Goal: Task Accomplishment & Management: Manage account settings

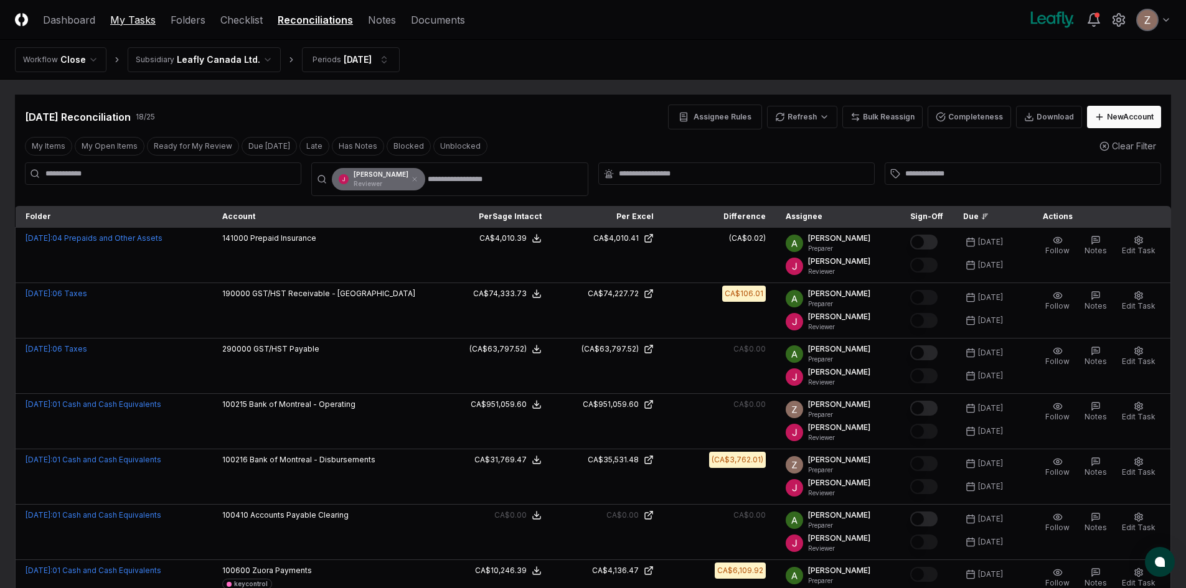
click at [135, 22] on link "My Tasks" at bounding box center [132, 19] width 45 height 15
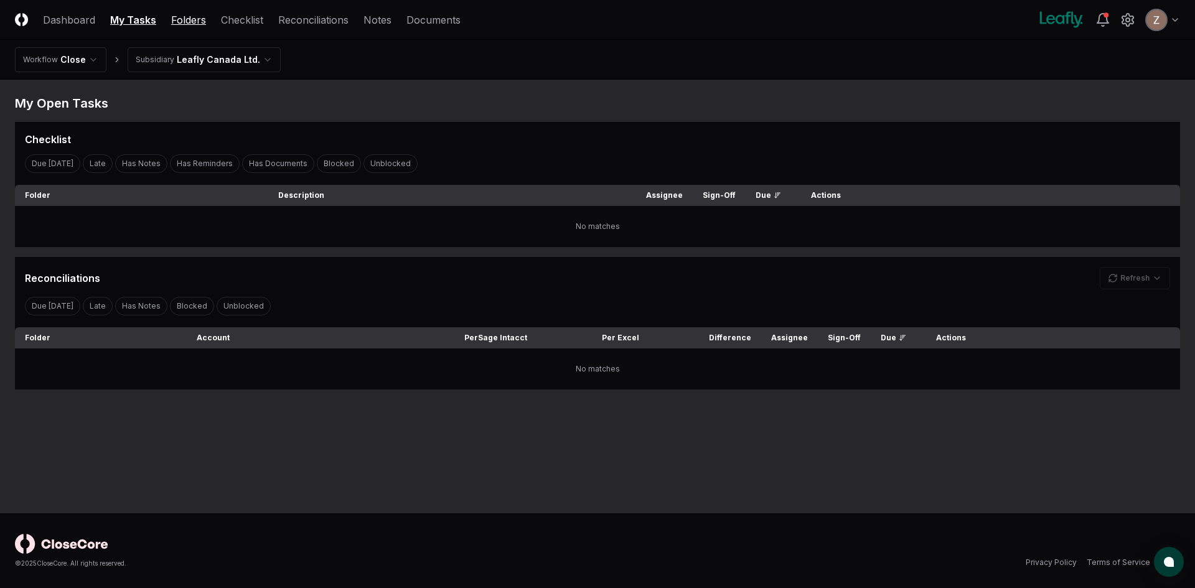
click at [175, 15] on link "Folders" at bounding box center [188, 19] width 35 height 15
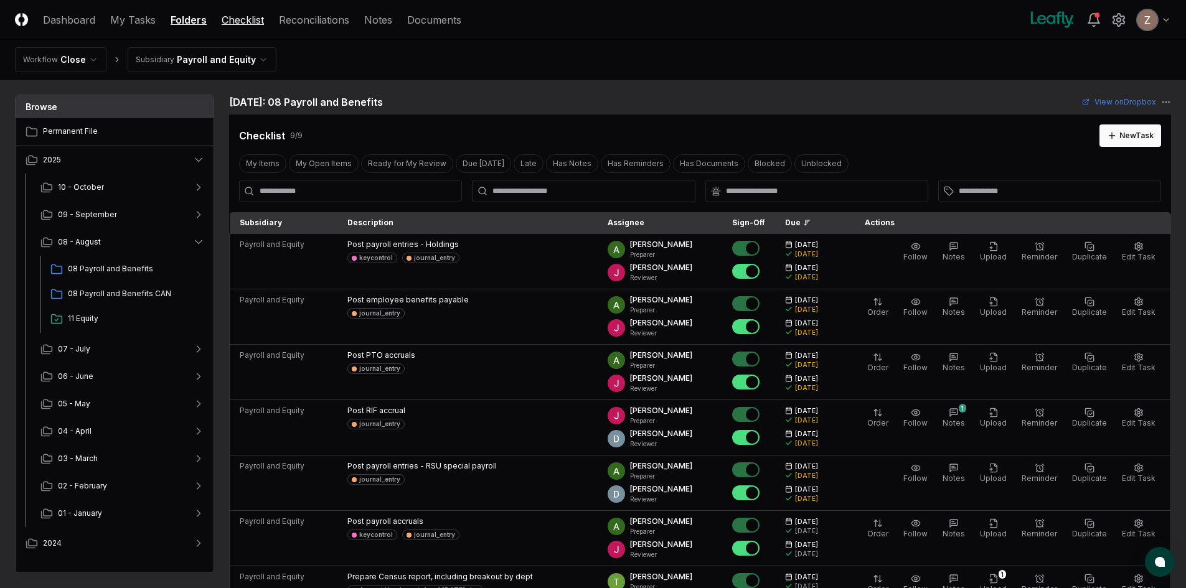
click at [240, 21] on link "Checklist" at bounding box center [243, 19] width 42 height 15
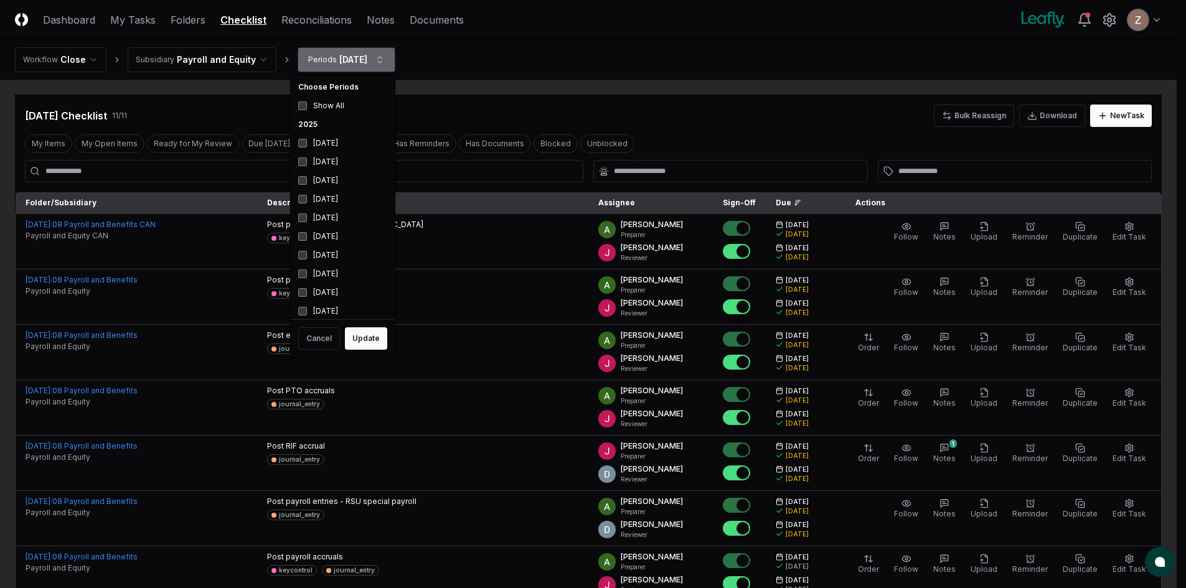
click at [374, 56] on html "CloseCore Dashboard My Tasks Folders Checklist Reconciliations Notes Documents …" at bounding box center [593, 456] width 1186 height 913
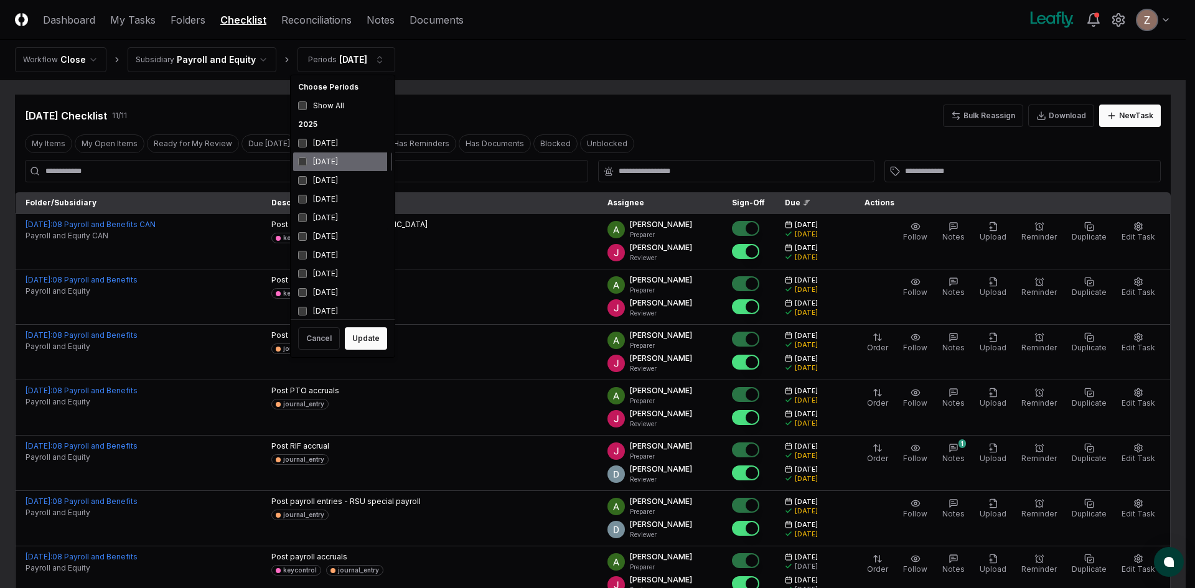
click at [321, 162] on div "[DATE]" at bounding box center [342, 161] width 99 height 19
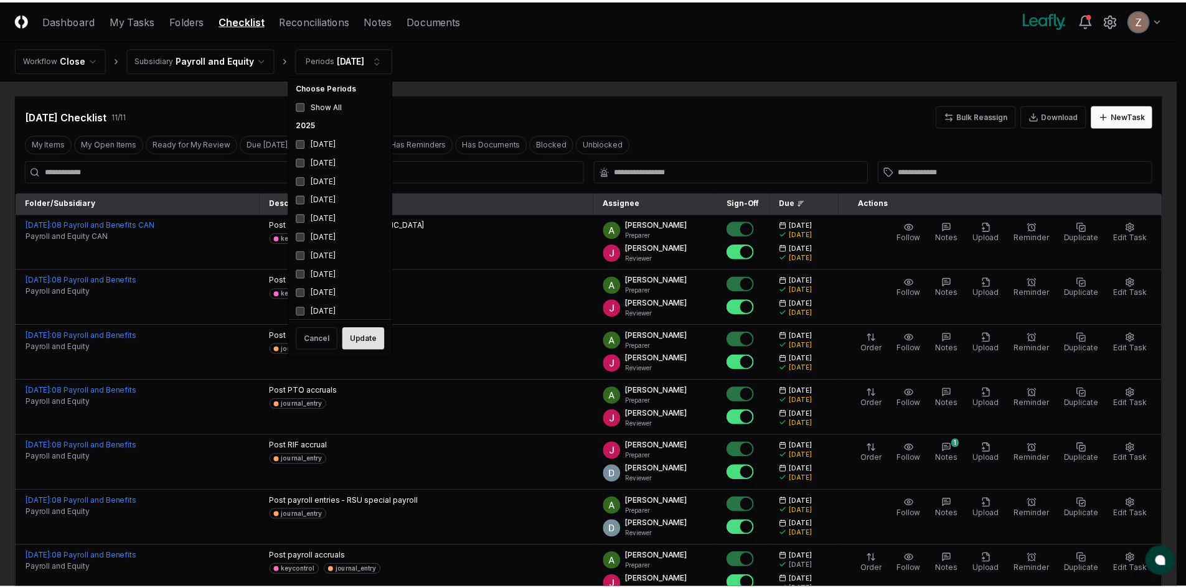
scroll to position [4, 0]
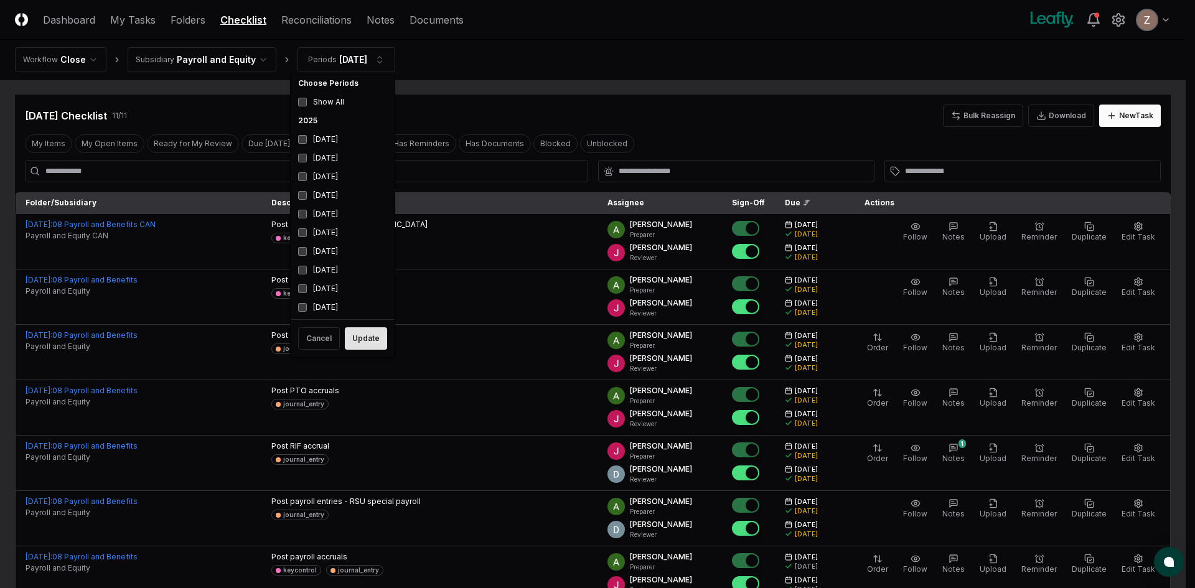
click at [354, 344] on button "Update" at bounding box center [366, 338] width 42 height 22
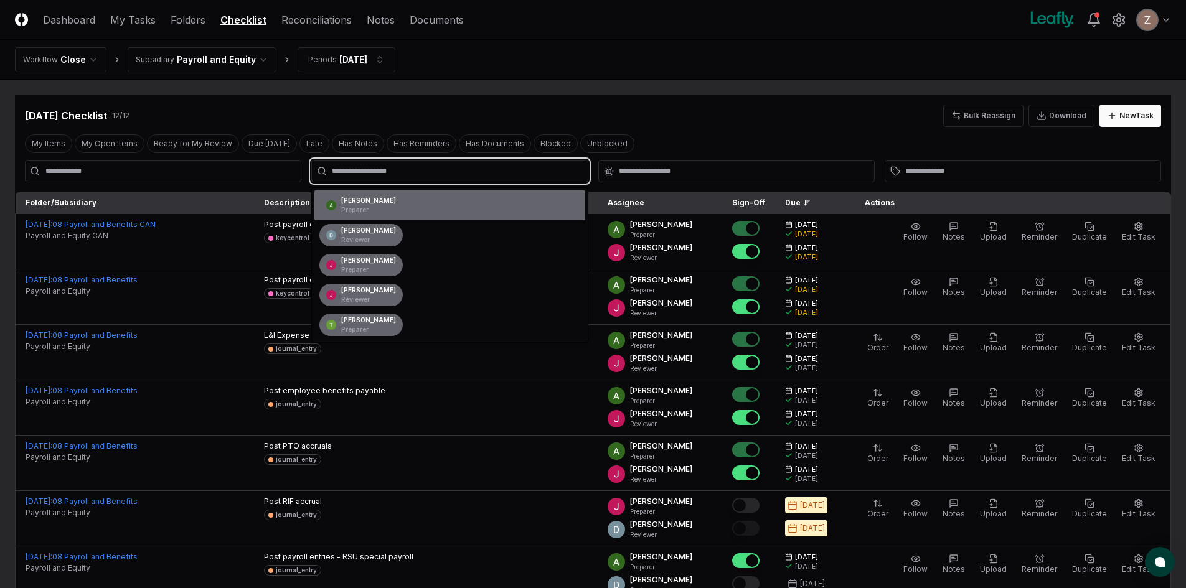
click at [364, 173] on input "text" at bounding box center [456, 171] width 248 height 11
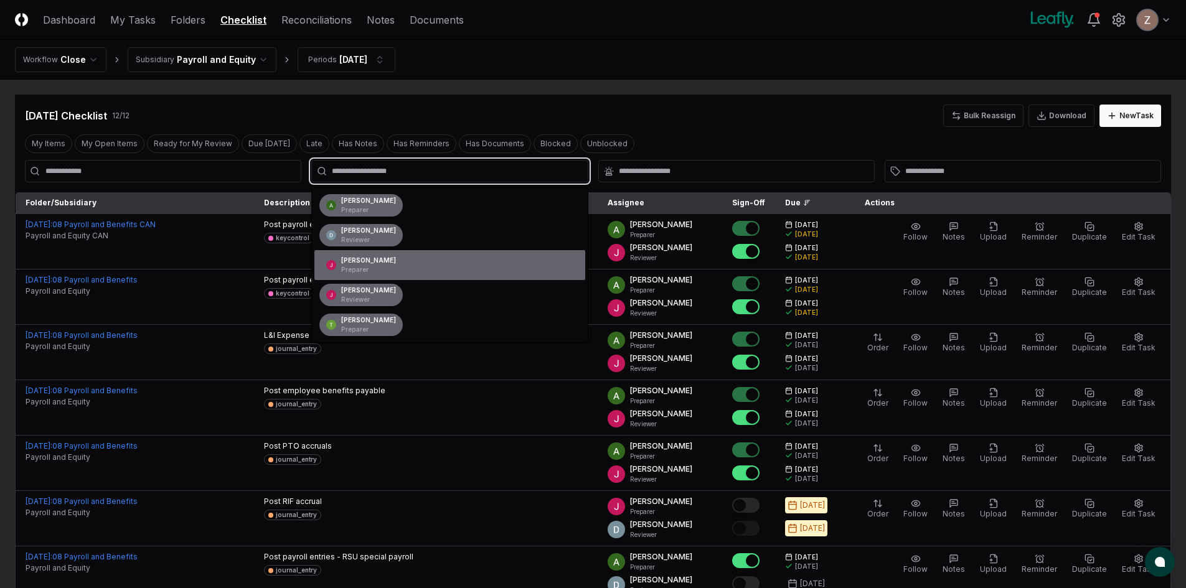
click at [358, 264] on div "[PERSON_NAME] Preparer" at bounding box center [368, 265] width 55 height 19
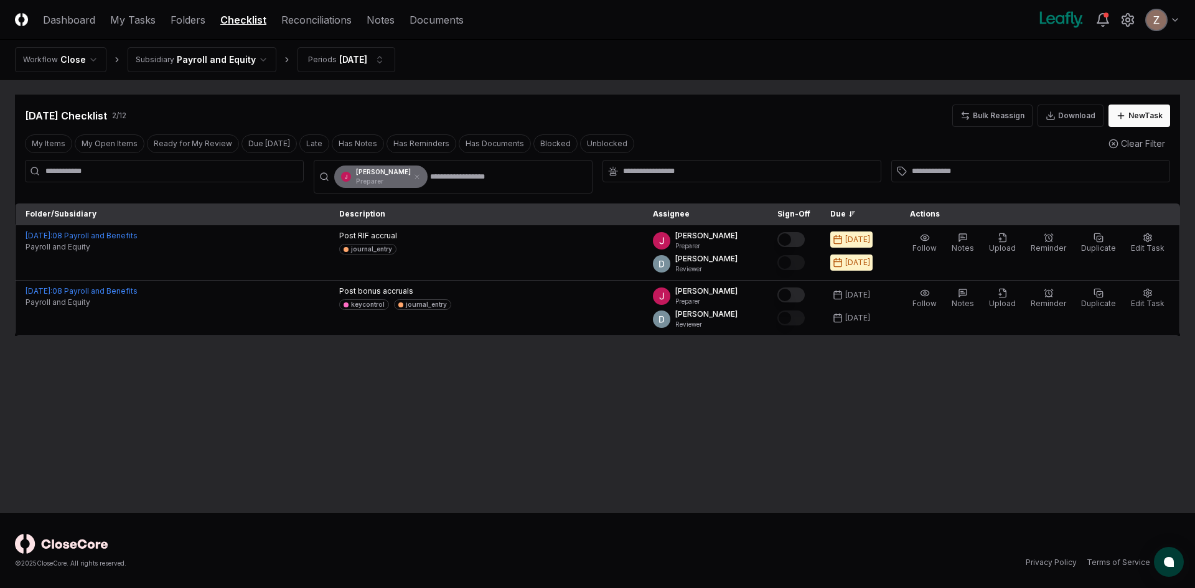
click at [378, 377] on main "Cancel Reassign [DATE] Checklist 2 / 12 Bulk Reassign Download New Task My Item…" at bounding box center [597, 297] width 1195 height 434
click at [217, 62] on html "CloseCore Dashboard My Tasks Folders Checklist Reconciliations Notes Documents …" at bounding box center [597, 294] width 1195 height 588
click at [381, 419] on html "CloseCore Dashboard My Tasks Folders Checklist Reconciliations Notes Documents …" at bounding box center [597, 294] width 1195 height 588
click at [996, 119] on button "Bulk Reassign" at bounding box center [992, 116] width 80 height 22
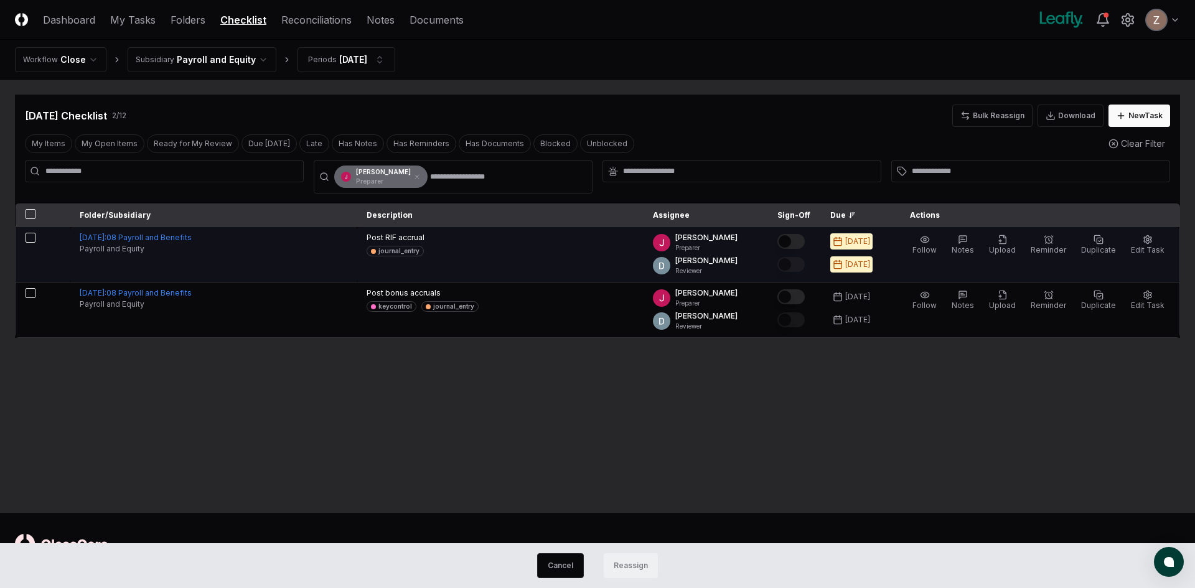
click at [31, 238] on button "button" at bounding box center [31, 238] width 10 height 10
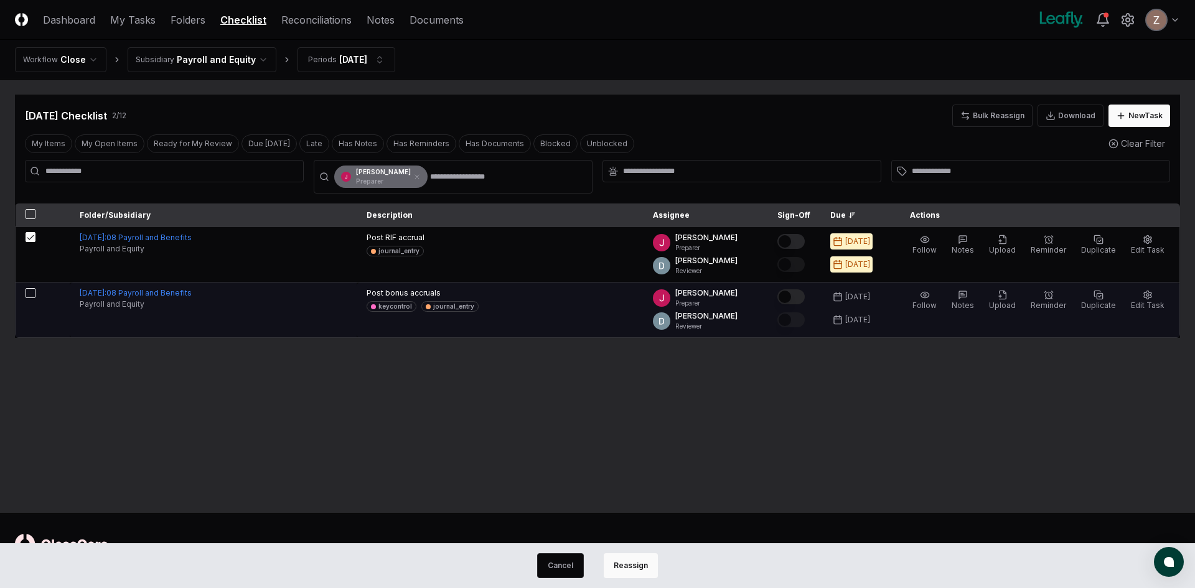
click at [29, 291] on button "button" at bounding box center [31, 293] width 10 height 10
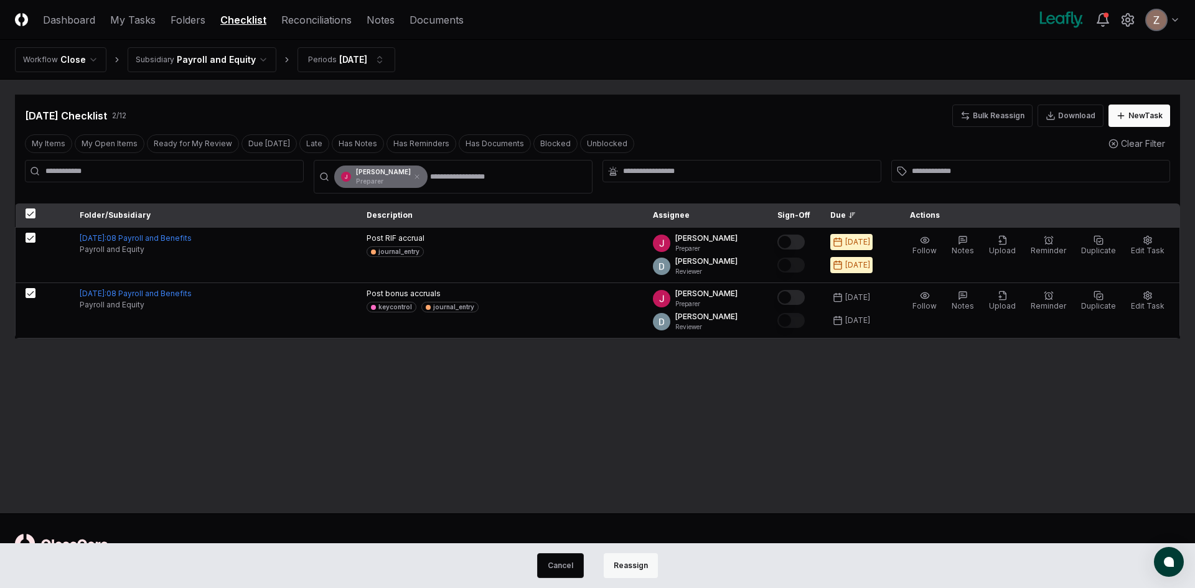
click at [627, 564] on button "Reassign" at bounding box center [631, 565] width 54 height 25
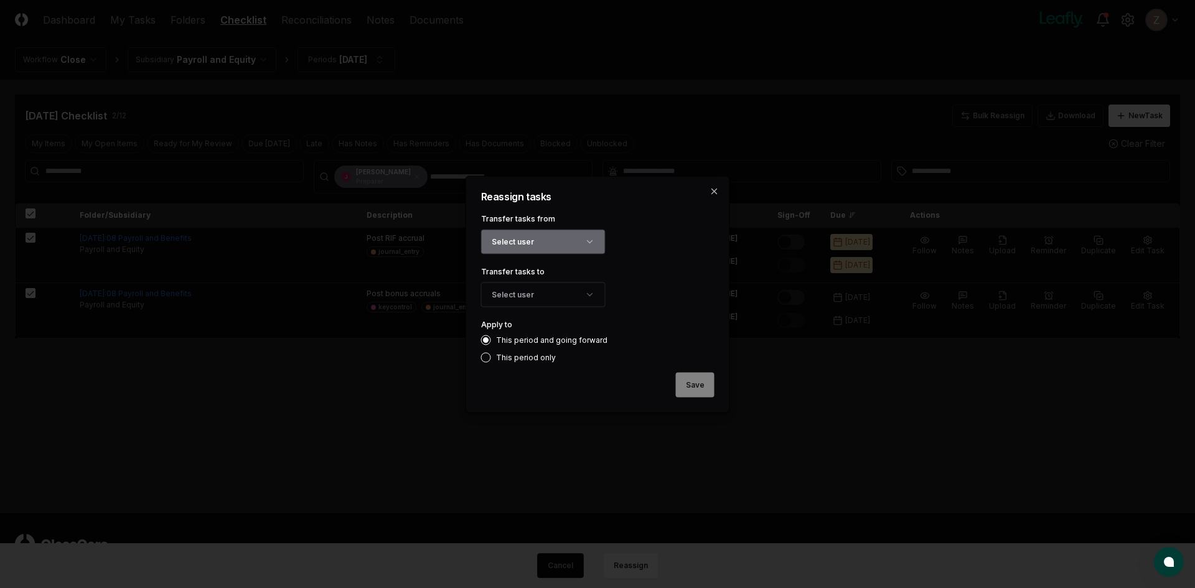
click at [568, 245] on button "Select user" at bounding box center [543, 241] width 124 height 25
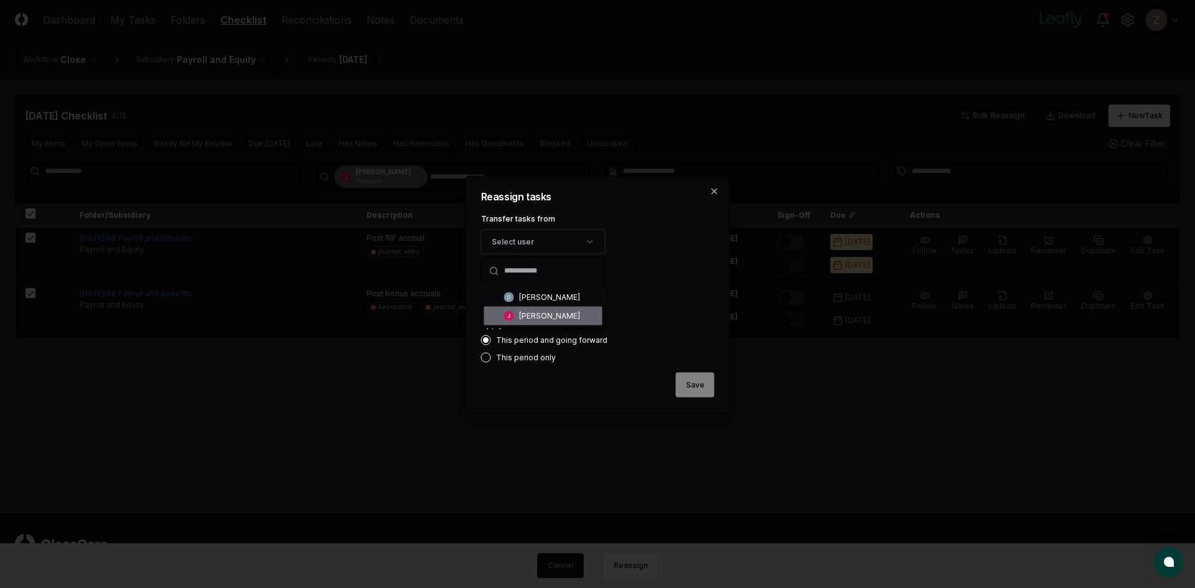
click at [542, 312] on div "[PERSON_NAME]" at bounding box center [549, 315] width 61 height 11
click at [543, 289] on button "Select user" at bounding box center [543, 294] width 124 height 25
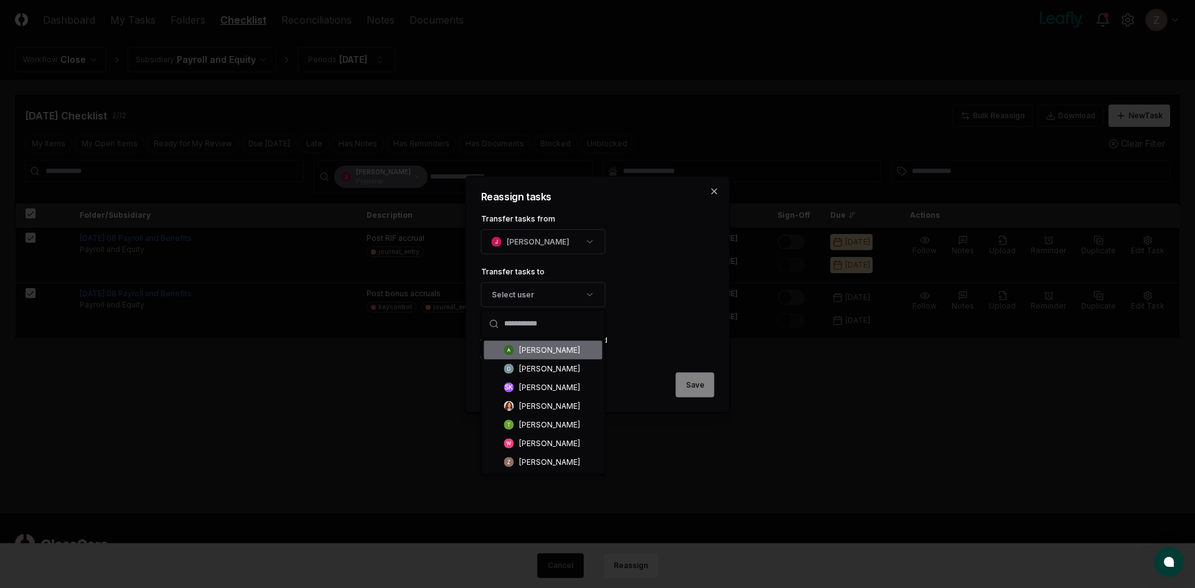
click at [531, 347] on div "[PERSON_NAME]" at bounding box center [549, 349] width 61 height 11
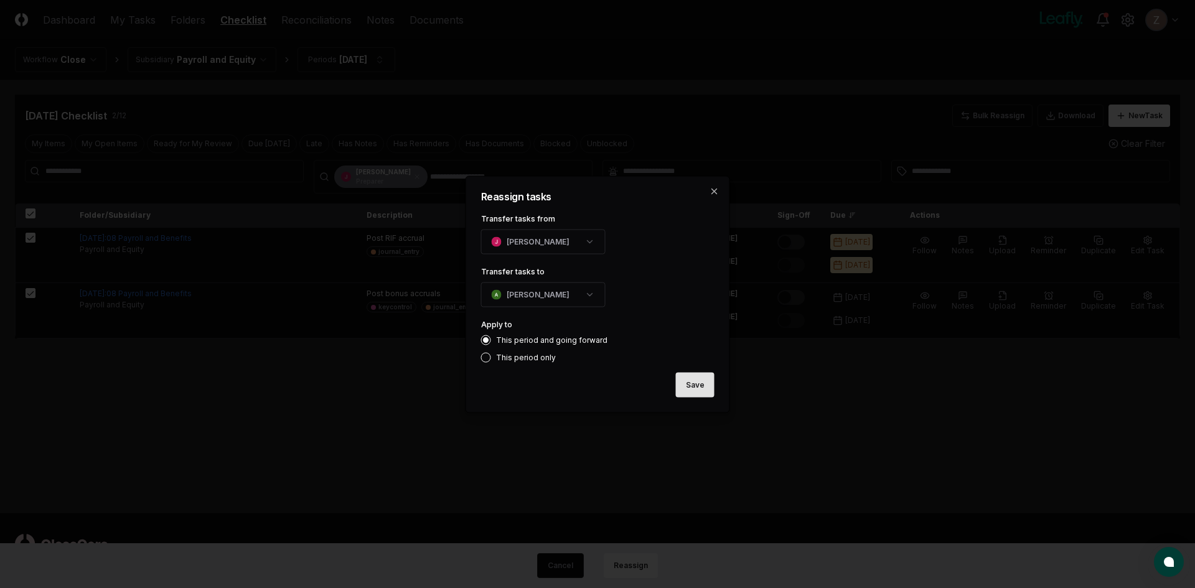
click at [688, 383] on button "Save" at bounding box center [695, 384] width 39 height 25
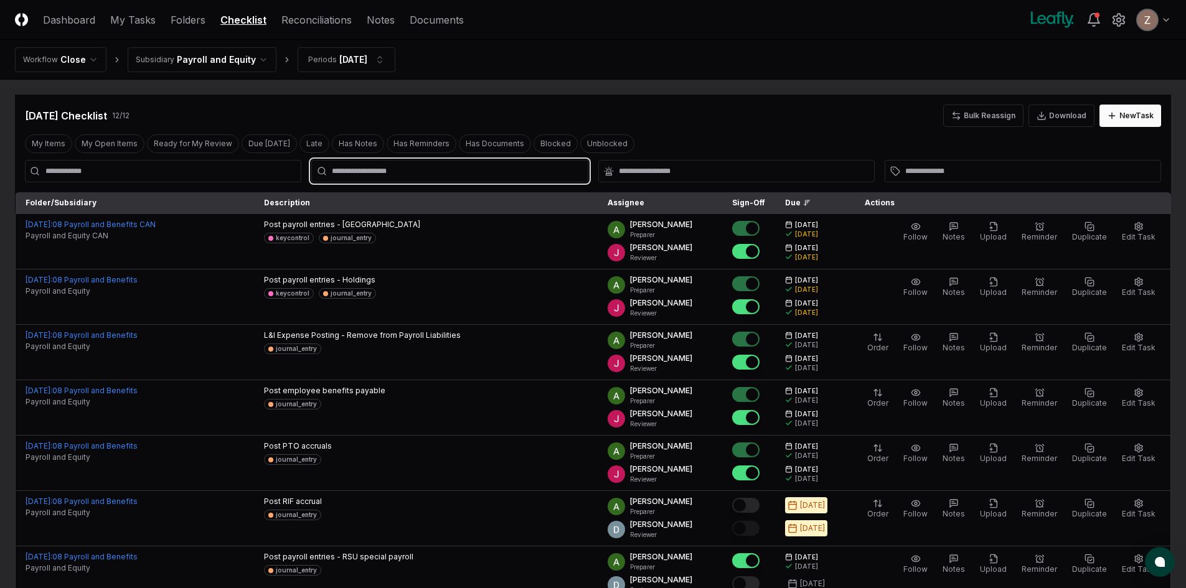
click at [361, 173] on input "text" at bounding box center [456, 171] width 248 height 11
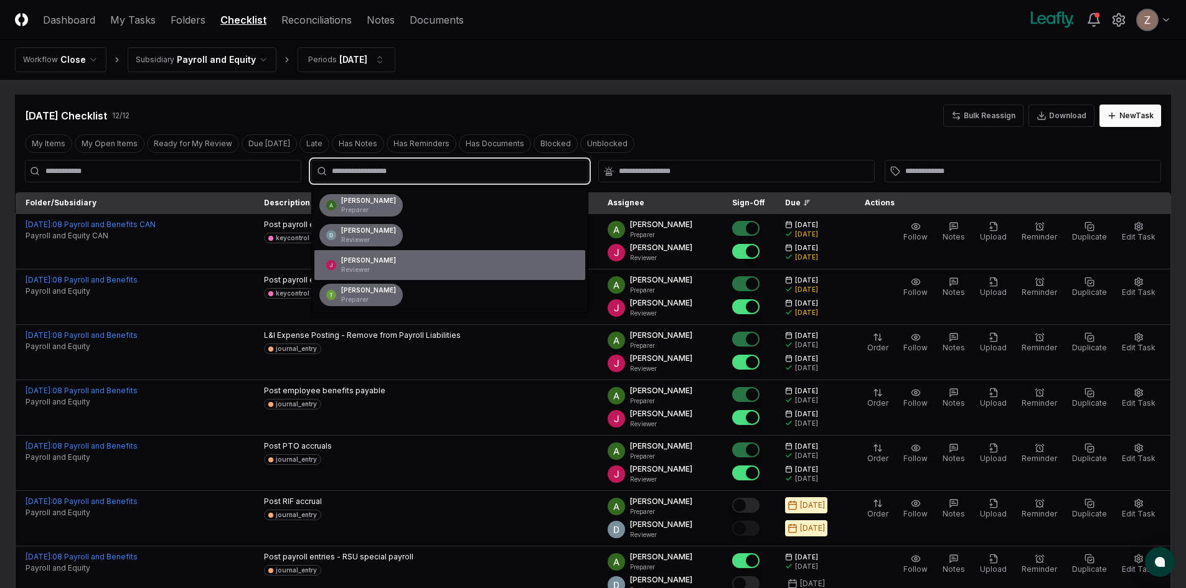
click at [357, 270] on p "Reviewer" at bounding box center [368, 269] width 55 height 9
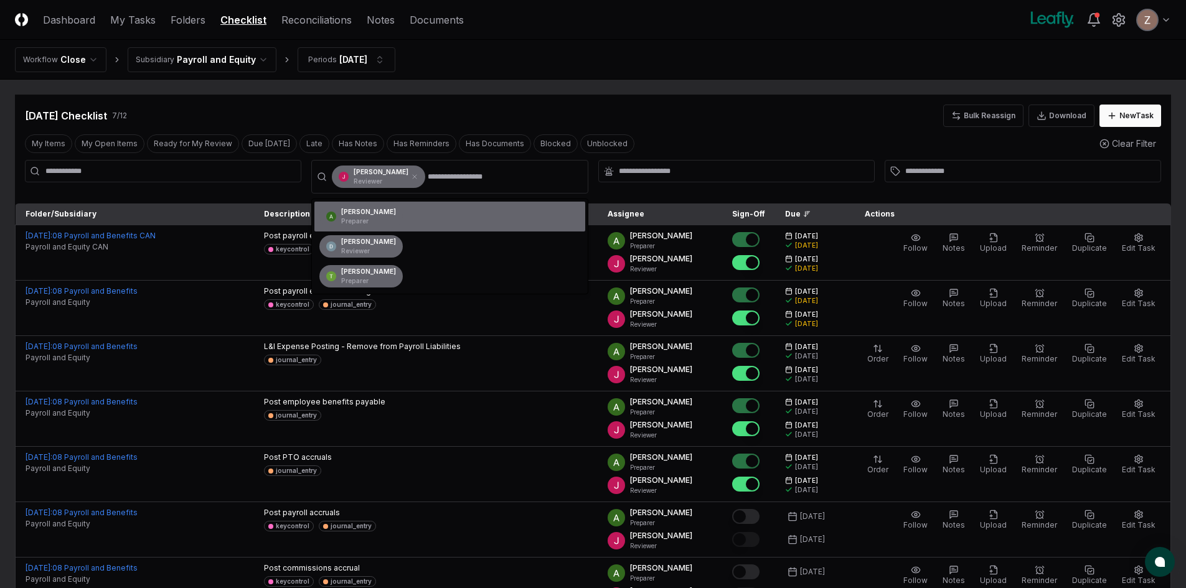
click at [746, 133] on div "My Items My Open Items Ready for My Review Due [DATE] Late Has Notes Has Remind…" at bounding box center [593, 143] width 1156 height 23
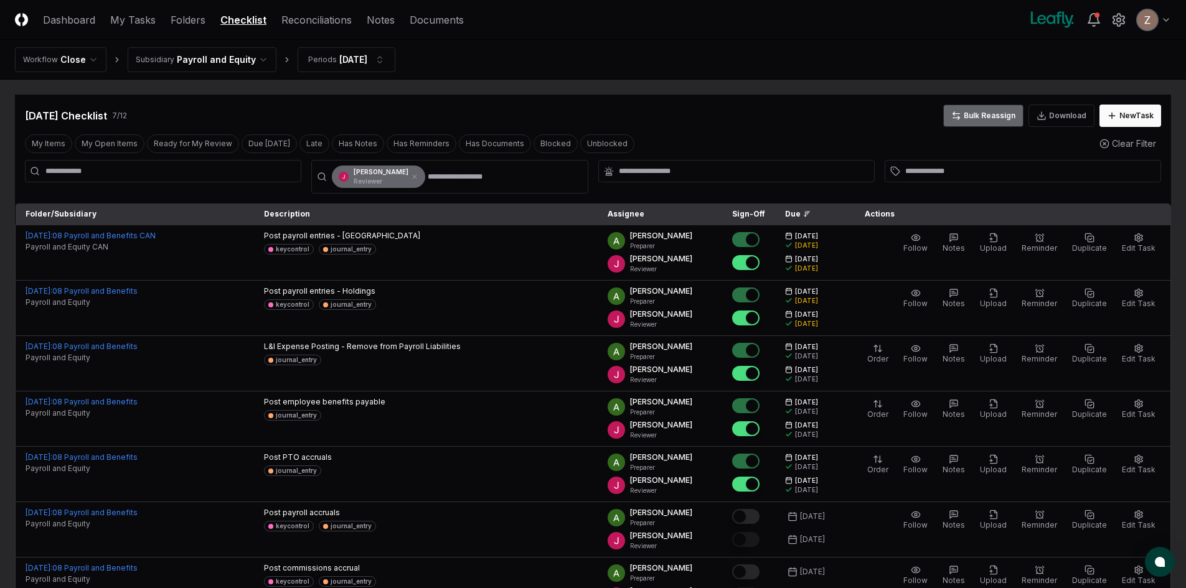
click at [1000, 119] on button "Bulk Reassign" at bounding box center [983, 116] width 80 height 22
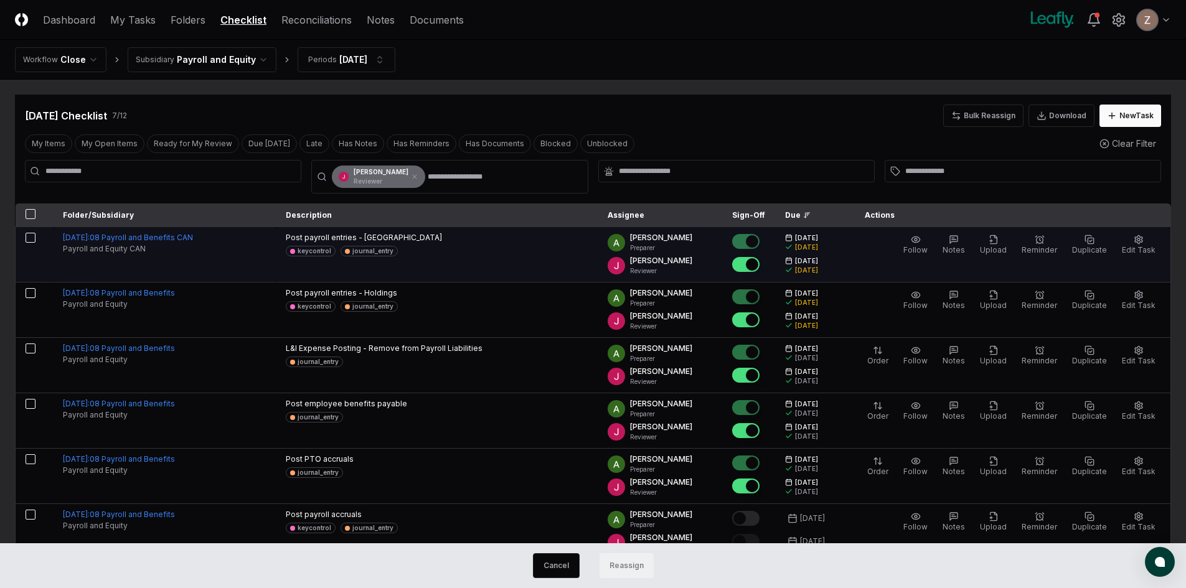
click at [30, 238] on button "button" at bounding box center [31, 238] width 10 height 10
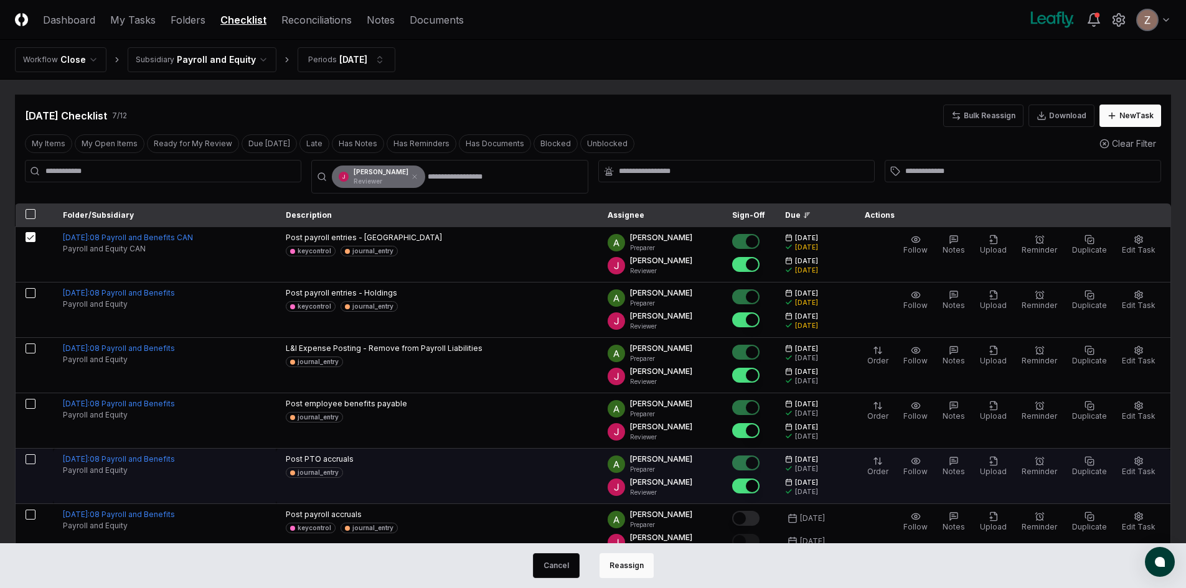
type button "on"
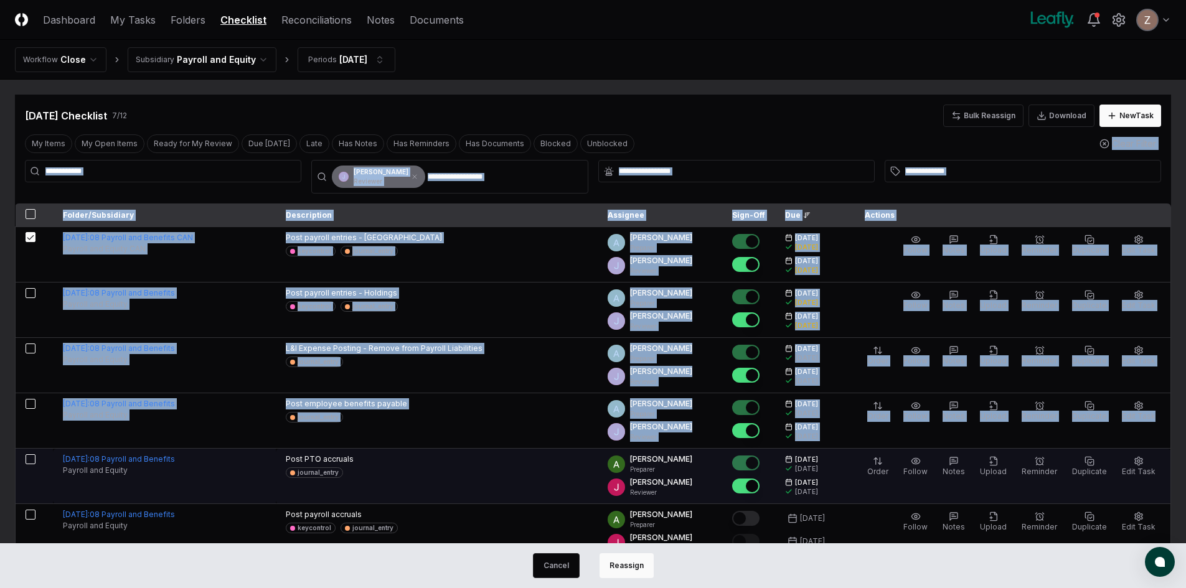
click at [30, 454] on td at bounding box center [34, 476] width 37 height 55
type button "on"
click at [29, 455] on button "on" at bounding box center [31, 459] width 10 height 10
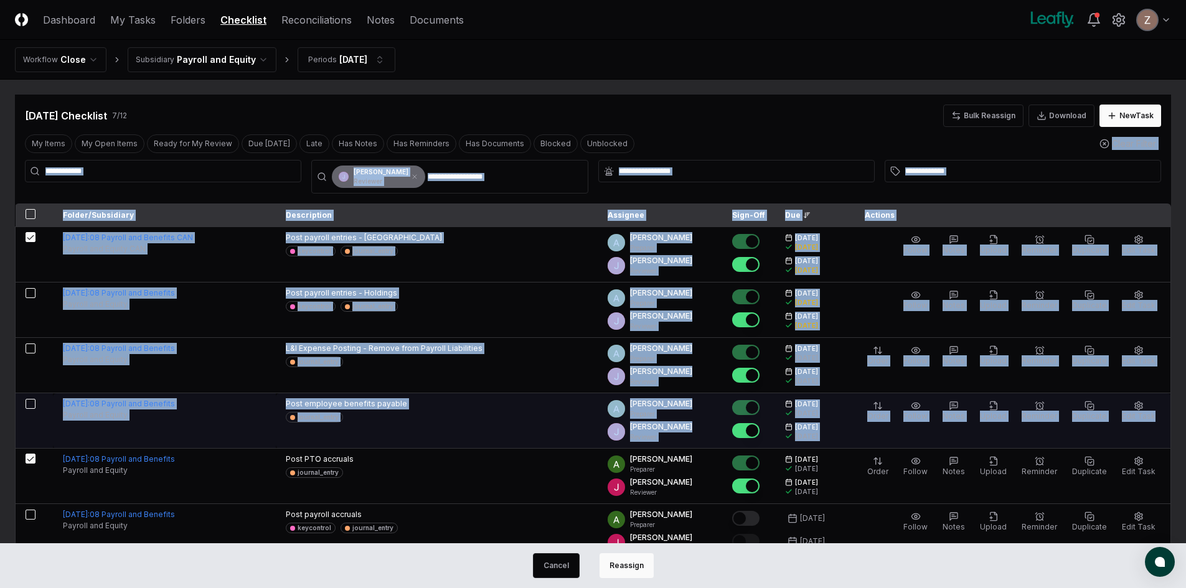
click at [29, 405] on button "button" at bounding box center [31, 404] width 10 height 10
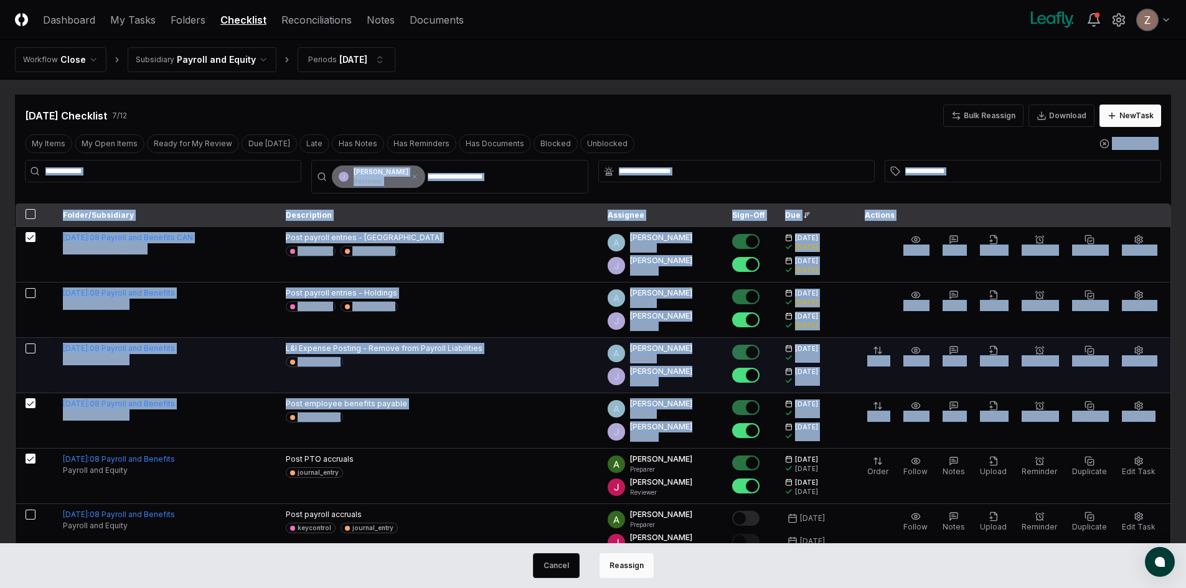
click at [29, 345] on button "button" at bounding box center [31, 349] width 10 height 10
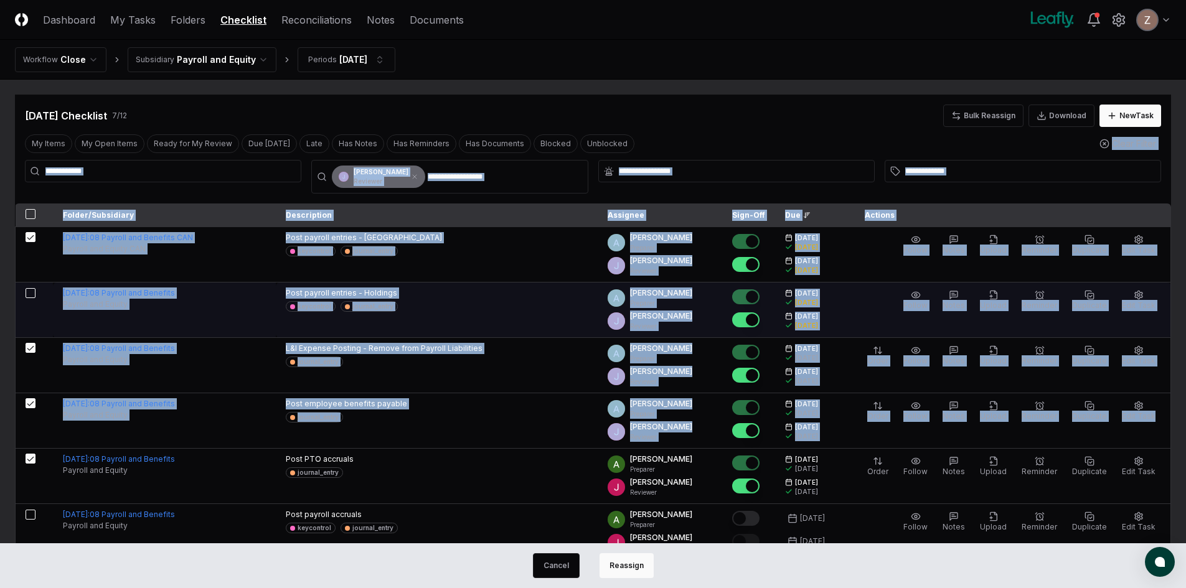
click at [34, 289] on button "button" at bounding box center [31, 293] width 10 height 10
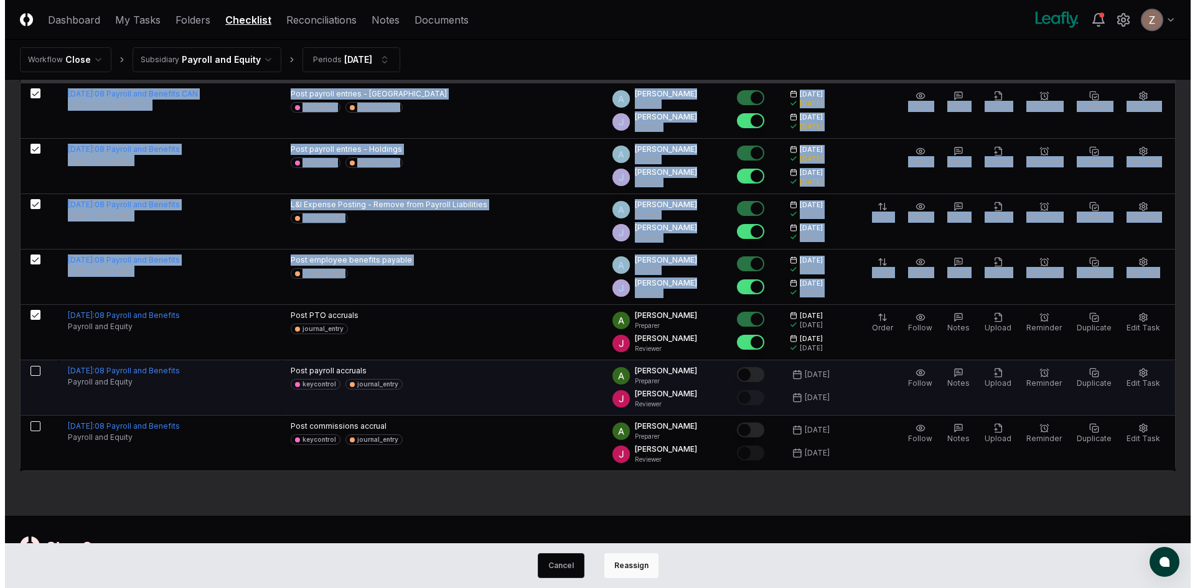
scroll to position [146, 0]
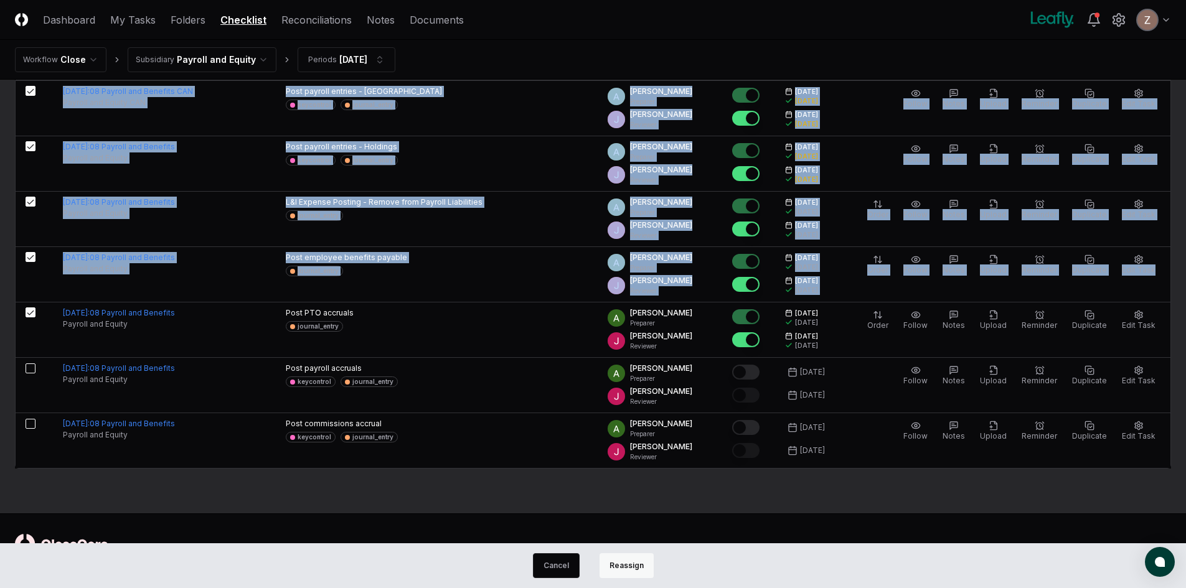
click at [634, 564] on button "Reassign" at bounding box center [626, 565] width 54 height 25
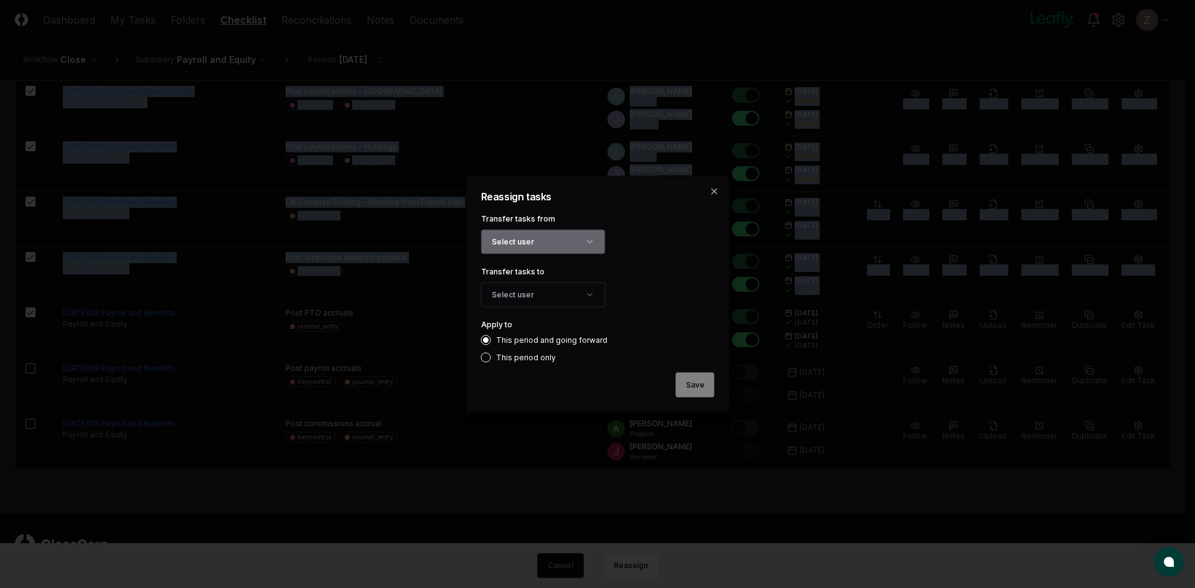
click at [513, 238] on button "Select user" at bounding box center [543, 241] width 124 height 25
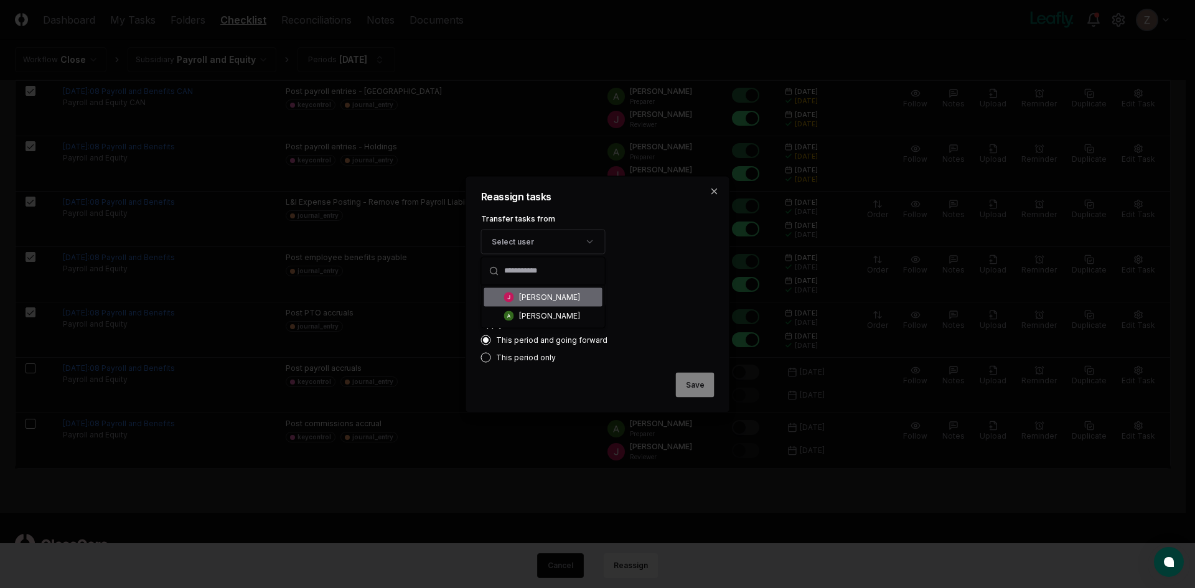
click at [529, 297] on div "[PERSON_NAME]" at bounding box center [549, 296] width 61 height 11
click at [531, 277] on div "Transfer tasks to Select user" at bounding box center [597, 285] width 233 height 43
click at [526, 292] on button "Select user" at bounding box center [543, 294] width 124 height 25
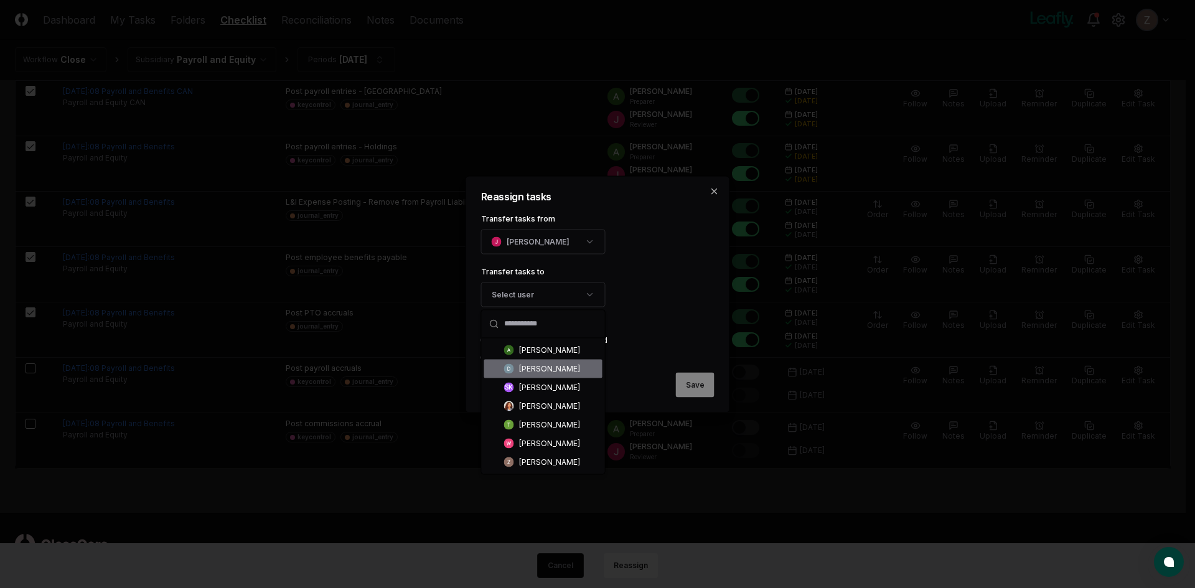
click at [547, 365] on div "[PERSON_NAME]" at bounding box center [549, 368] width 61 height 11
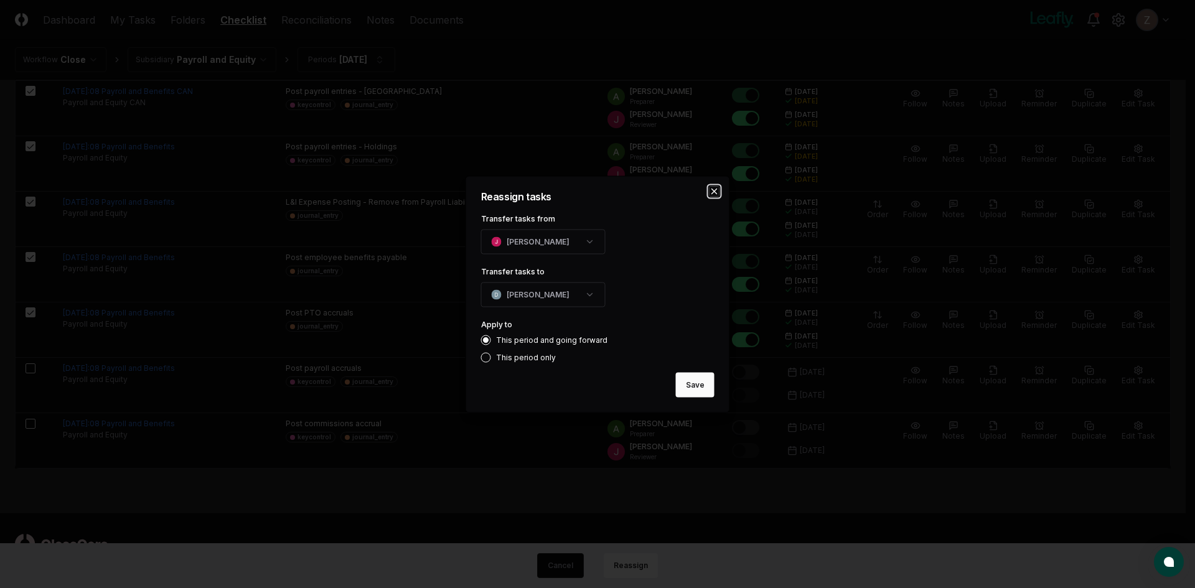
click at [711, 187] on icon "button" at bounding box center [714, 191] width 10 height 10
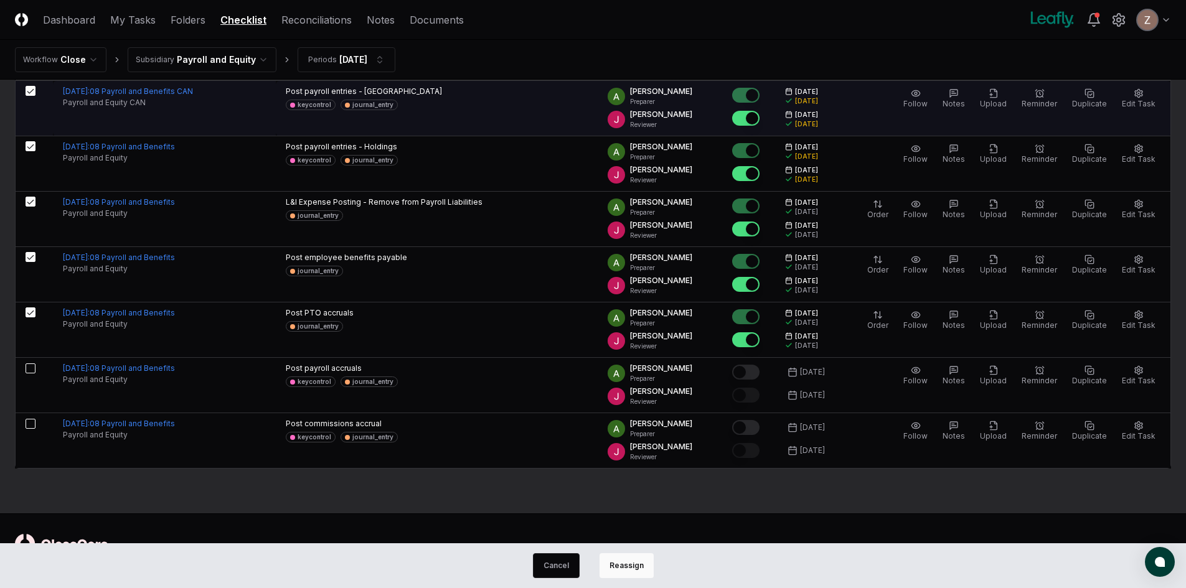
click at [34, 92] on button "button" at bounding box center [31, 91] width 10 height 10
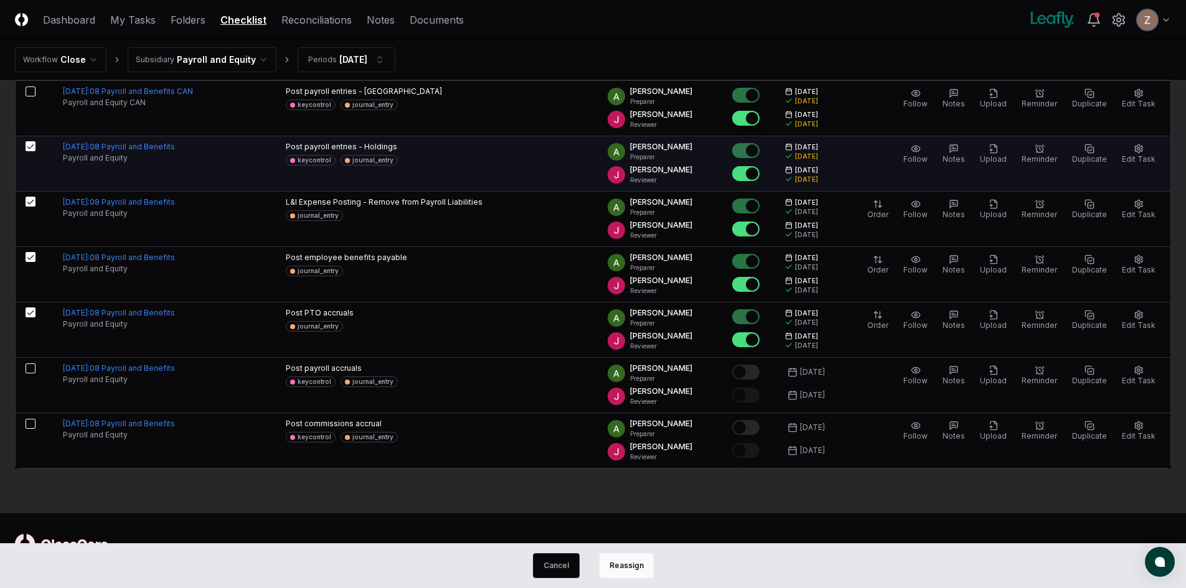
click at [29, 150] on button "button" at bounding box center [31, 146] width 10 height 10
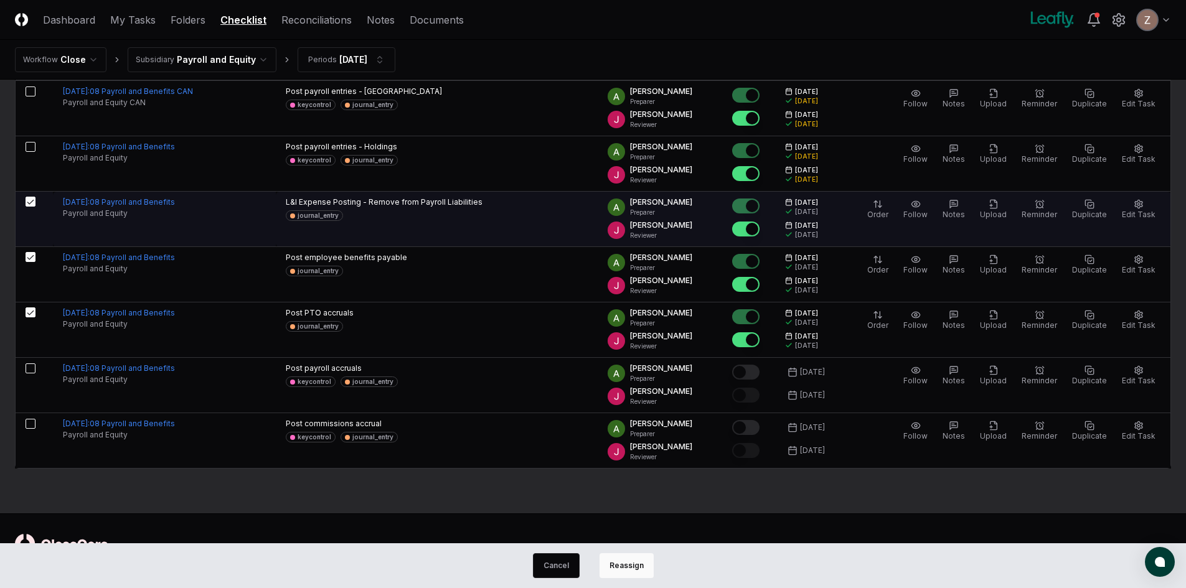
click at [29, 203] on button "button" at bounding box center [31, 202] width 10 height 10
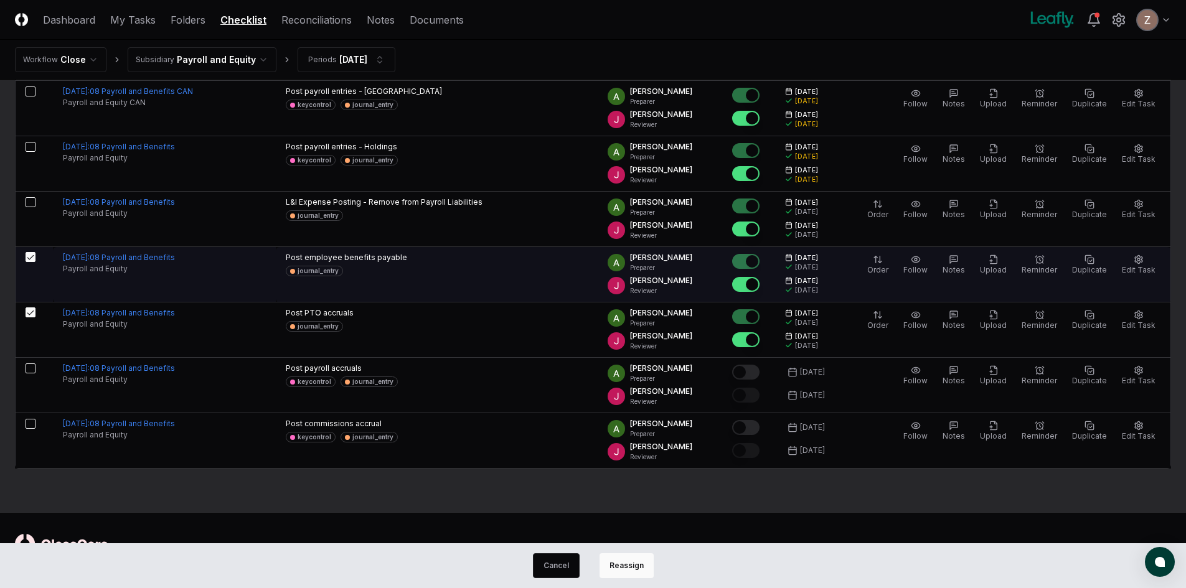
click at [29, 256] on button "button" at bounding box center [31, 257] width 10 height 10
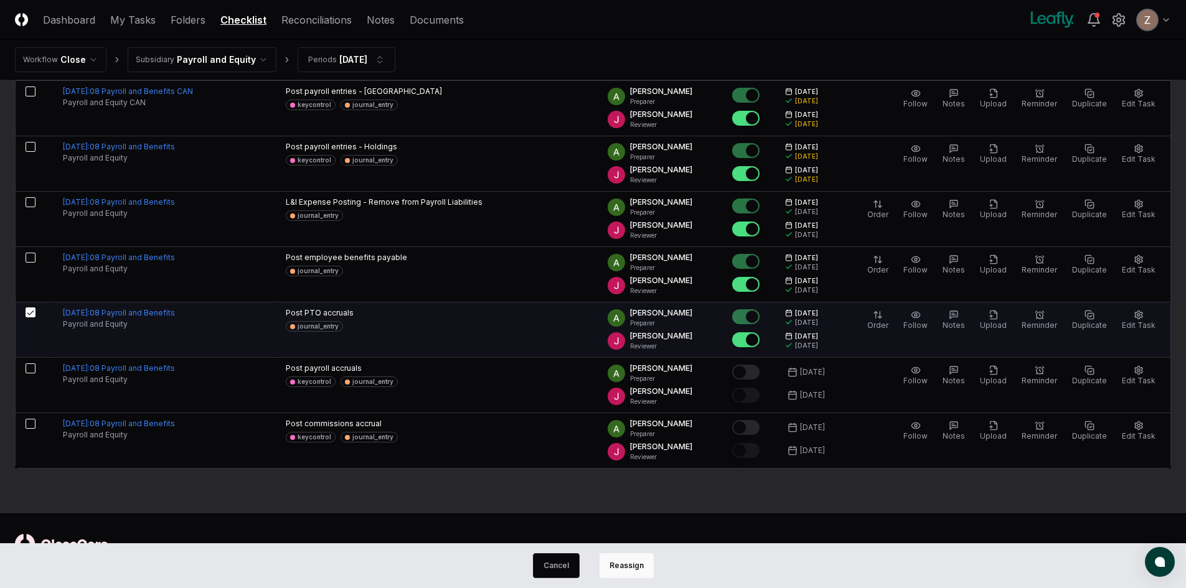
click at [29, 312] on button "button" at bounding box center [31, 312] width 10 height 10
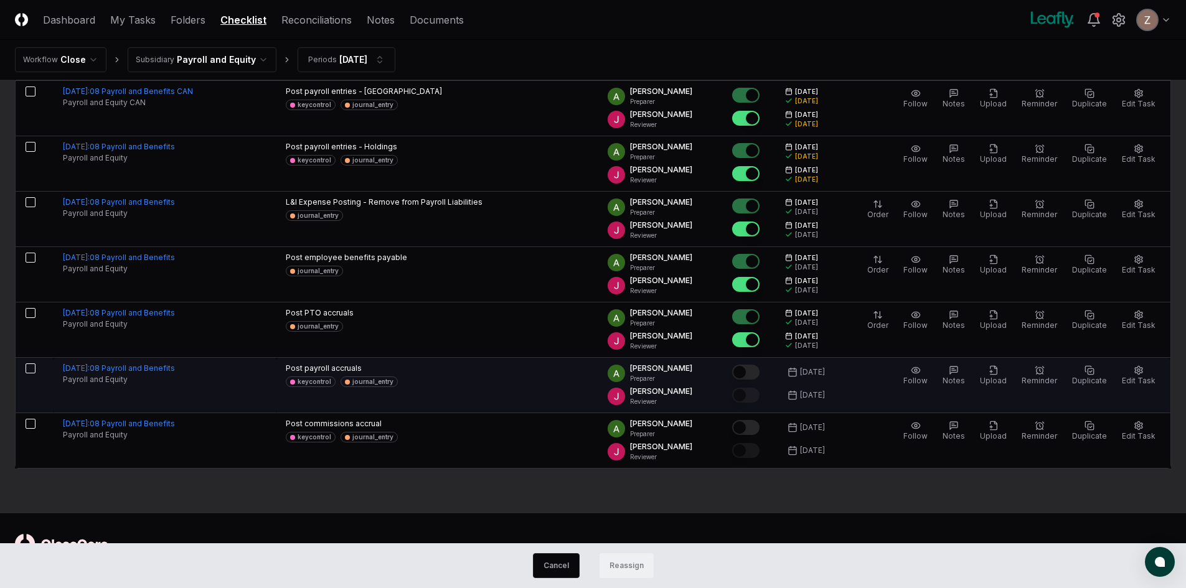
click at [28, 372] on button "button" at bounding box center [31, 368] width 10 height 10
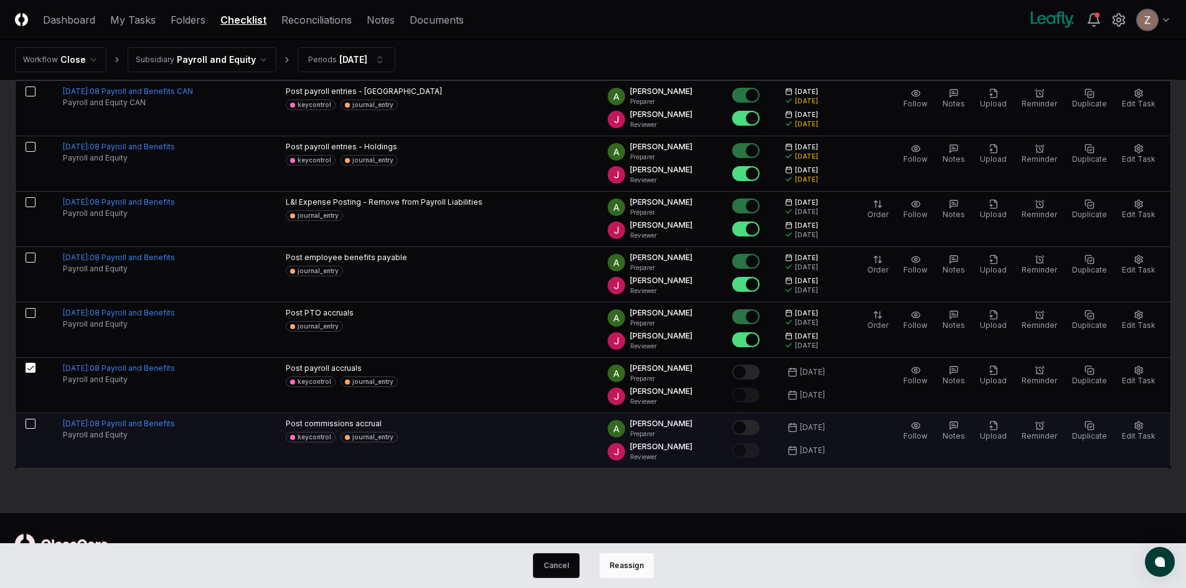
click at [35, 429] on td at bounding box center [34, 440] width 37 height 55
click at [29, 419] on button "button" at bounding box center [31, 424] width 10 height 10
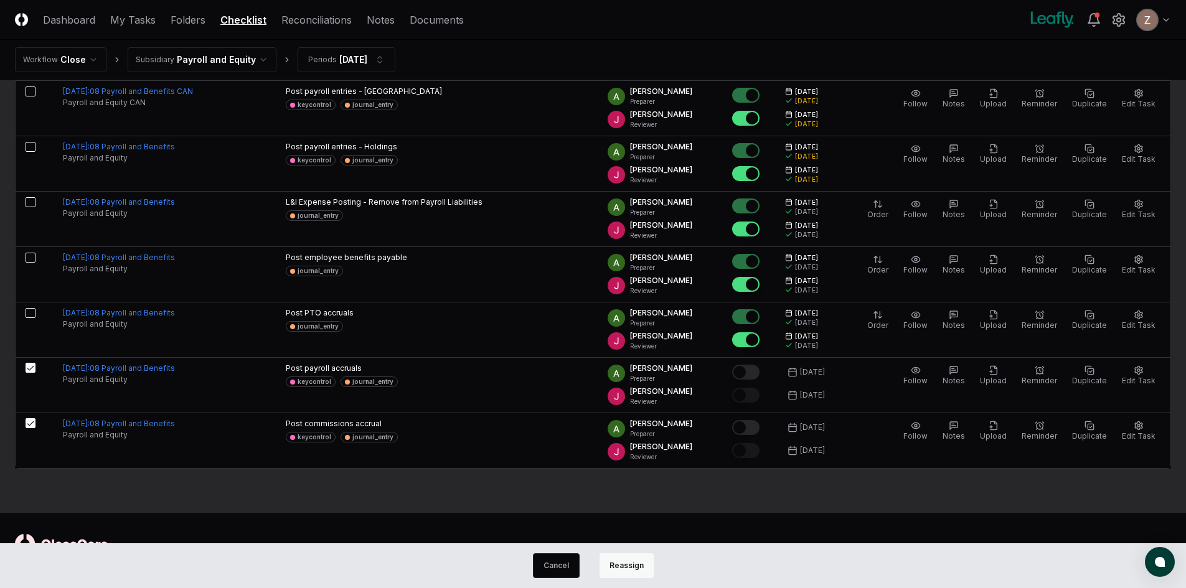
click at [624, 569] on button "Reassign" at bounding box center [626, 565] width 54 height 25
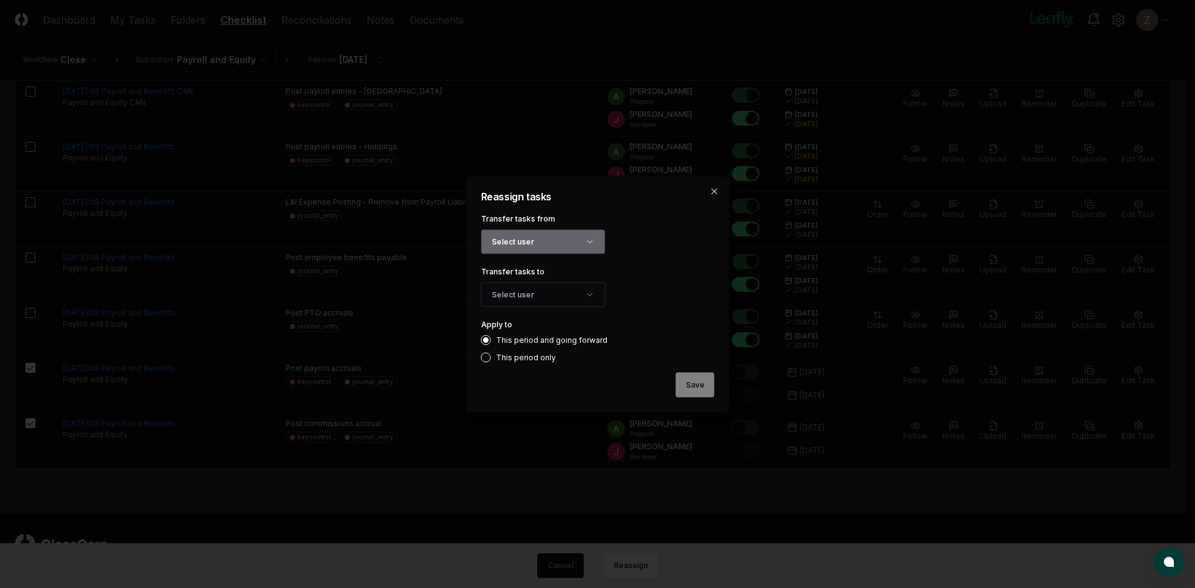
click at [545, 238] on button "Select user" at bounding box center [543, 241] width 124 height 25
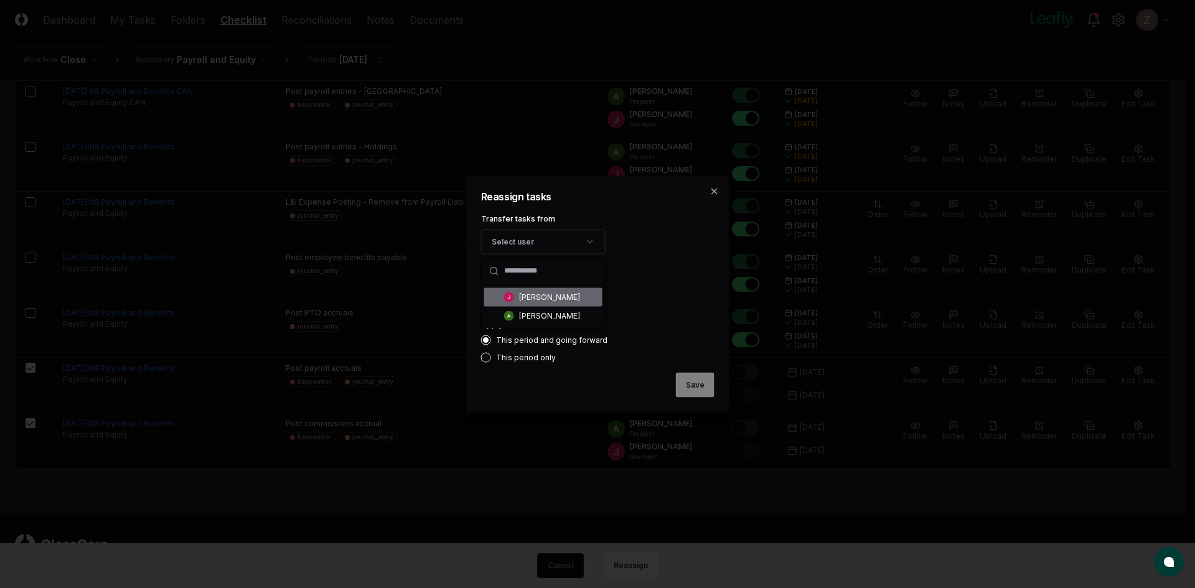
click at [519, 300] on div "[PERSON_NAME]" at bounding box center [549, 296] width 61 height 11
click at [519, 292] on button "Select user" at bounding box center [543, 294] width 124 height 25
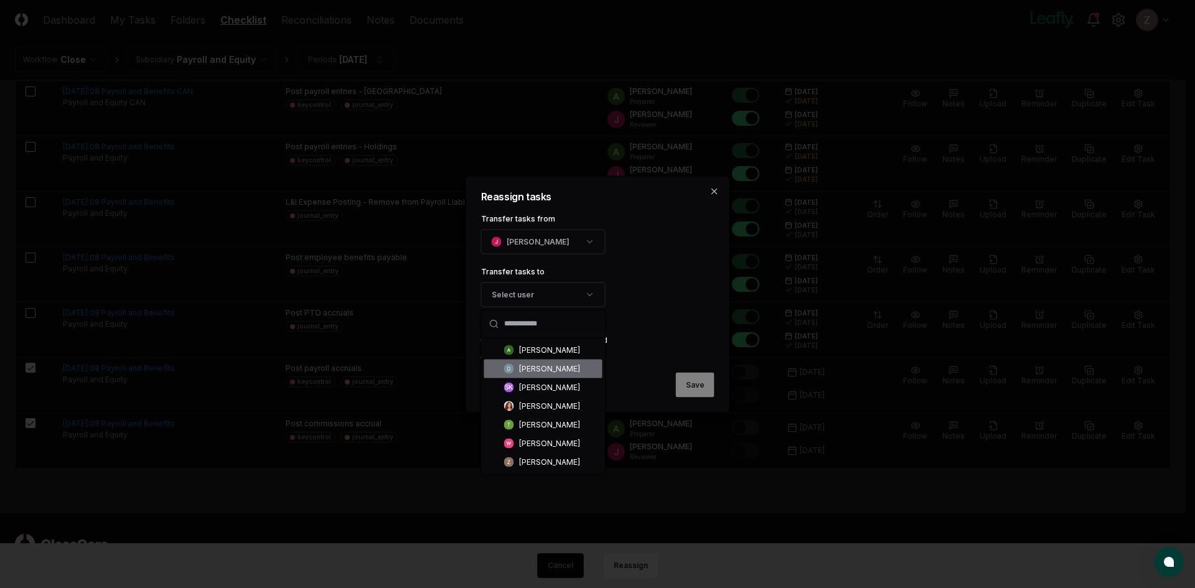
click at [531, 367] on div "[PERSON_NAME]" at bounding box center [549, 368] width 61 height 11
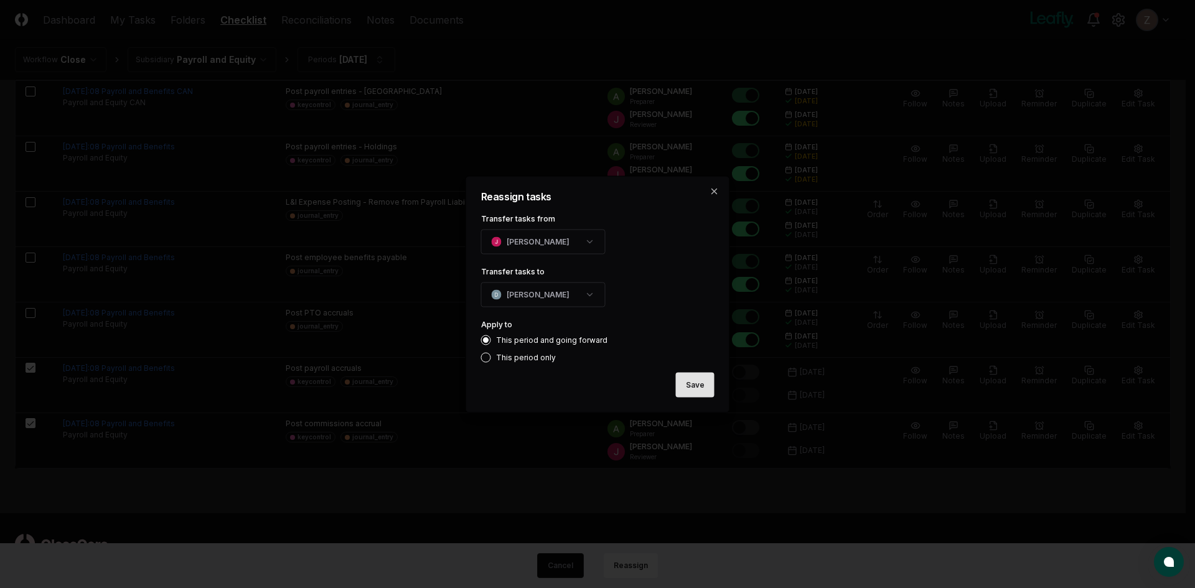
click at [690, 385] on button "Save" at bounding box center [695, 384] width 39 height 25
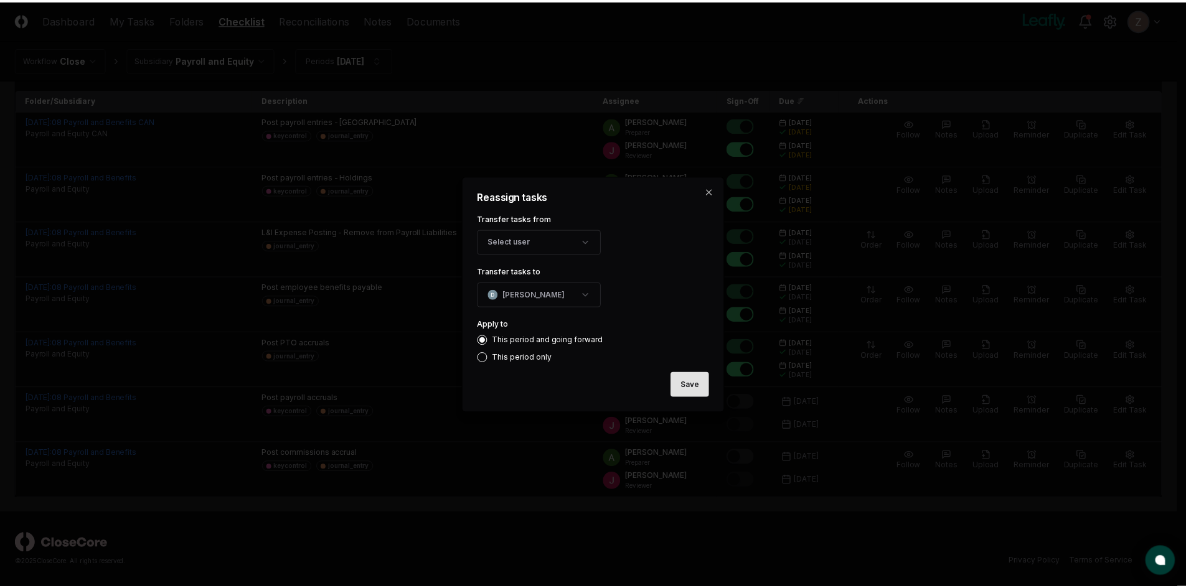
scroll to position [4, 0]
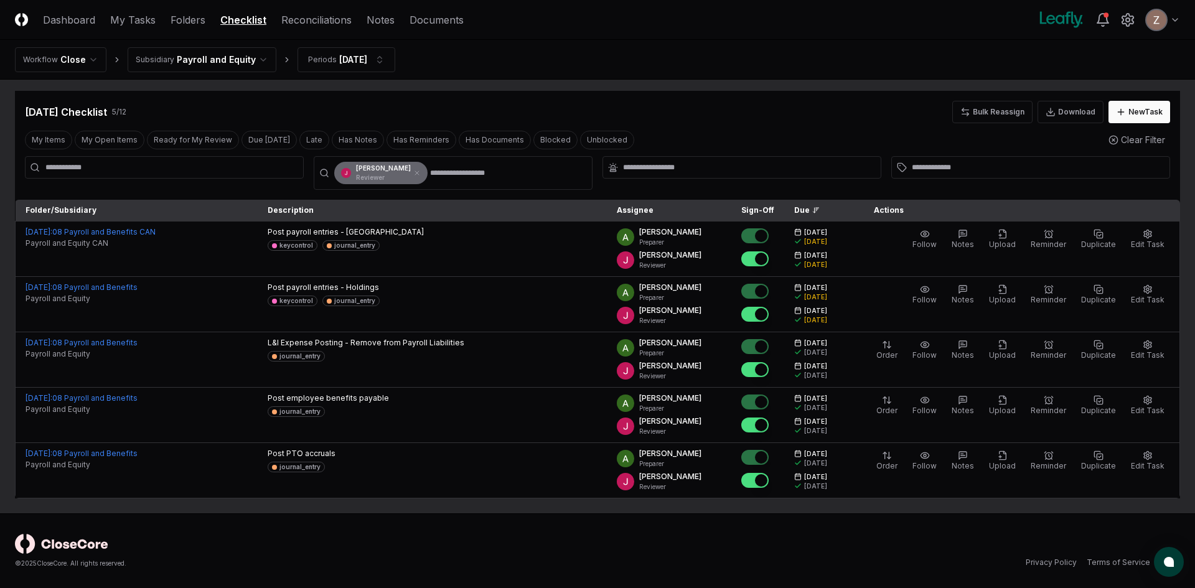
click at [234, 64] on html "CloseCore Dashboard My Tasks Folders Checklist Reconciliations Notes Documents …" at bounding box center [597, 292] width 1195 height 592
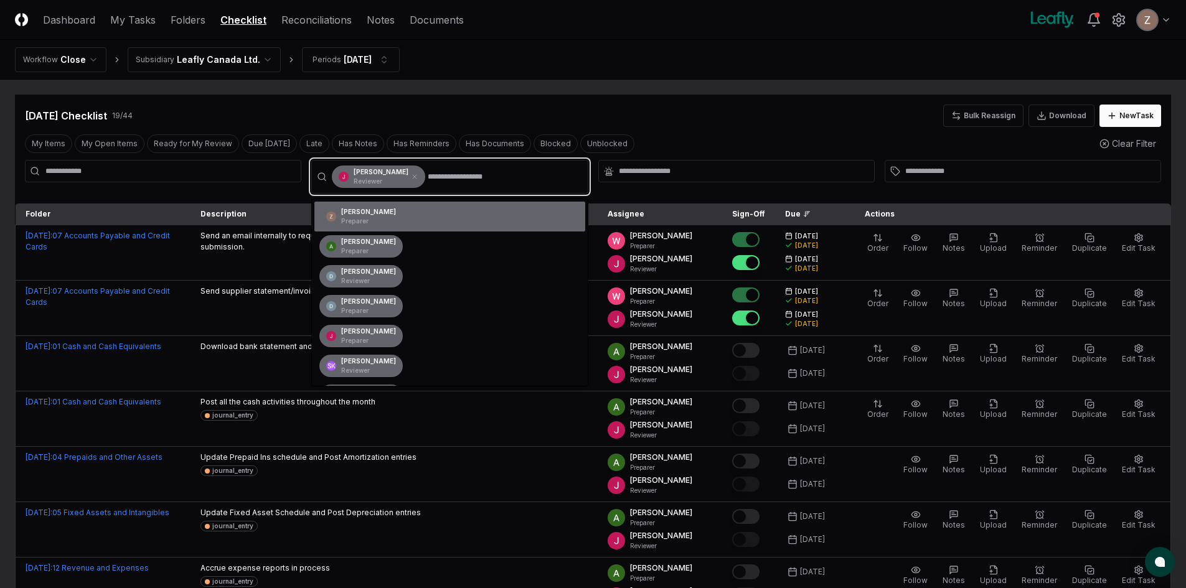
click at [436, 172] on input "text" at bounding box center [504, 177] width 152 height 22
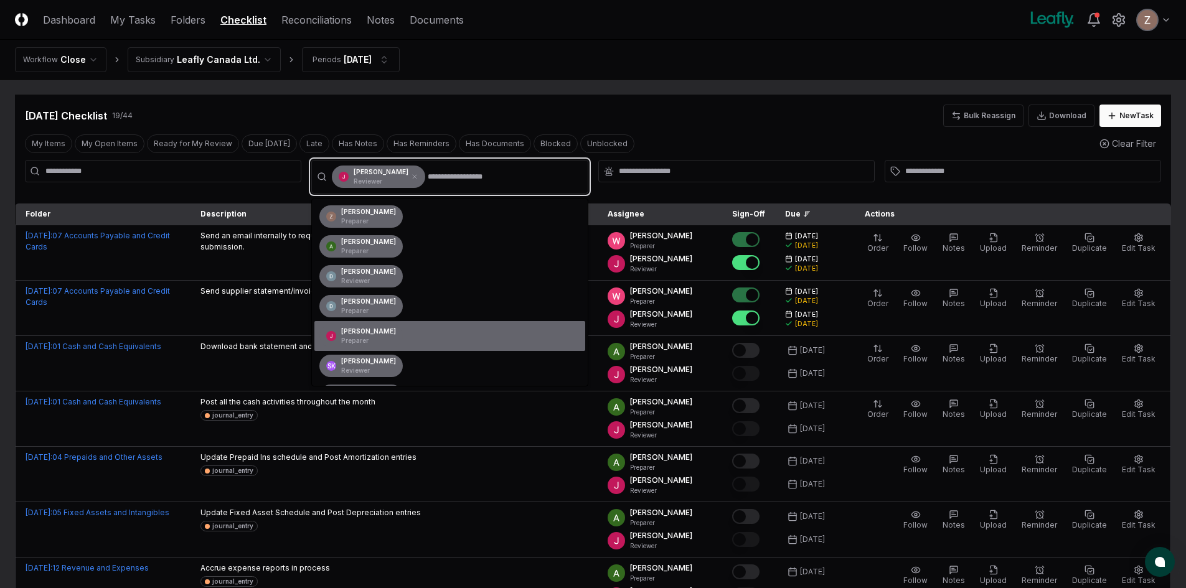
click at [363, 335] on div "[PERSON_NAME] Preparer" at bounding box center [368, 336] width 55 height 19
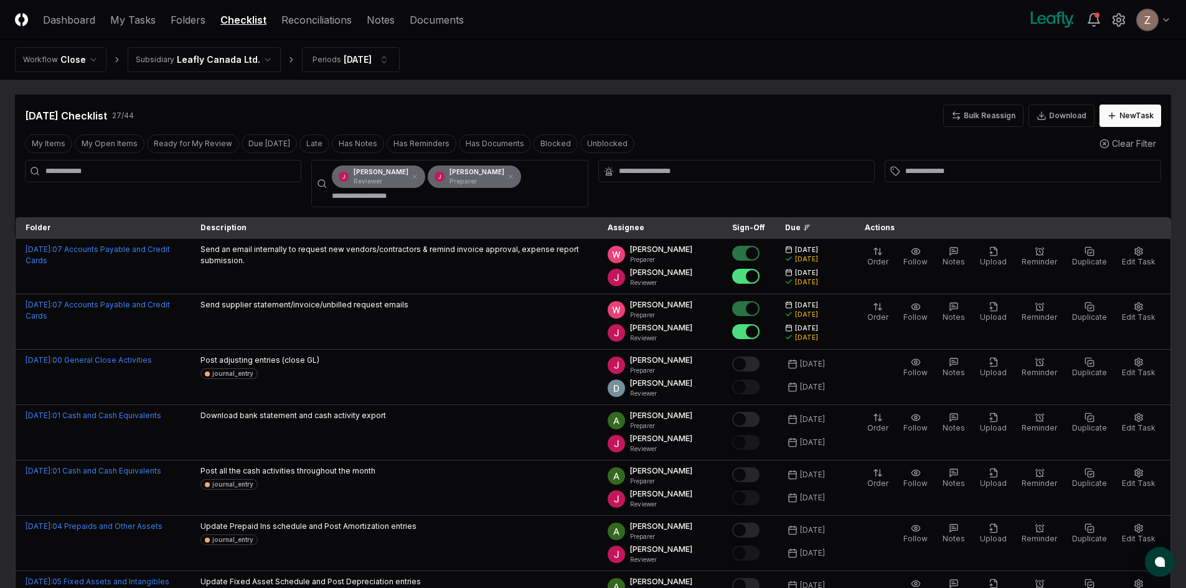
click at [728, 198] on div at bounding box center [736, 183] width 276 height 47
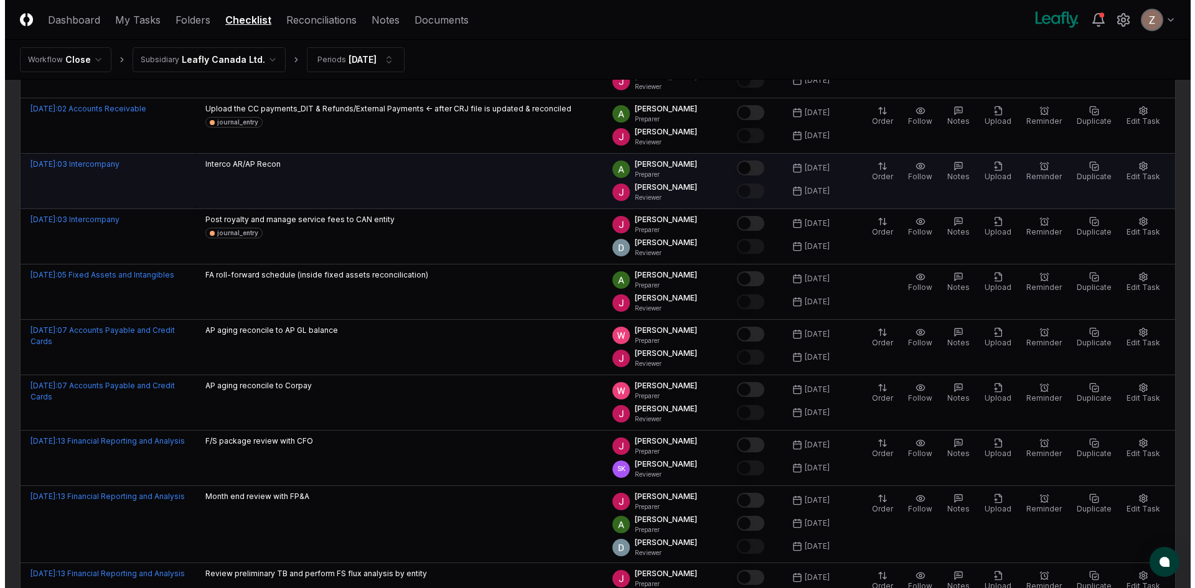
scroll to position [1052, 0]
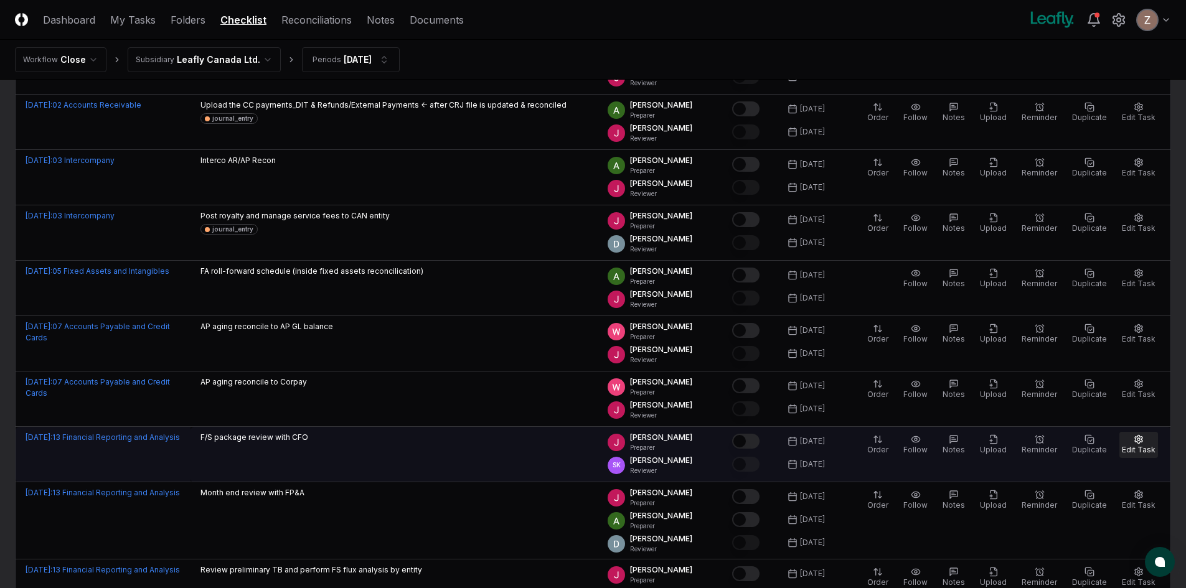
click at [1142, 446] on span "Edit Task" at bounding box center [1138, 449] width 34 height 9
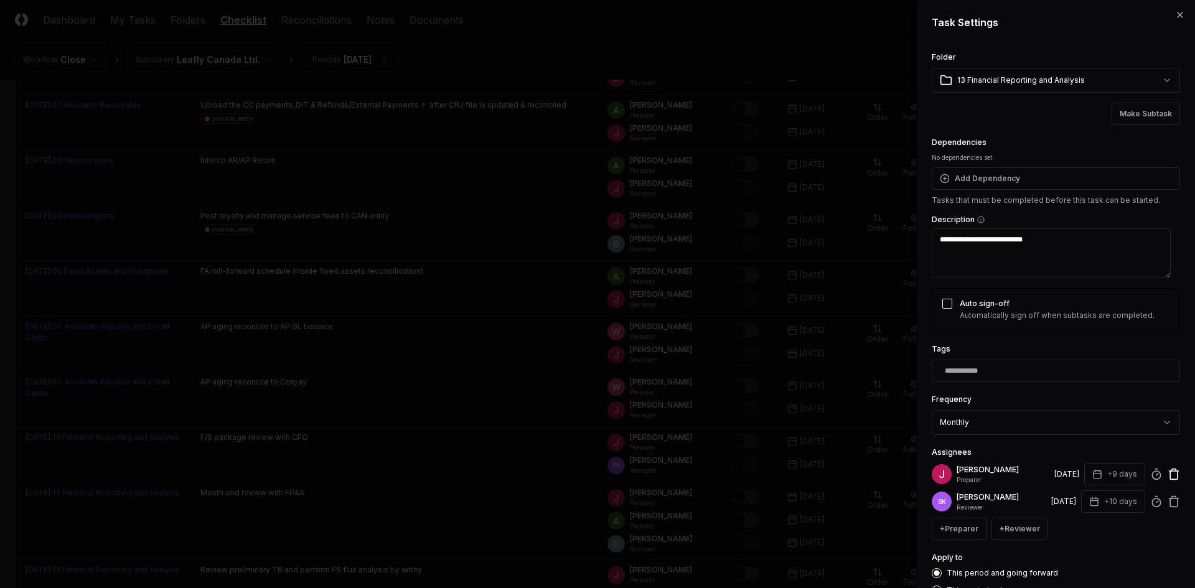
click at [1170, 473] on icon at bounding box center [1173, 475] width 7 height 8
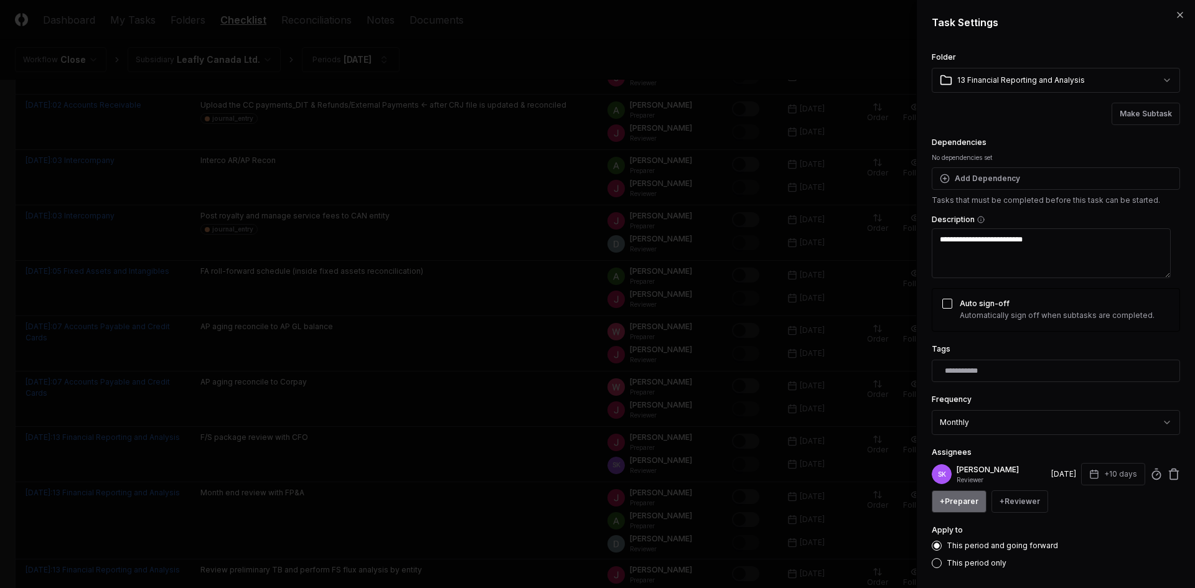
click at [953, 513] on button "+ Preparer" at bounding box center [959, 501] width 55 height 22
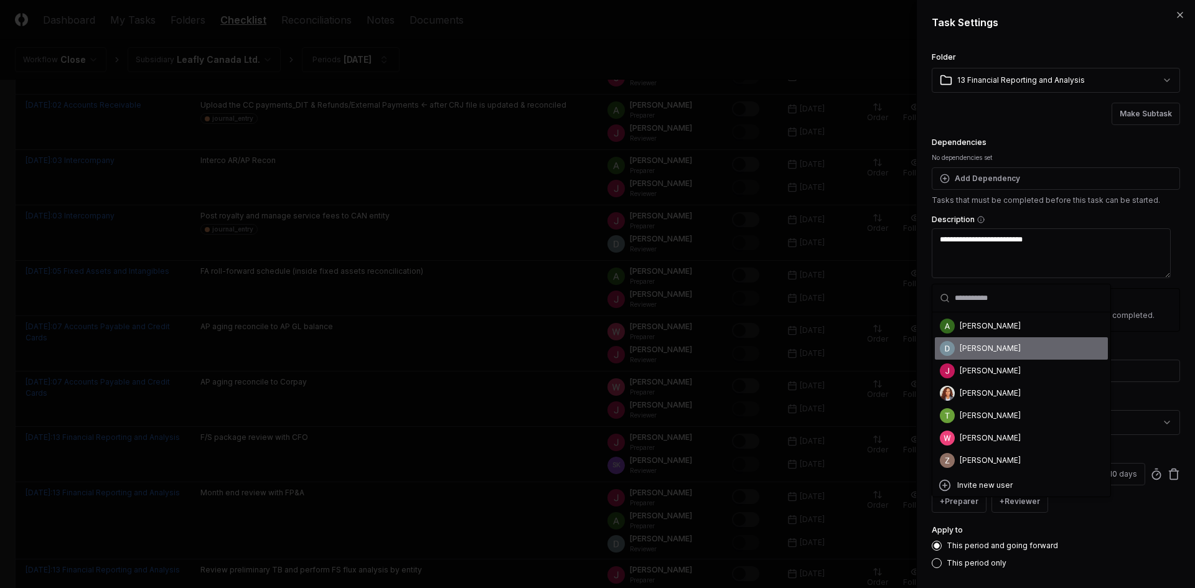
click at [981, 352] on div "[PERSON_NAME]" at bounding box center [990, 348] width 61 height 11
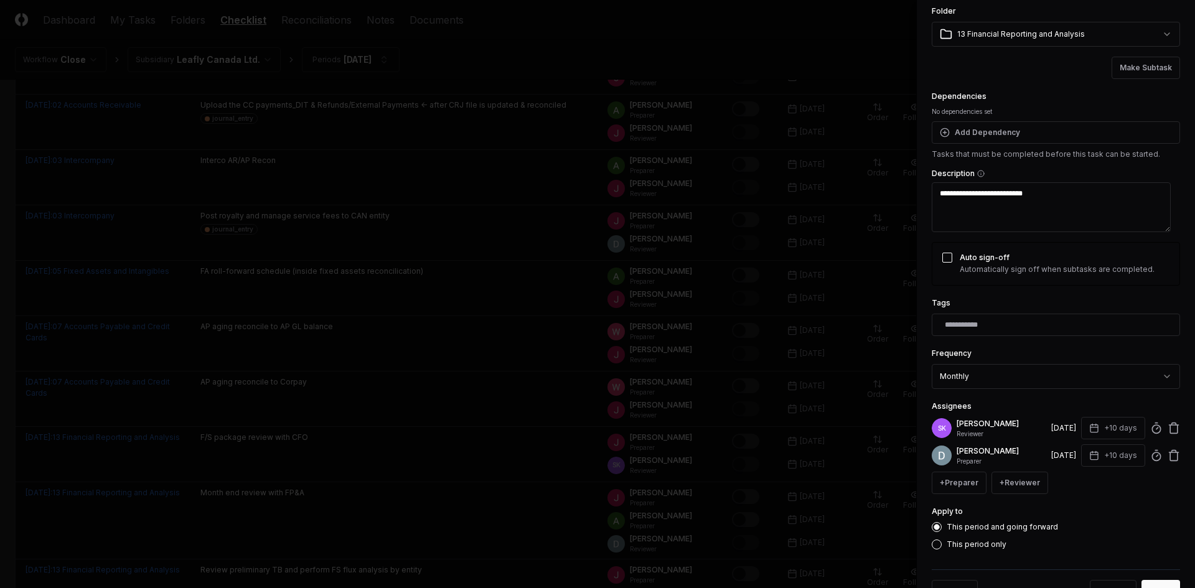
scroll to position [97, 0]
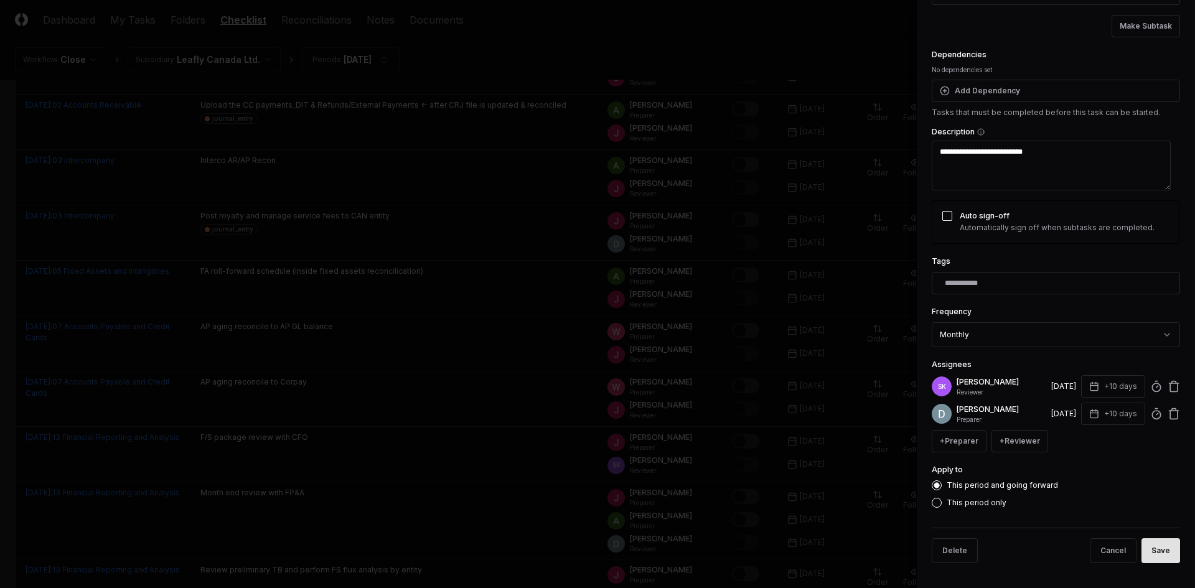
click at [1148, 545] on button "Save" at bounding box center [1160, 550] width 39 height 25
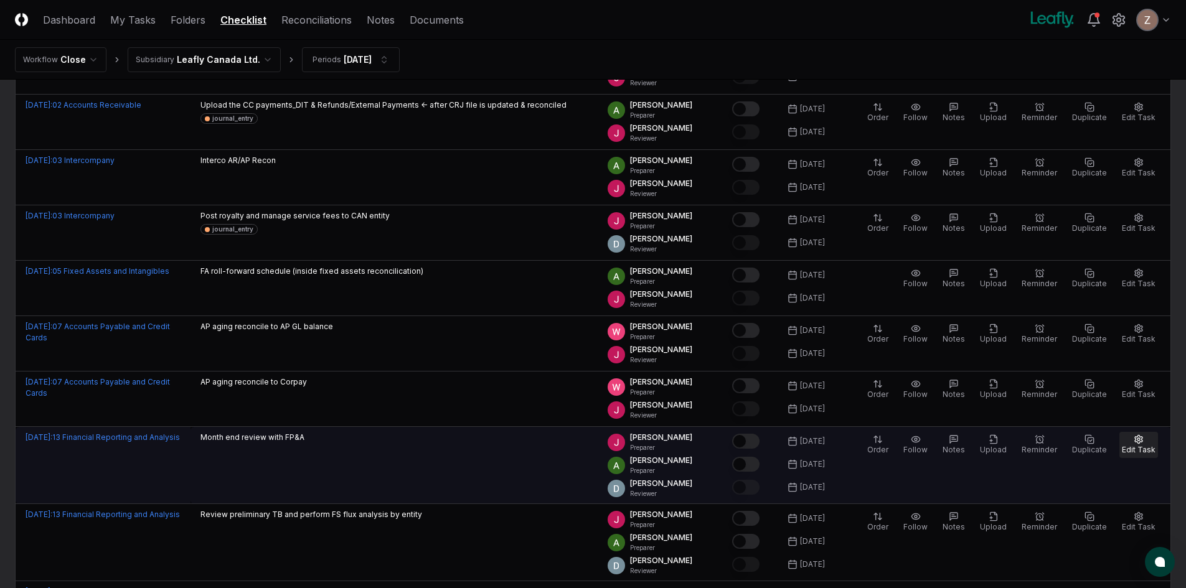
click at [1144, 443] on button "Edit Task" at bounding box center [1138, 445] width 39 height 26
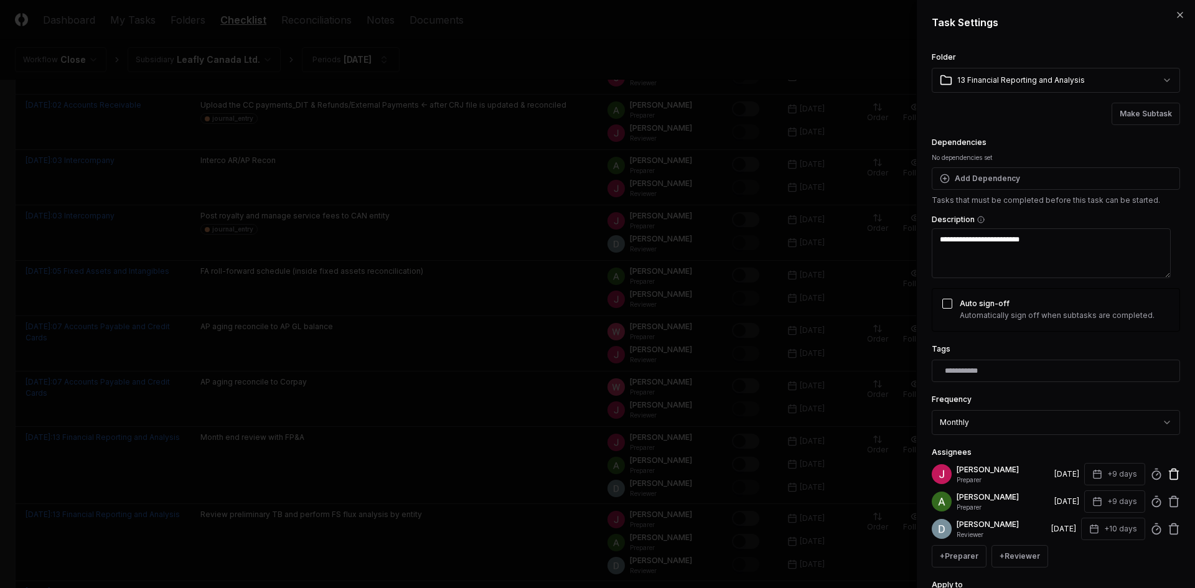
click at [1167, 474] on icon at bounding box center [1173, 474] width 12 height 12
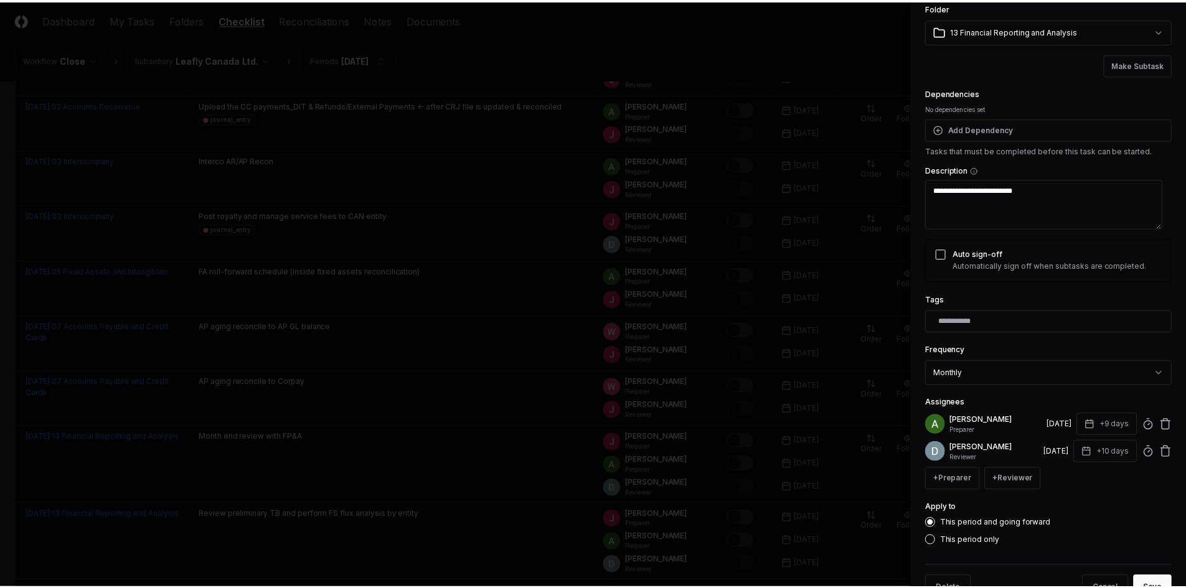
scroll to position [88, 0]
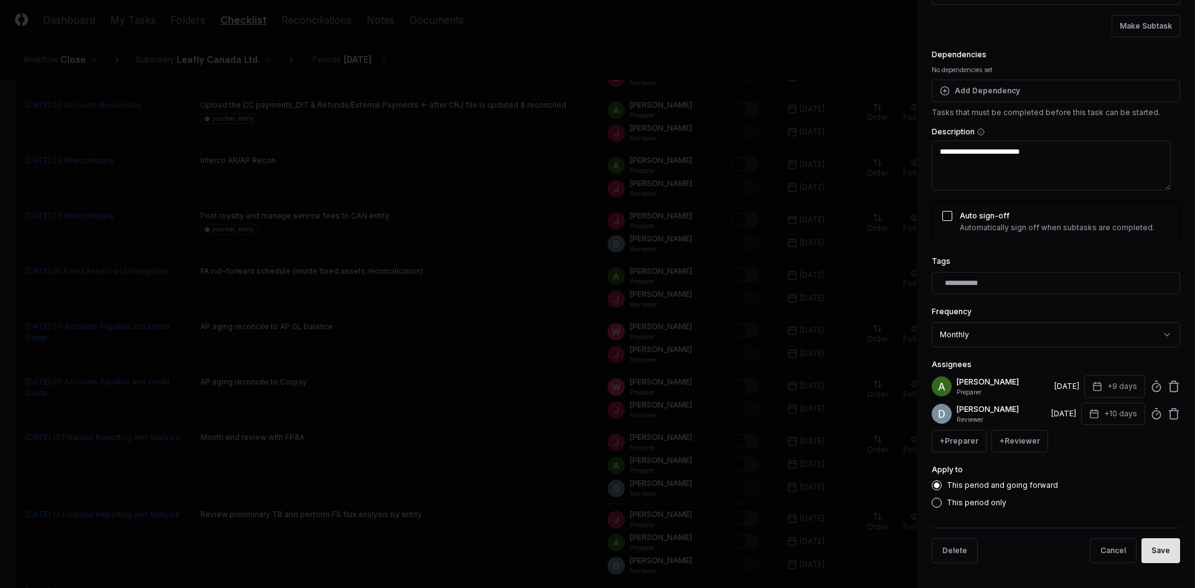
click at [1158, 541] on button "Save" at bounding box center [1160, 550] width 39 height 25
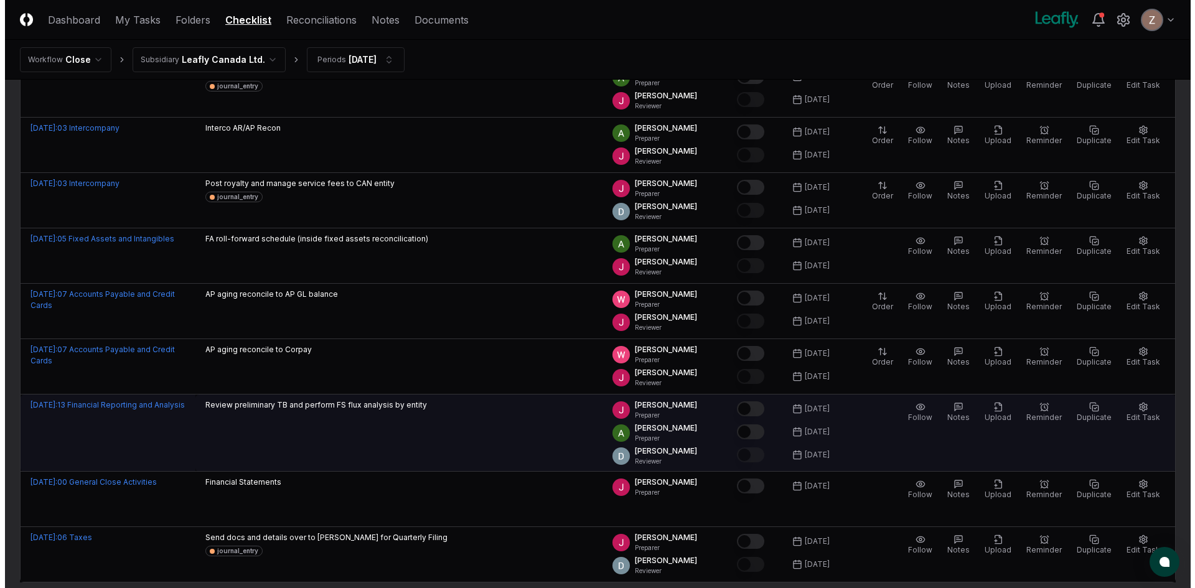
scroll to position [1115, 0]
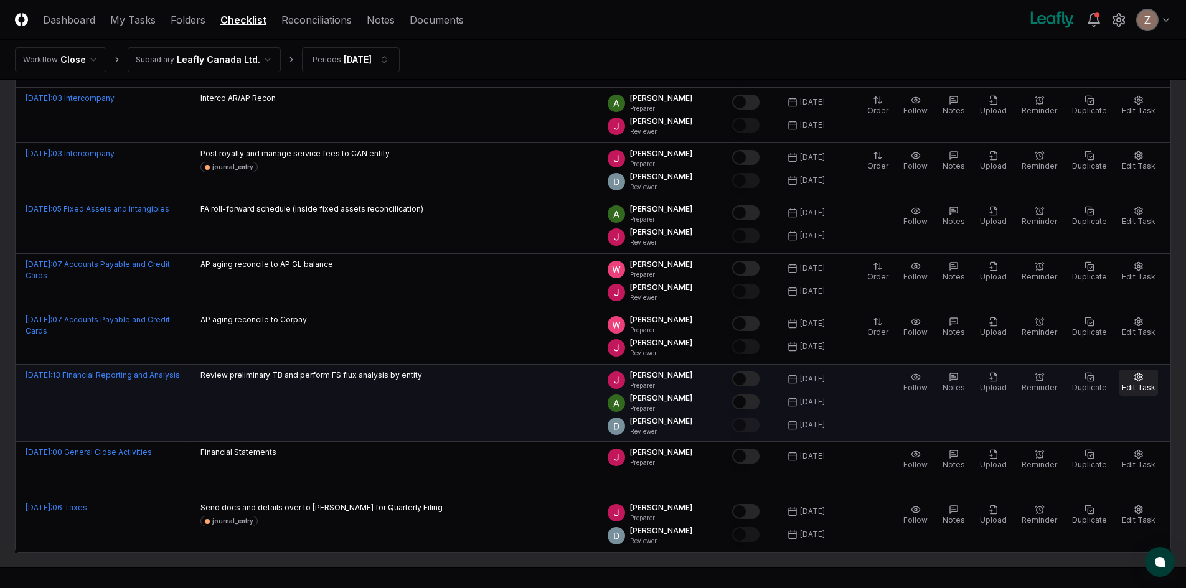
click at [1143, 386] on span "Edit Task" at bounding box center [1138, 387] width 34 height 9
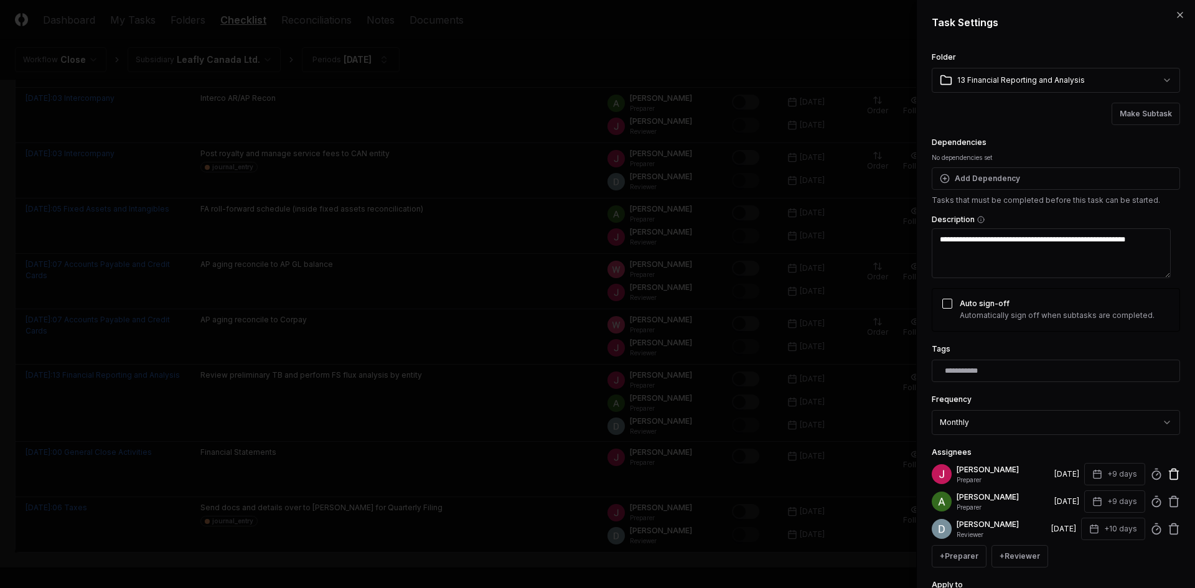
click at [1167, 472] on icon at bounding box center [1173, 474] width 12 height 12
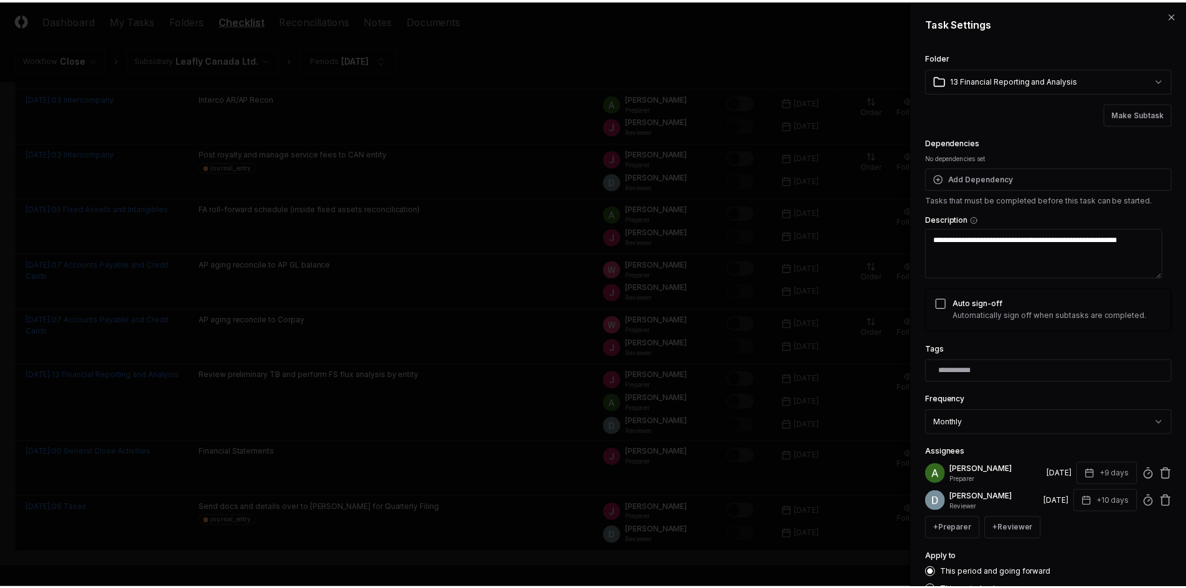
scroll to position [88, 0]
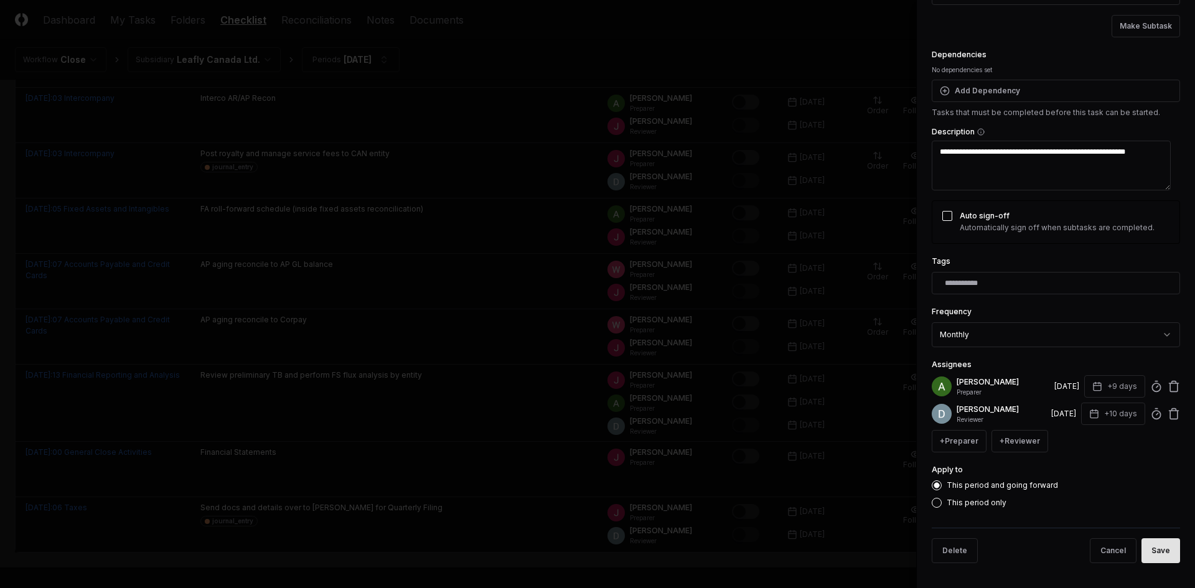
click at [1153, 551] on button "Save" at bounding box center [1160, 550] width 39 height 25
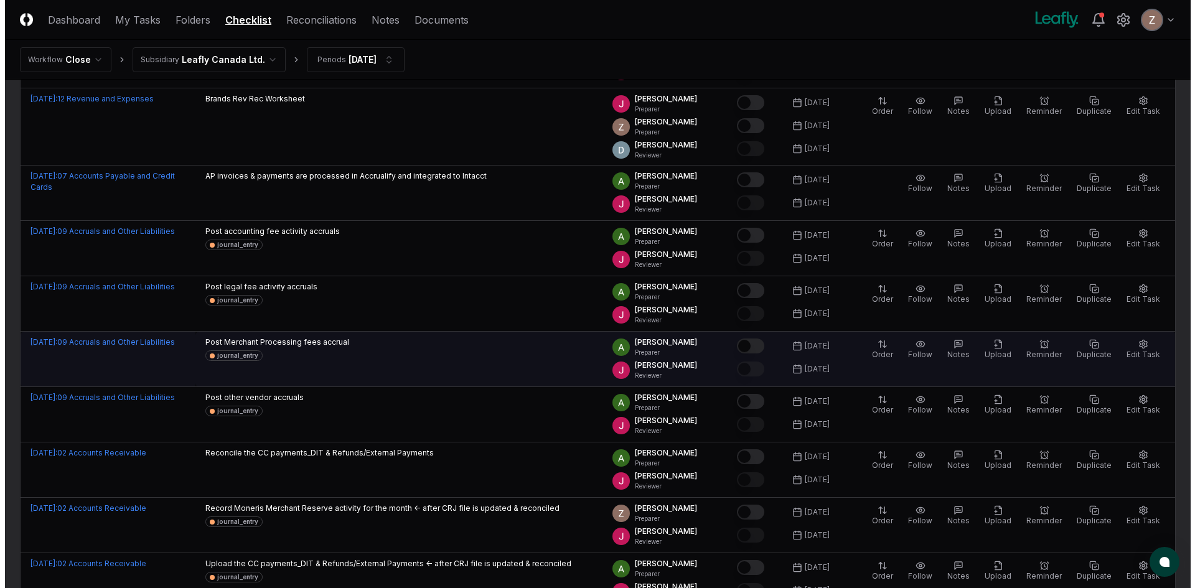
scroll to position [469, 0]
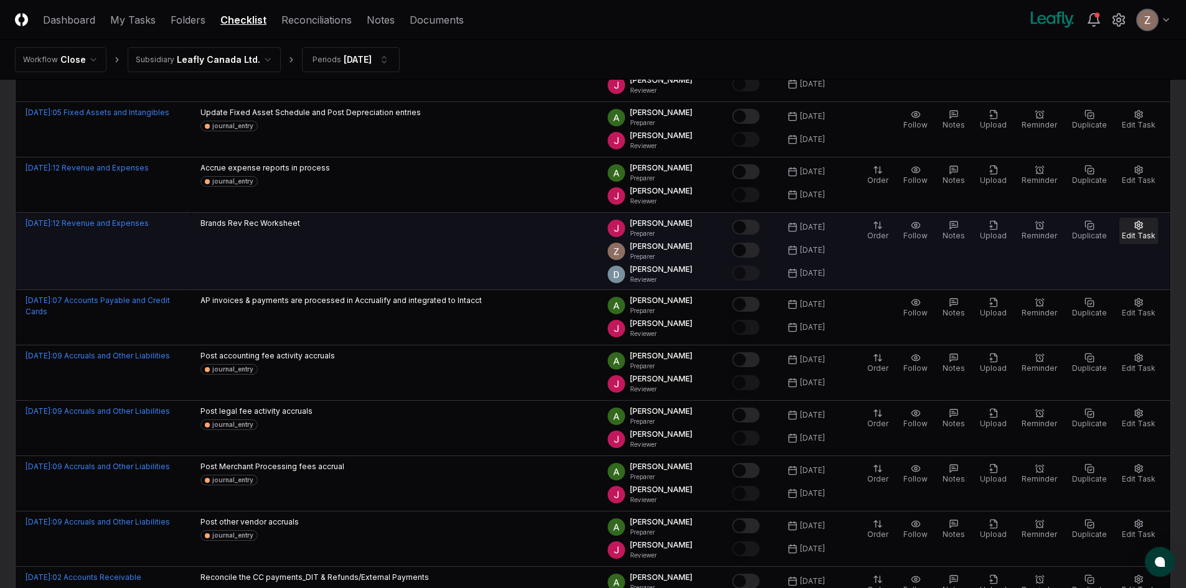
click at [1139, 229] on icon "button" at bounding box center [1138, 225] width 7 height 8
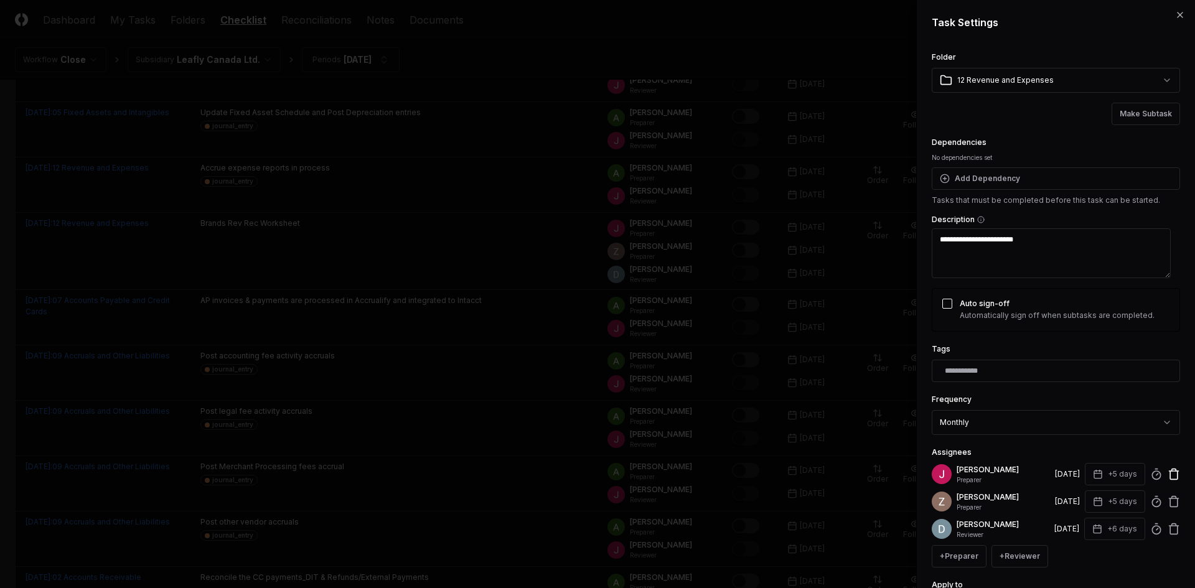
click at [1167, 472] on icon at bounding box center [1173, 474] width 12 height 12
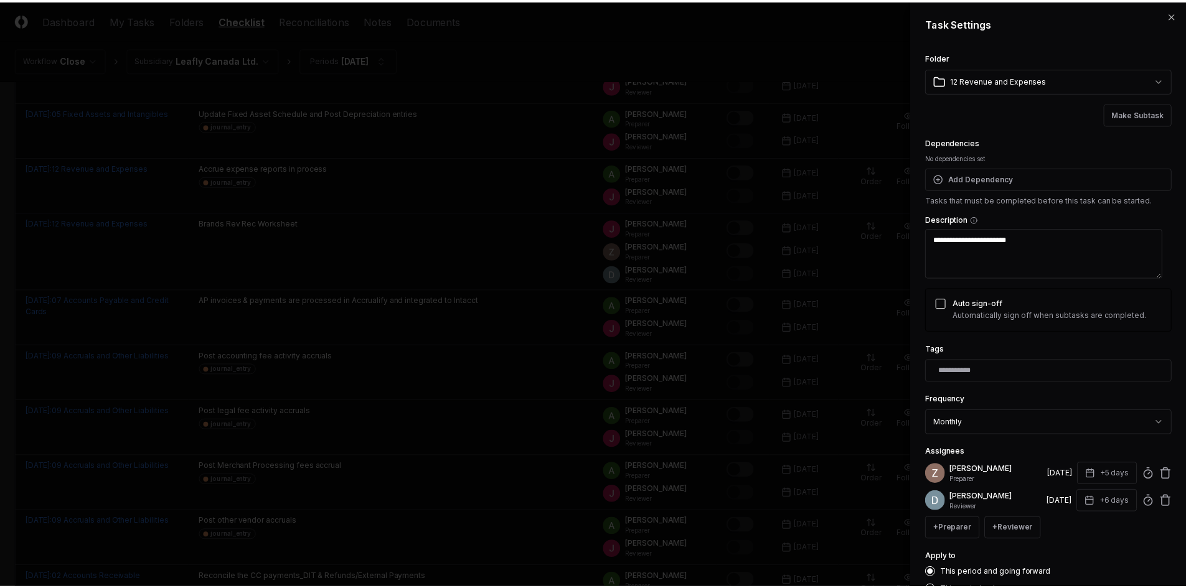
scroll to position [88, 0]
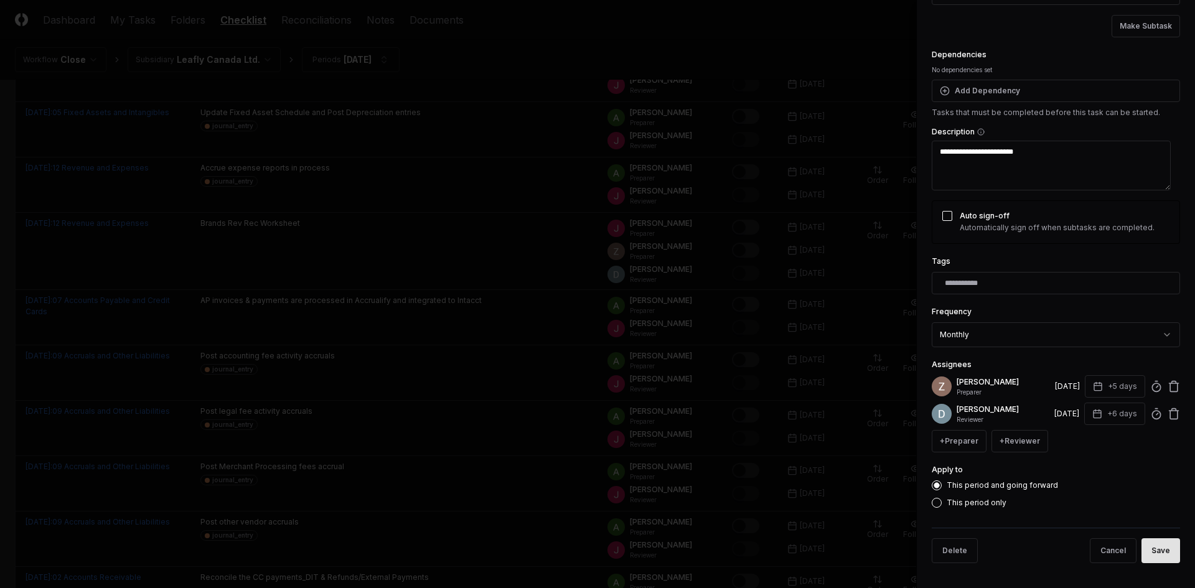
click at [1149, 554] on button "Save" at bounding box center [1160, 550] width 39 height 25
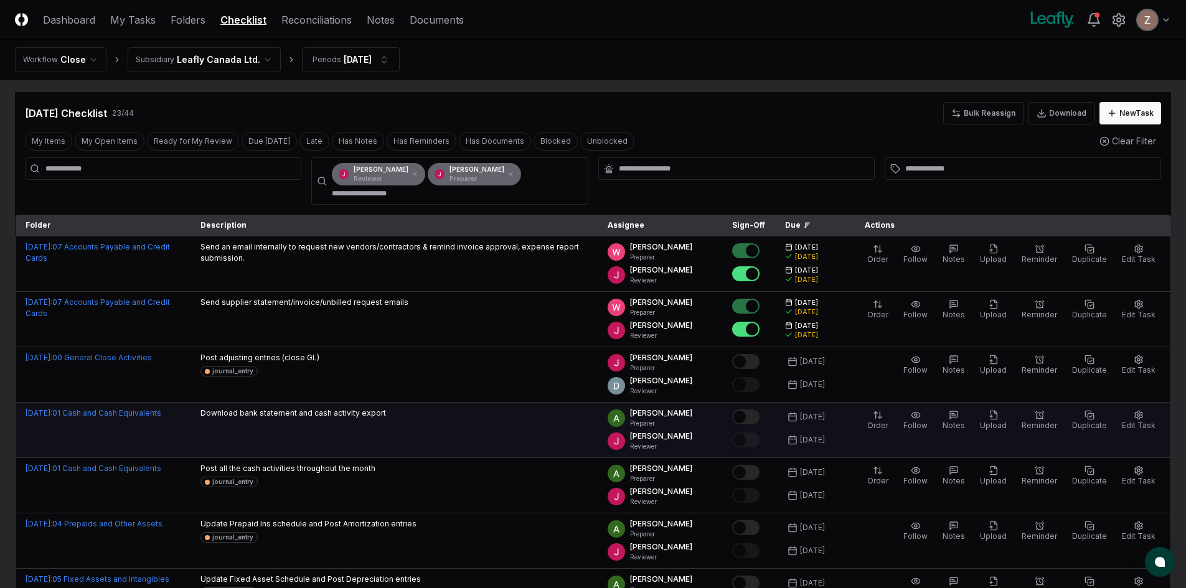
scroll to position [0, 0]
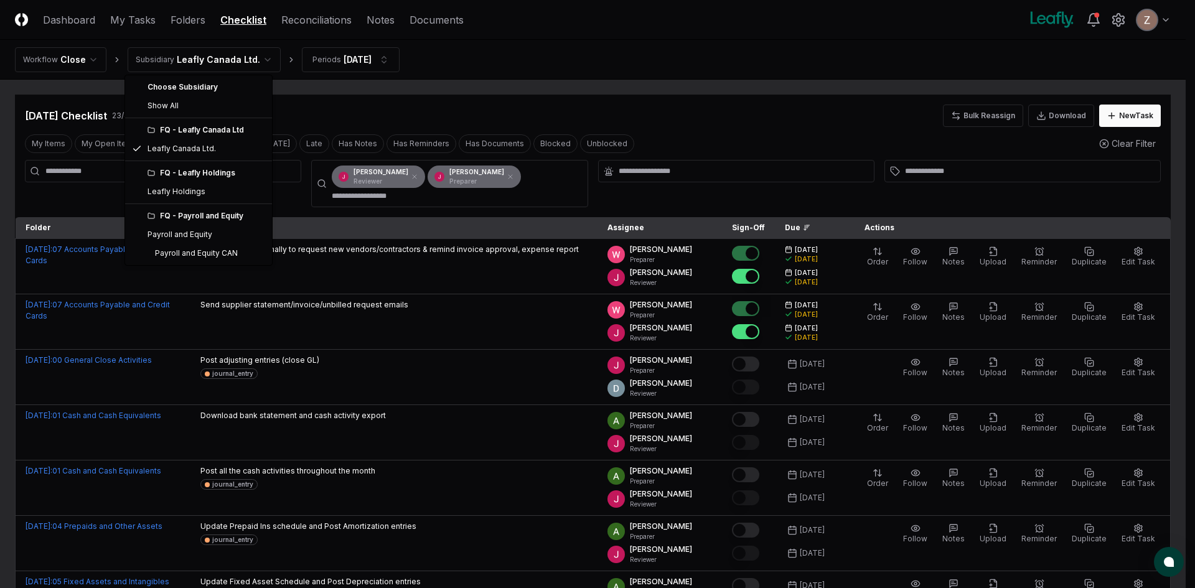
click at [208, 177] on div "FQ - Leafly Holdings" at bounding box center [205, 172] width 117 height 11
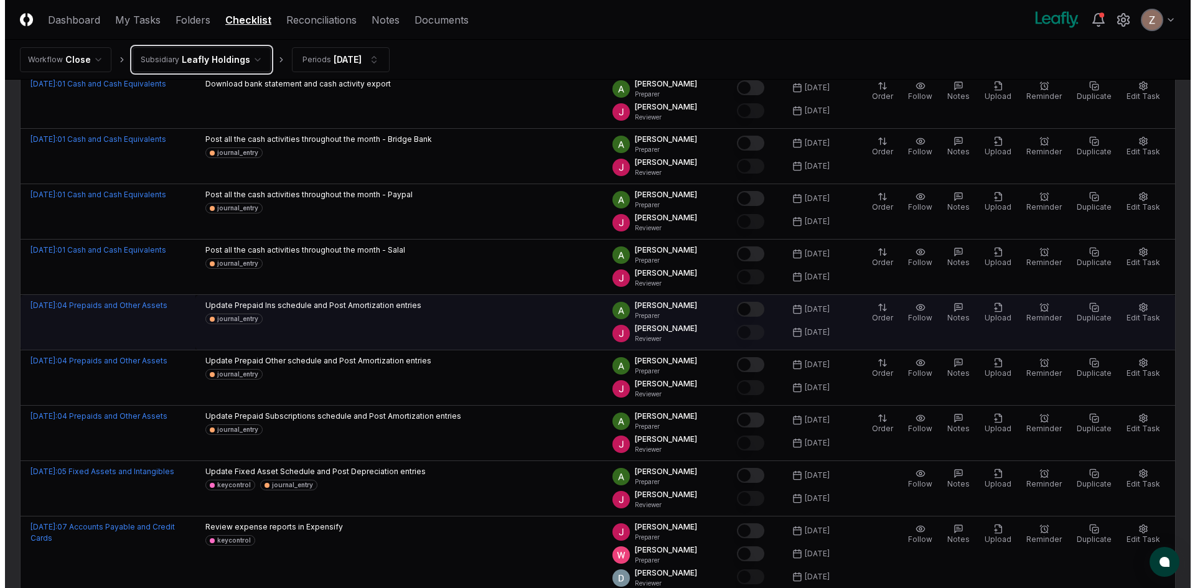
scroll to position [622, 0]
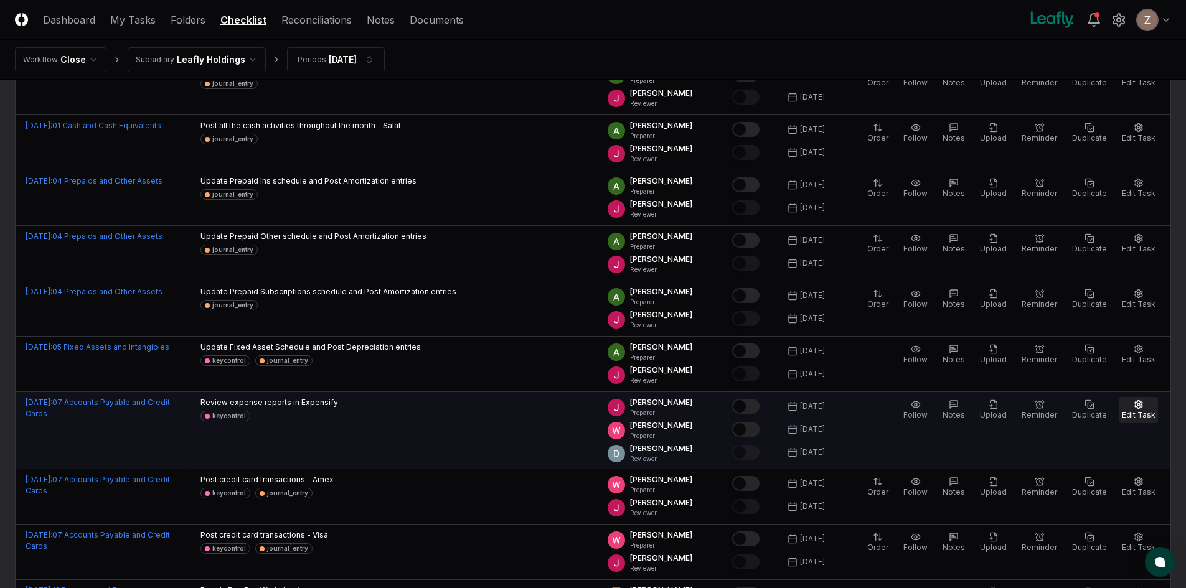
click at [1149, 405] on button "Edit Task" at bounding box center [1138, 410] width 39 height 26
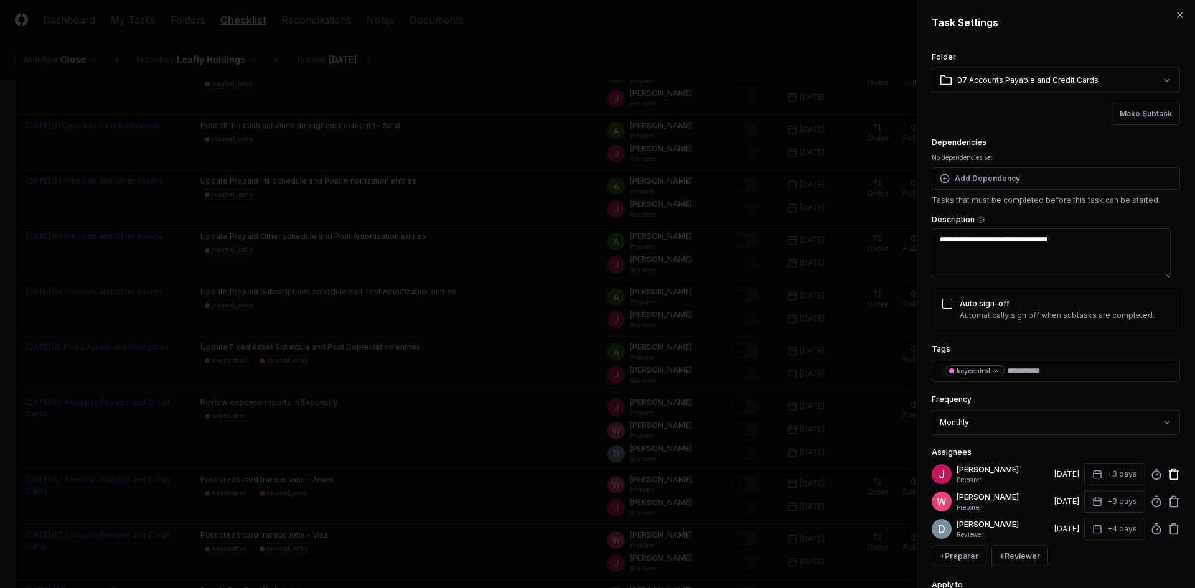
click at [1167, 477] on icon at bounding box center [1173, 474] width 12 height 12
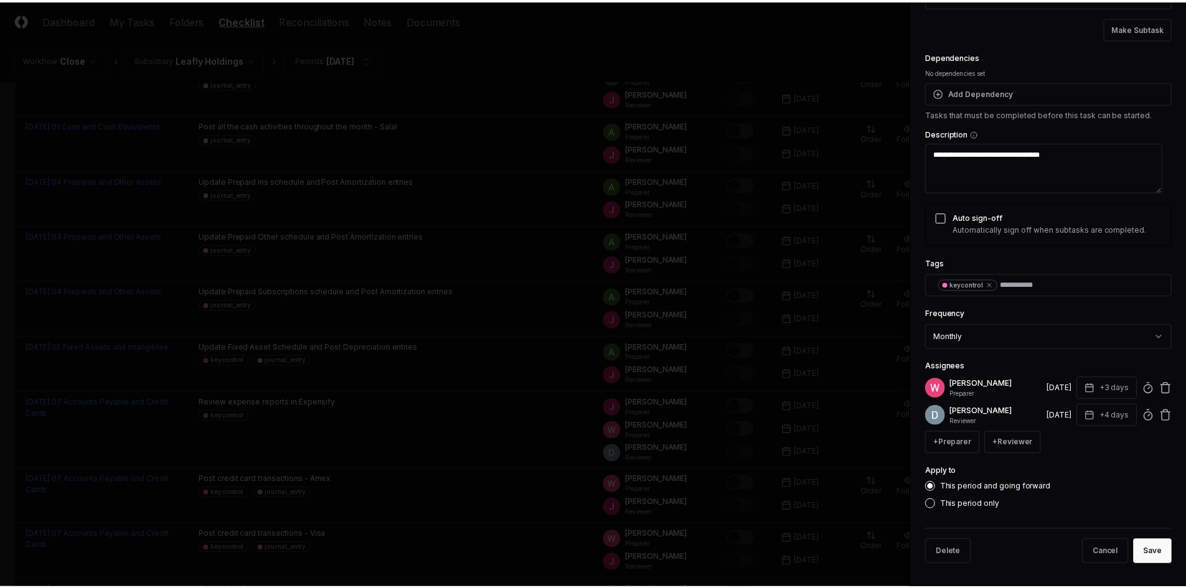
scroll to position [88, 0]
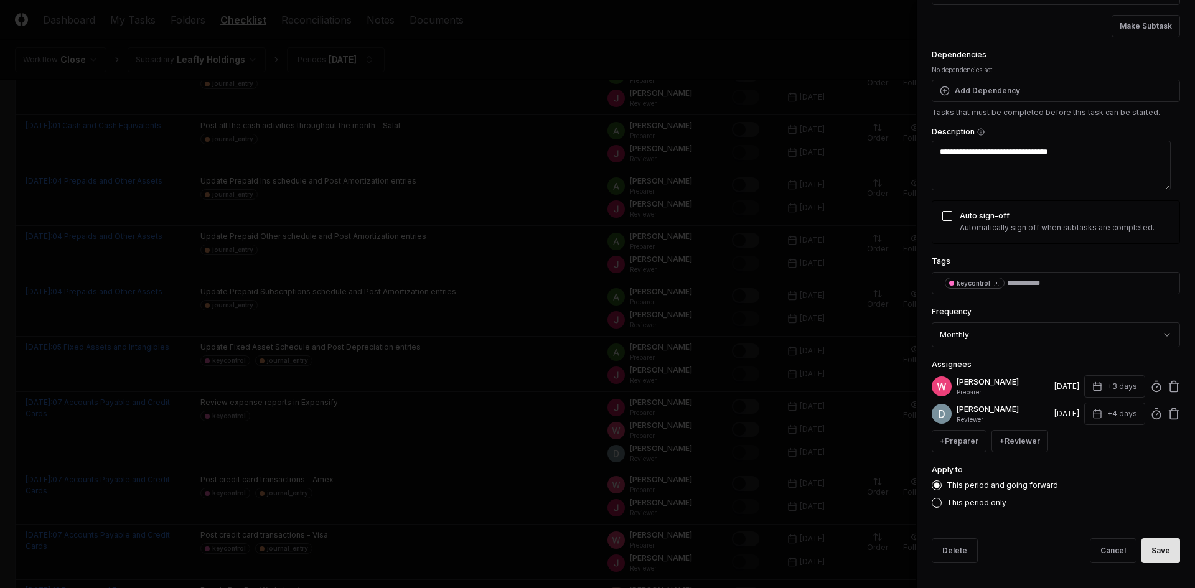
click at [1157, 543] on button "Save" at bounding box center [1160, 550] width 39 height 25
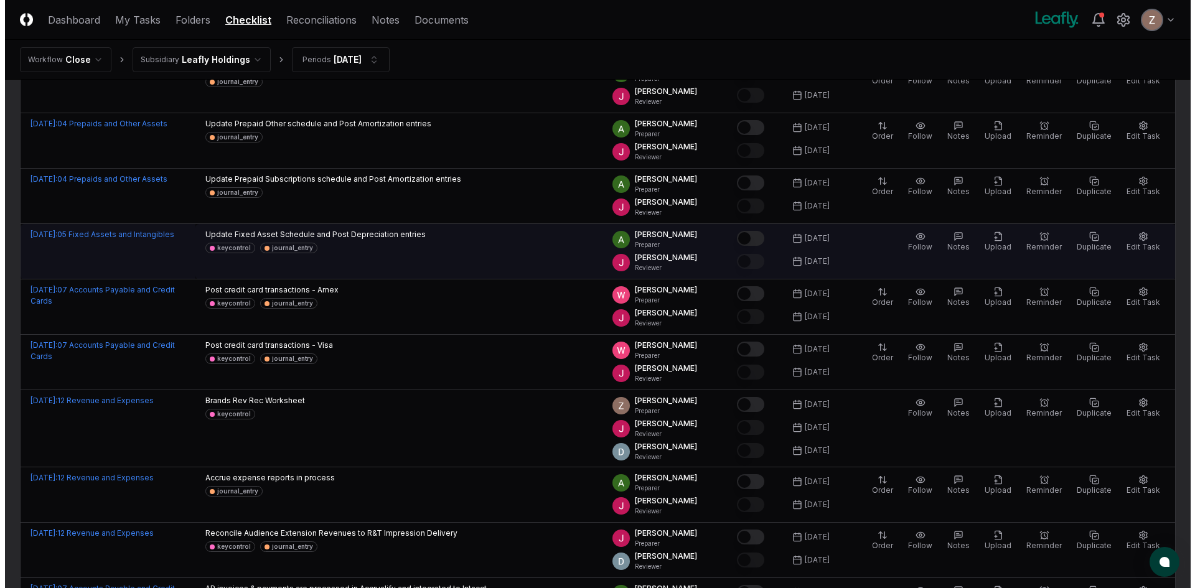
scroll to position [747, 0]
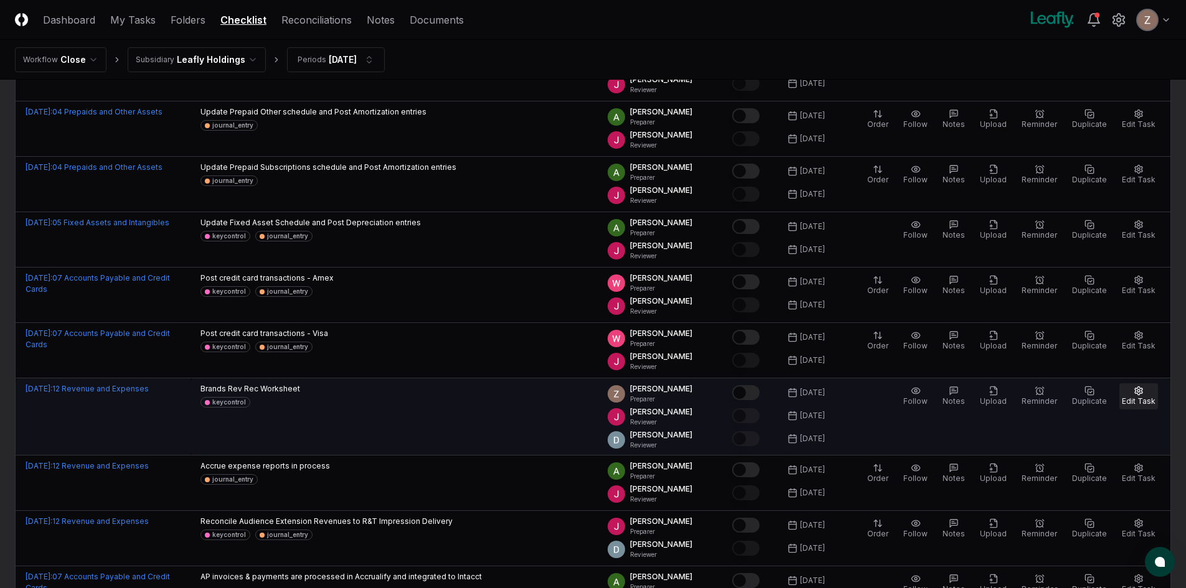
click at [1139, 391] on icon "button" at bounding box center [1138, 391] width 10 height 10
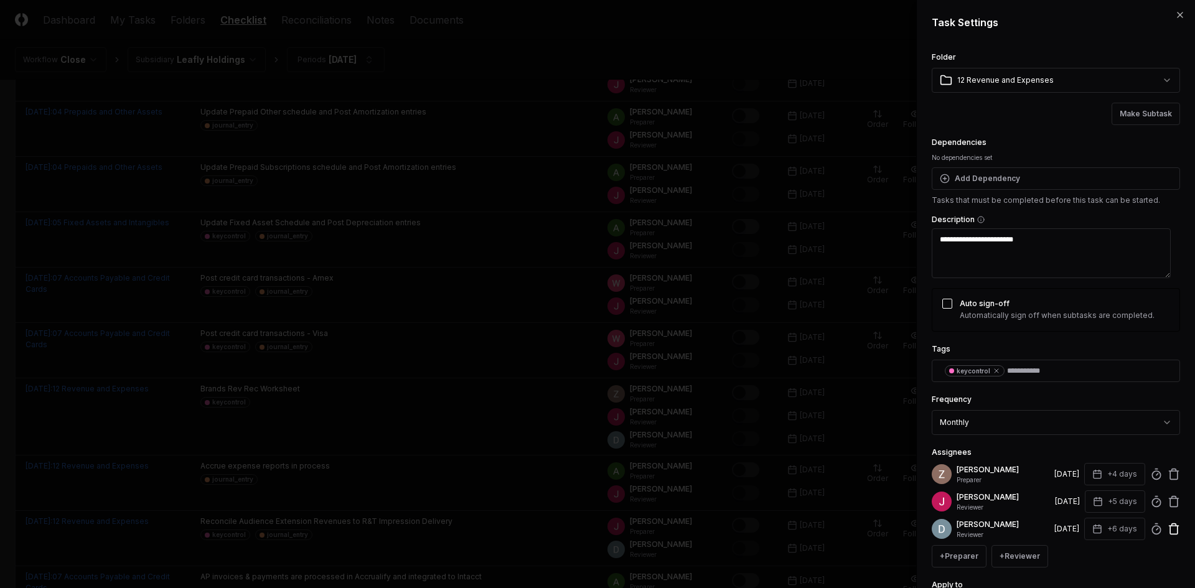
click at [1167, 500] on icon at bounding box center [1173, 501] width 12 height 12
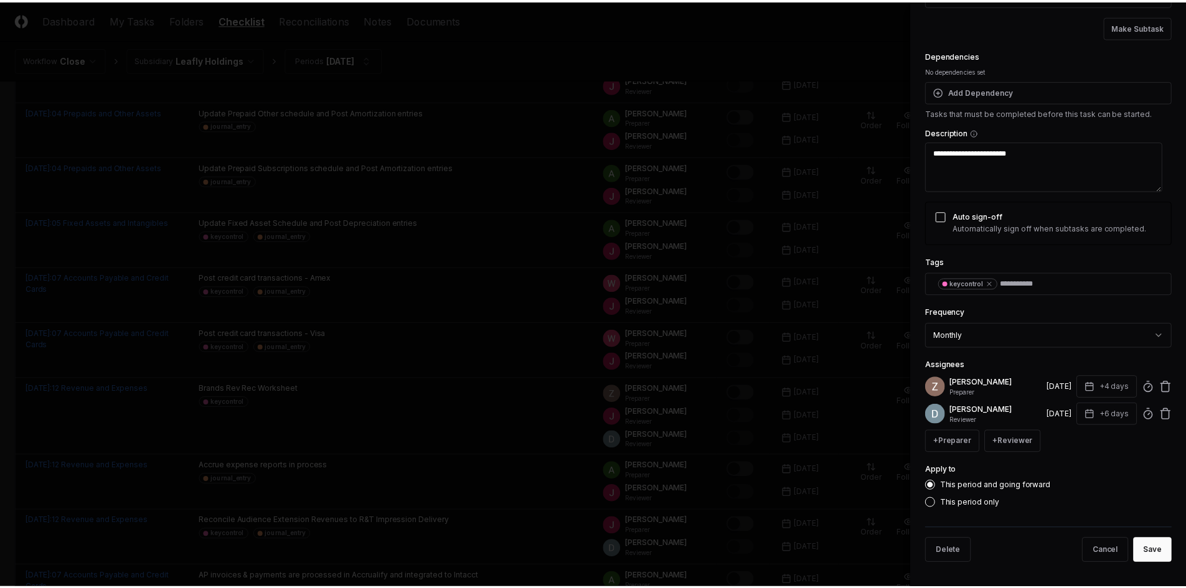
scroll to position [88, 0]
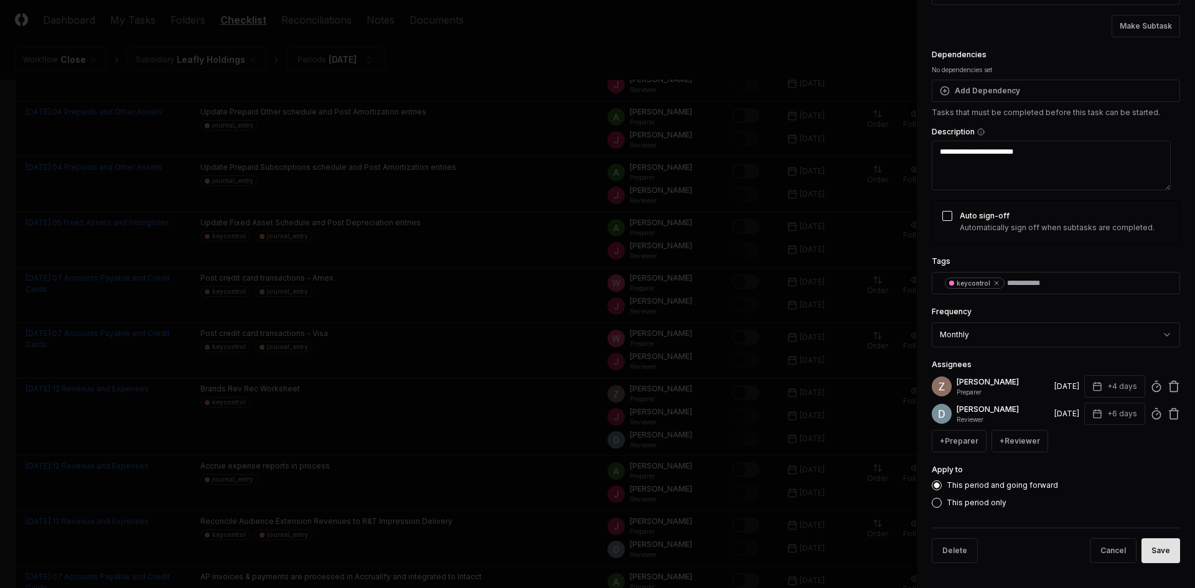
click at [1146, 551] on button "Save" at bounding box center [1160, 550] width 39 height 25
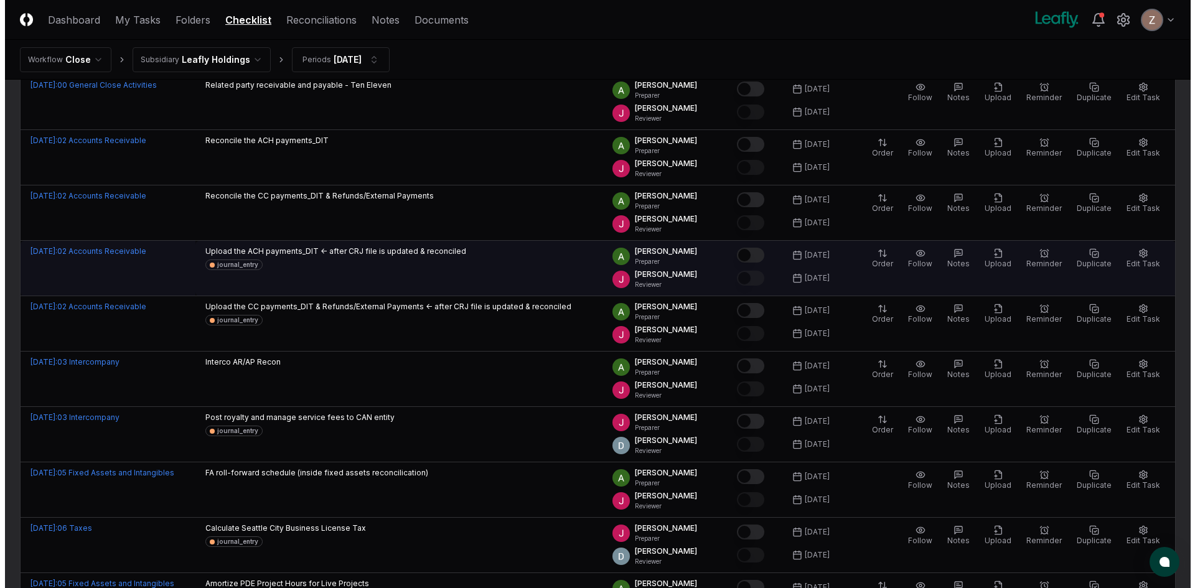
scroll to position [1556, 0]
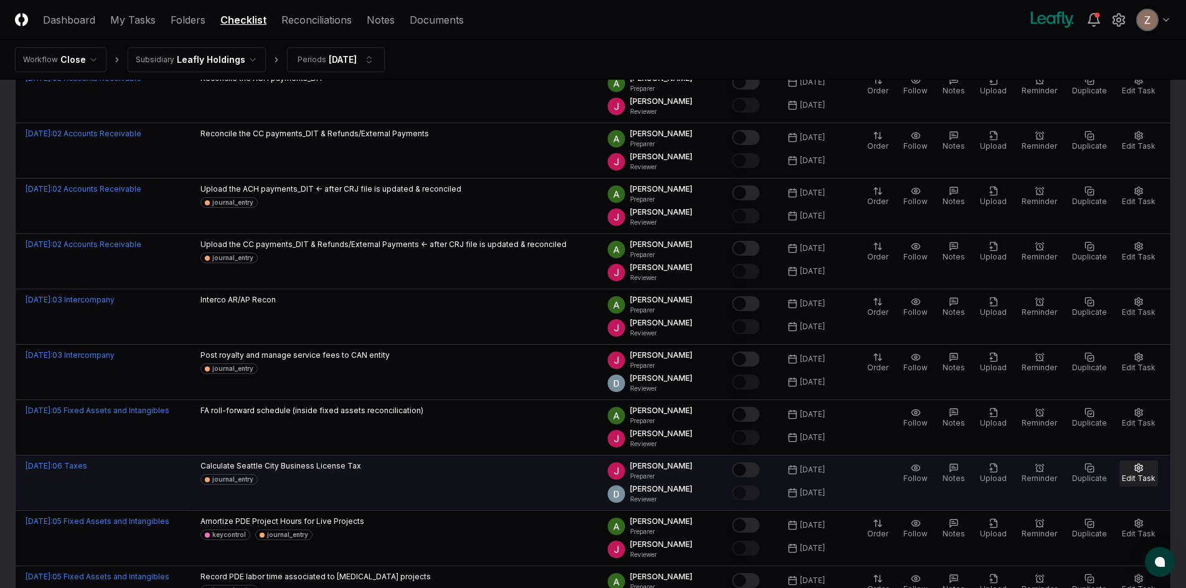
click at [1131, 470] on button "Edit Task" at bounding box center [1138, 474] width 39 height 26
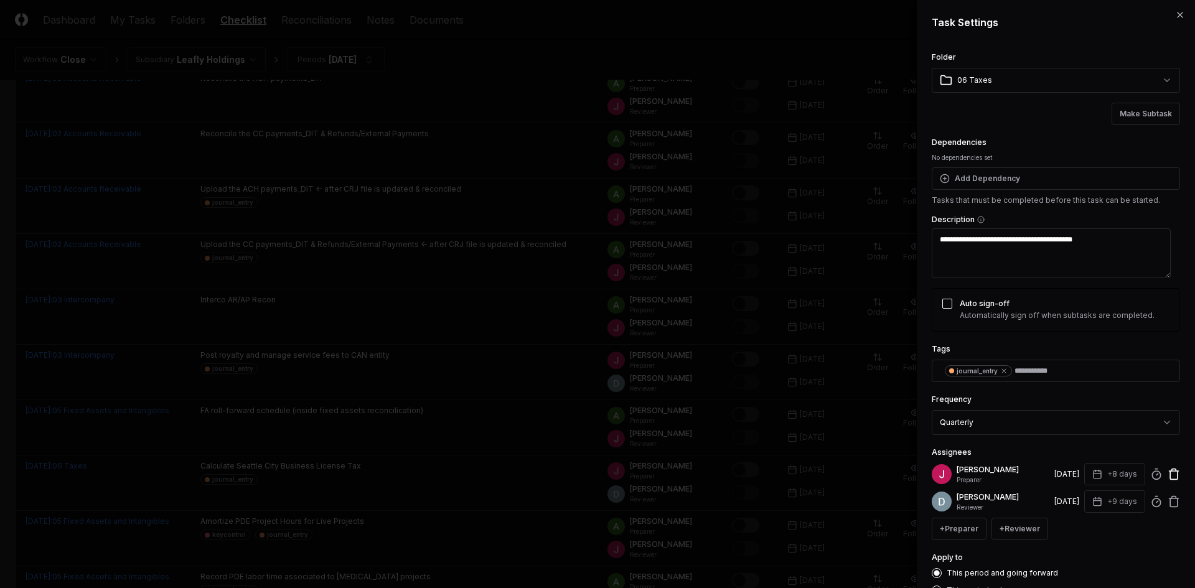
click at [1170, 475] on icon at bounding box center [1173, 475] width 7 height 8
type textarea "*"
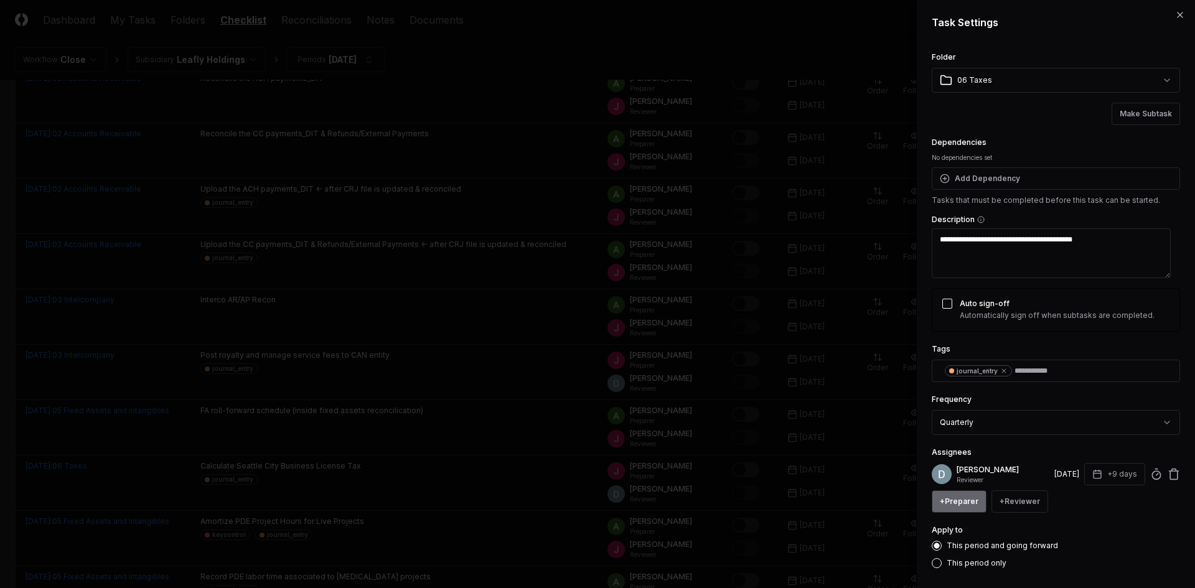
click at [955, 510] on button "+ Preparer" at bounding box center [959, 501] width 55 height 22
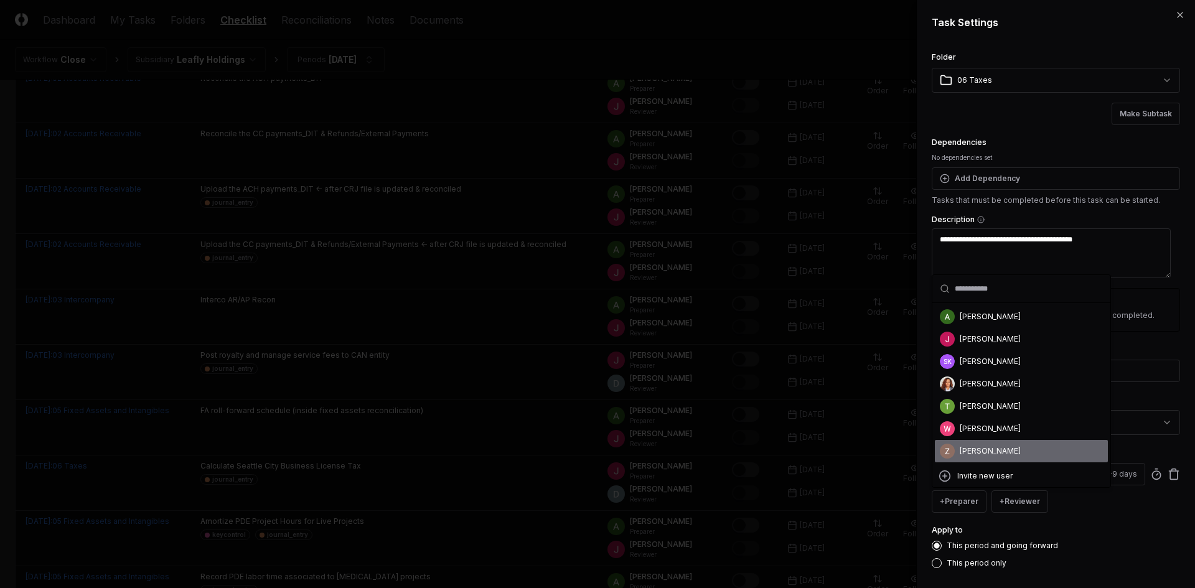
click at [976, 455] on div "[PERSON_NAME]" at bounding box center [990, 451] width 61 height 11
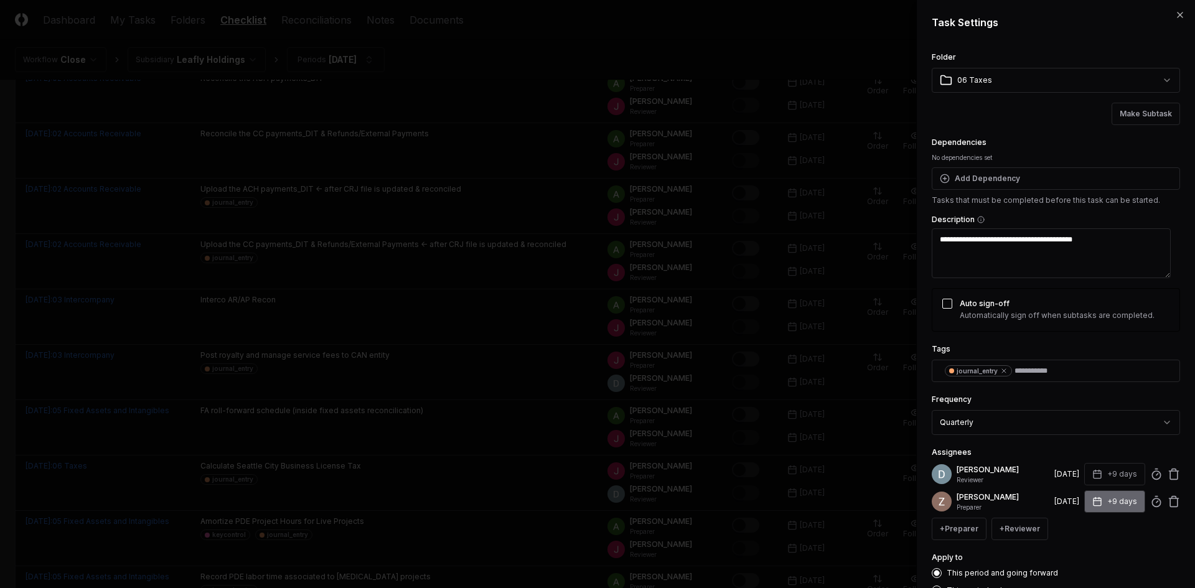
click at [1097, 500] on button "+9 days" at bounding box center [1114, 501] width 61 height 22
type input "*"
click at [1075, 553] on input "*" at bounding box center [1068, 551] width 44 height 22
click at [1081, 449] on div "Assignees [PERSON_NAME] Reviewer [DATE] +9 days [PERSON_NAME] Preparer [DATE] +…" at bounding box center [1056, 492] width 248 height 95
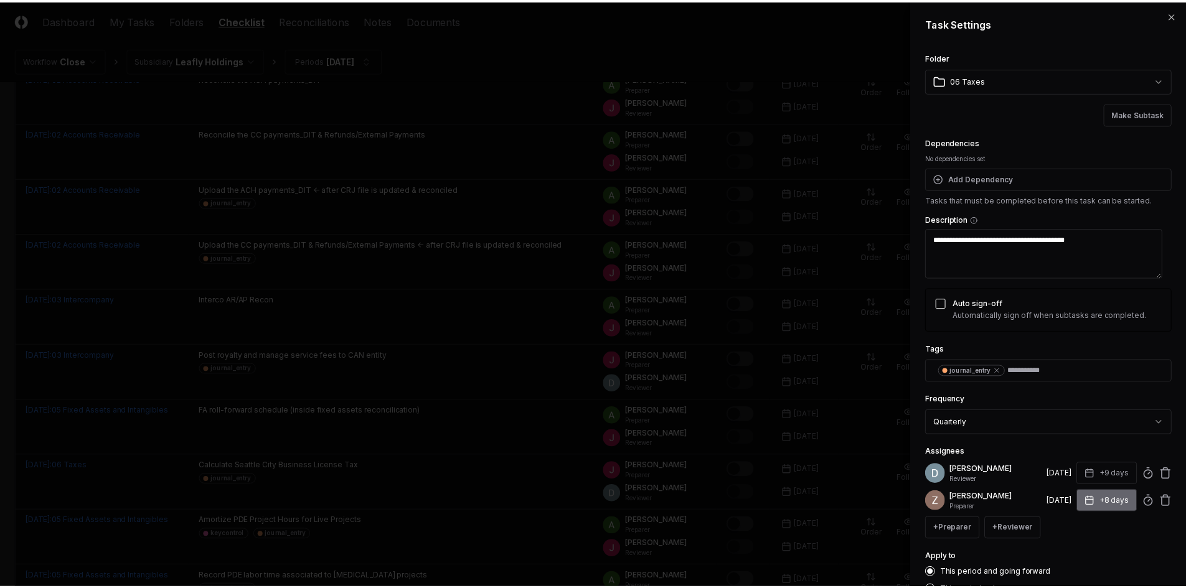
scroll to position [62, 0]
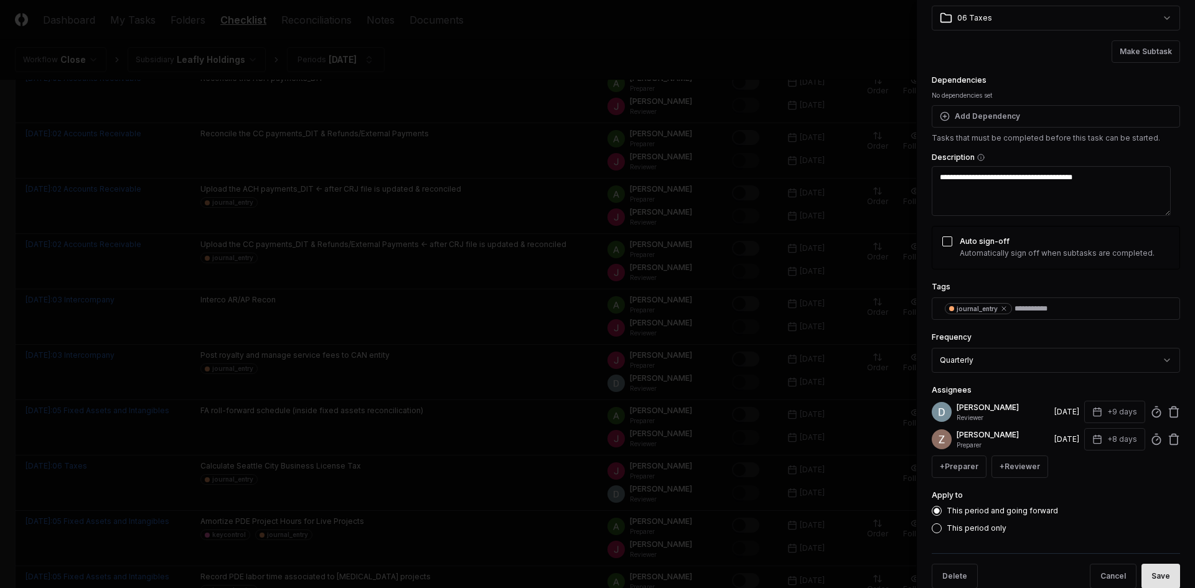
click at [1162, 573] on button "Save" at bounding box center [1160, 576] width 39 height 25
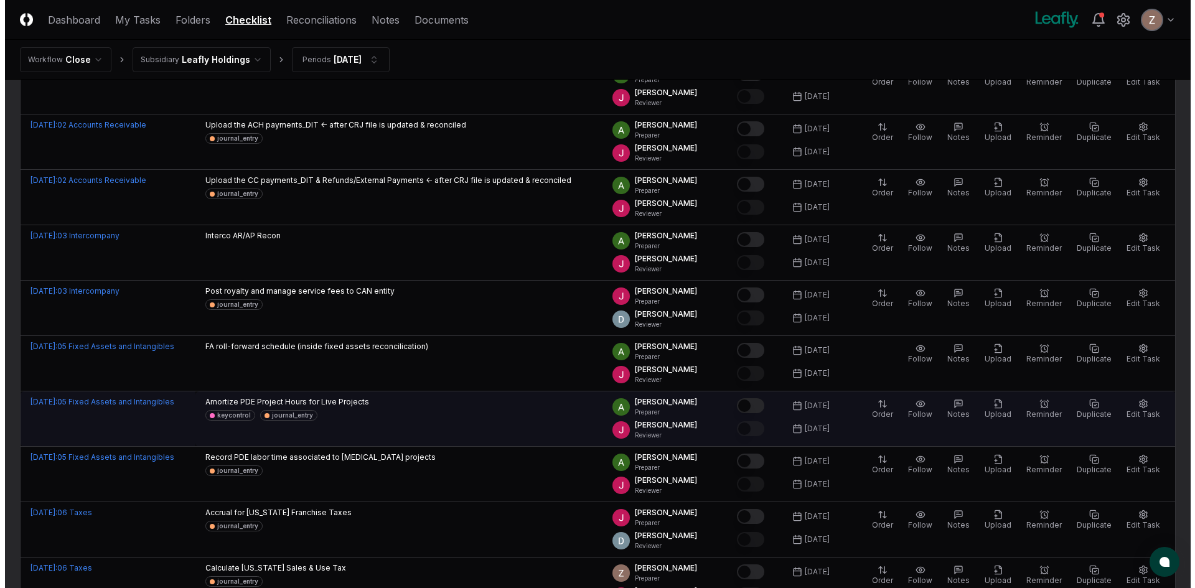
scroll to position [1680, 0]
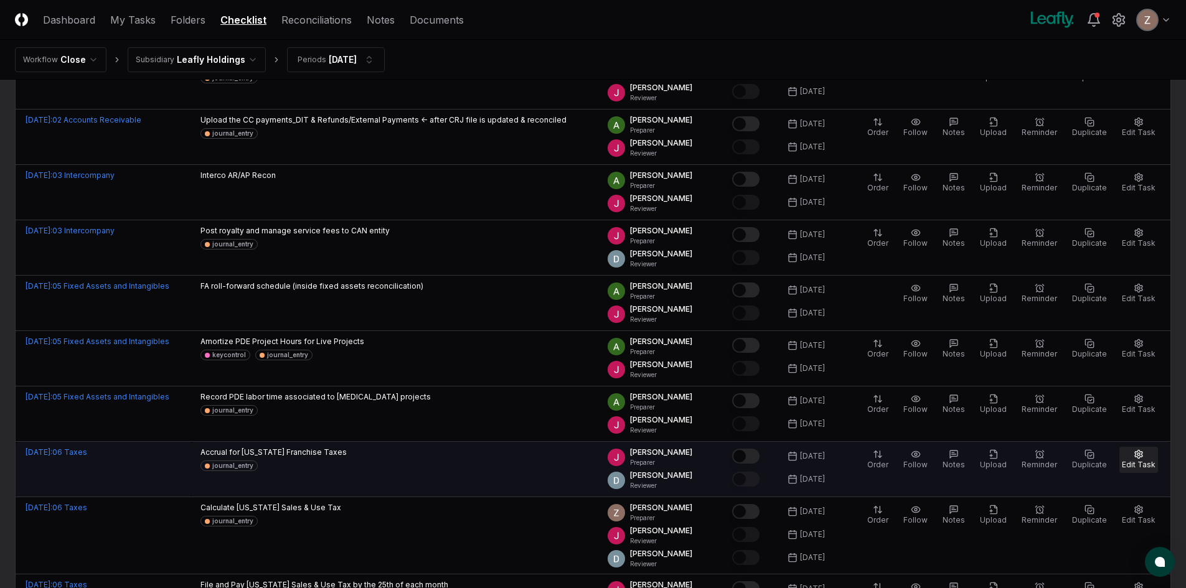
click at [1137, 460] on span "Edit Task" at bounding box center [1138, 464] width 34 height 9
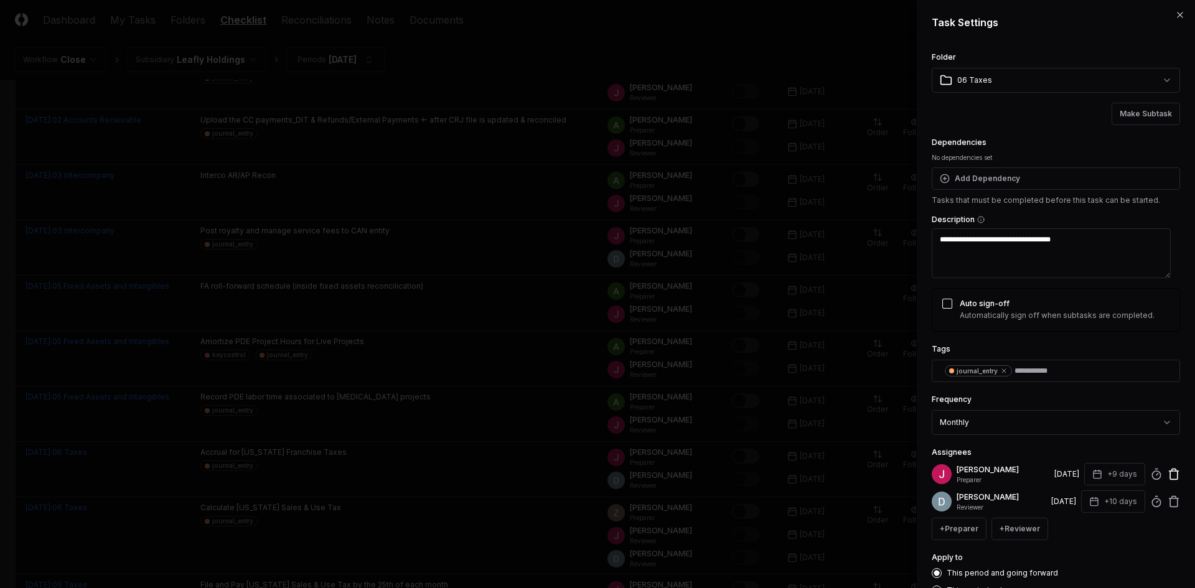
click at [1167, 475] on icon at bounding box center [1173, 474] width 12 height 12
type textarea "*"
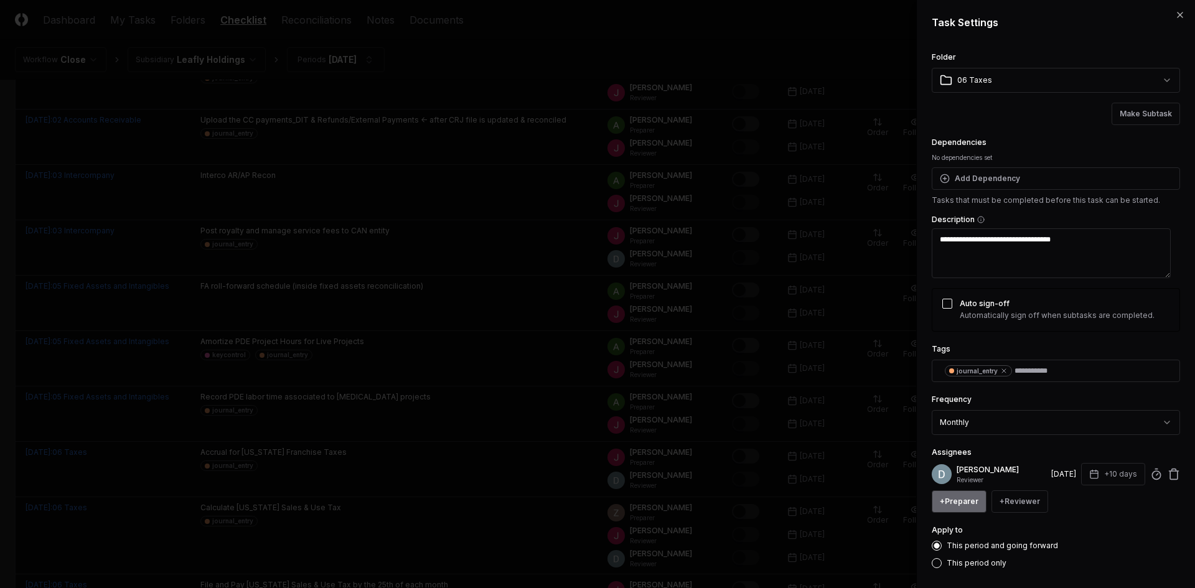
click at [958, 505] on button "+ Preparer" at bounding box center [959, 501] width 55 height 22
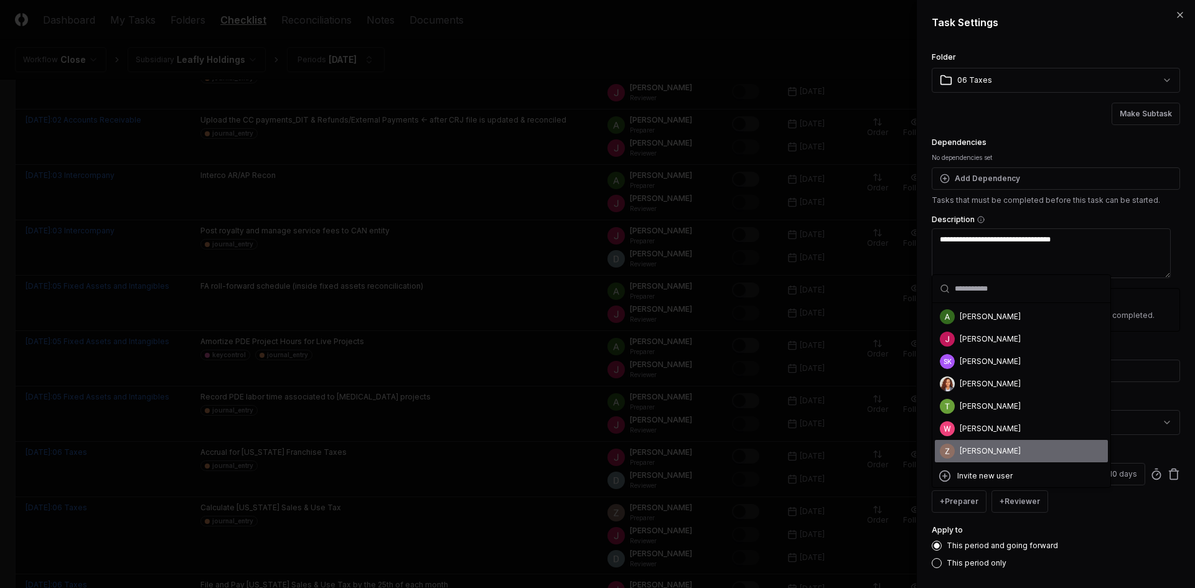
click at [973, 444] on div "[PERSON_NAME]" at bounding box center [1021, 451] width 173 height 22
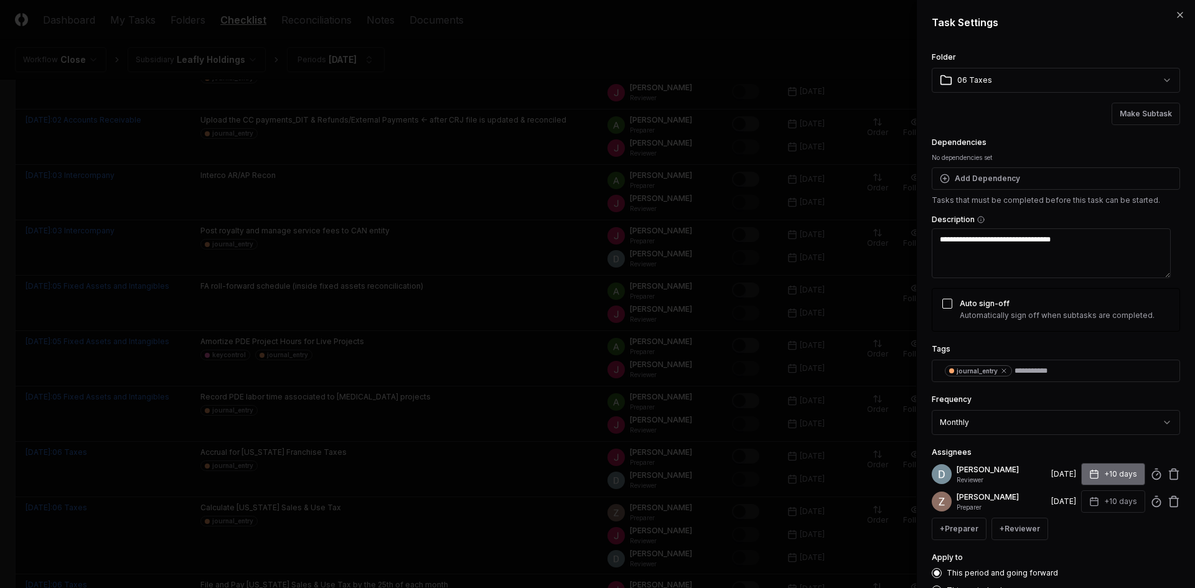
click at [1103, 474] on button "+10 days" at bounding box center [1113, 474] width 64 height 22
click at [1076, 529] on input "**" at bounding box center [1066, 523] width 44 height 22
type input "*"
click at [1075, 526] on input "*" at bounding box center [1066, 523] width 44 height 22
click at [1116, 551] on div "Apply to This period and going forward This period only" at bounding box center [1056, 572] width 248 height 45
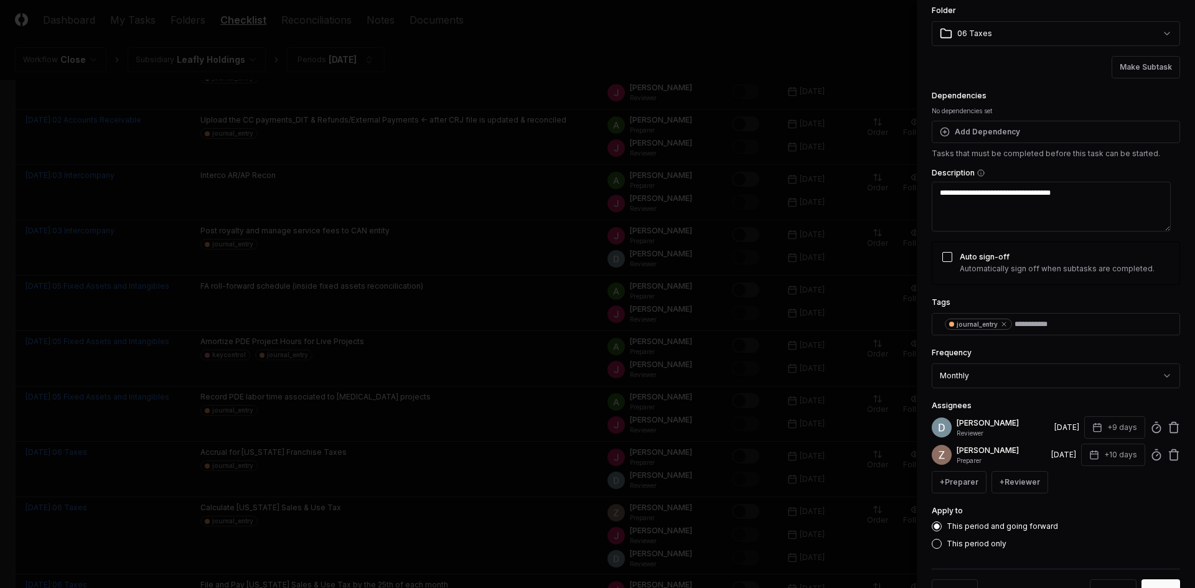
scroll to position [88, 0]
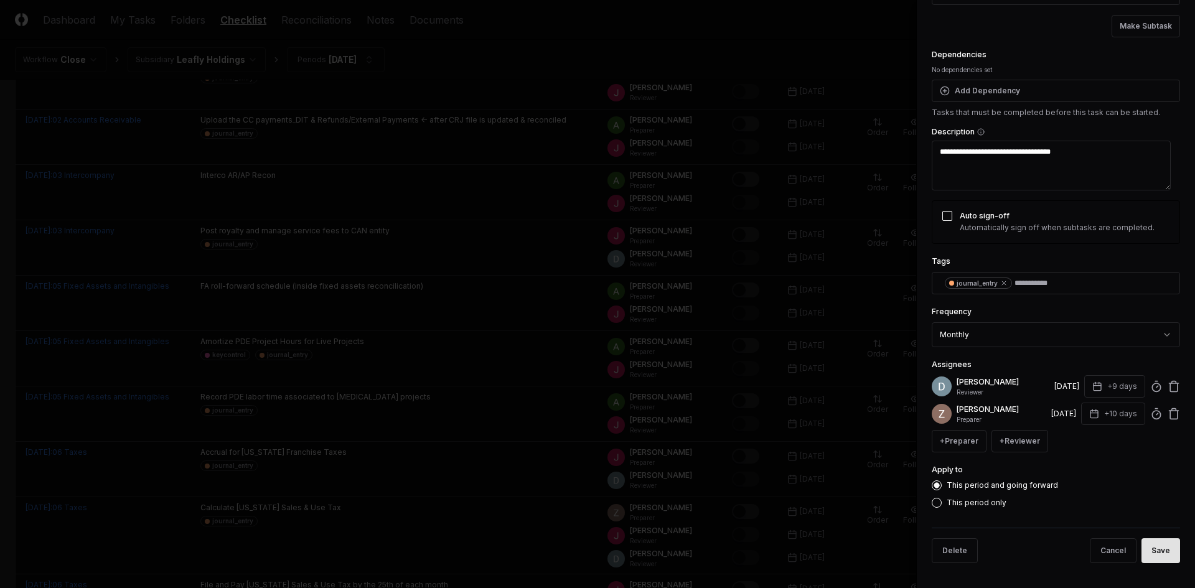
click at [1141, 550] on button "Save" at bounding box center [1160, 550] width 39 height 25
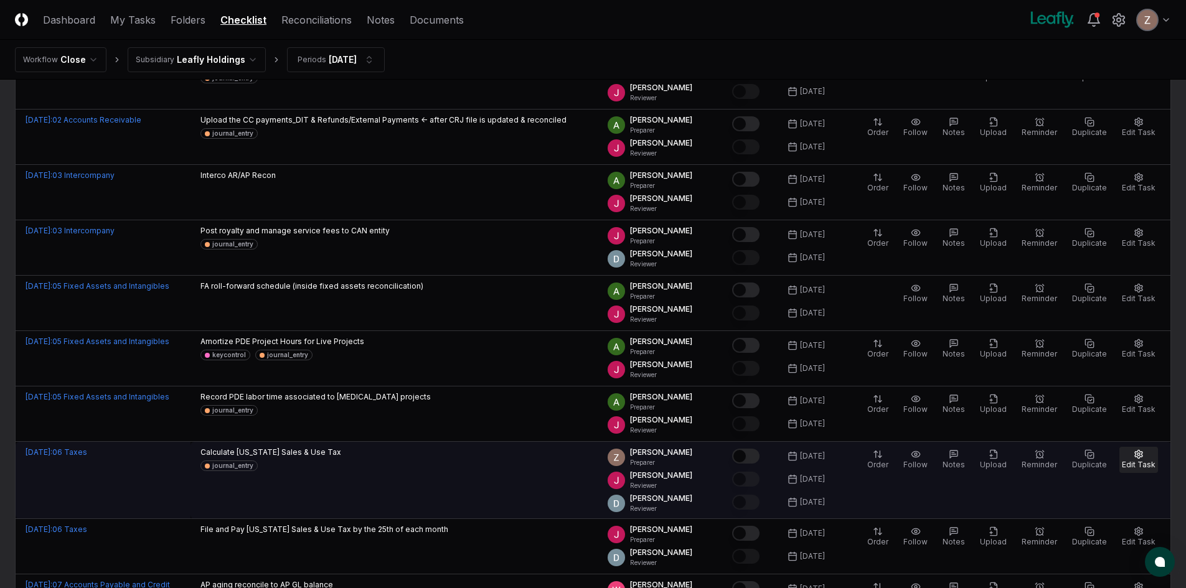
click at [1131, 459] on button "Edit Task" at bounding box center [1138, 460] width 39 height 26
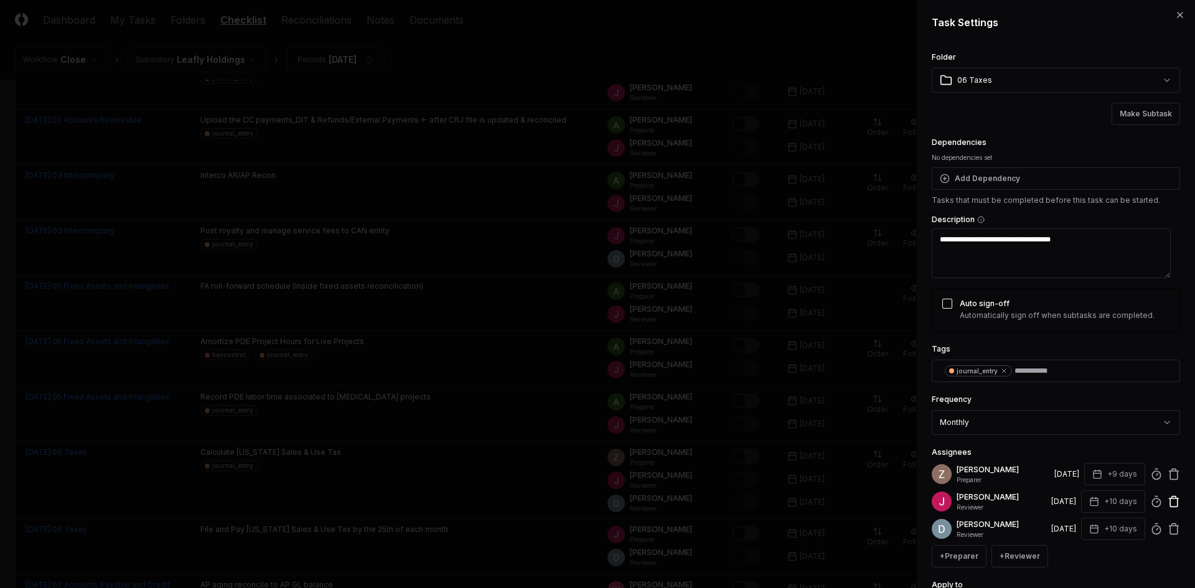
click at [1167, 499] on icon at bounding box center [1173, 501] width 12 height 12
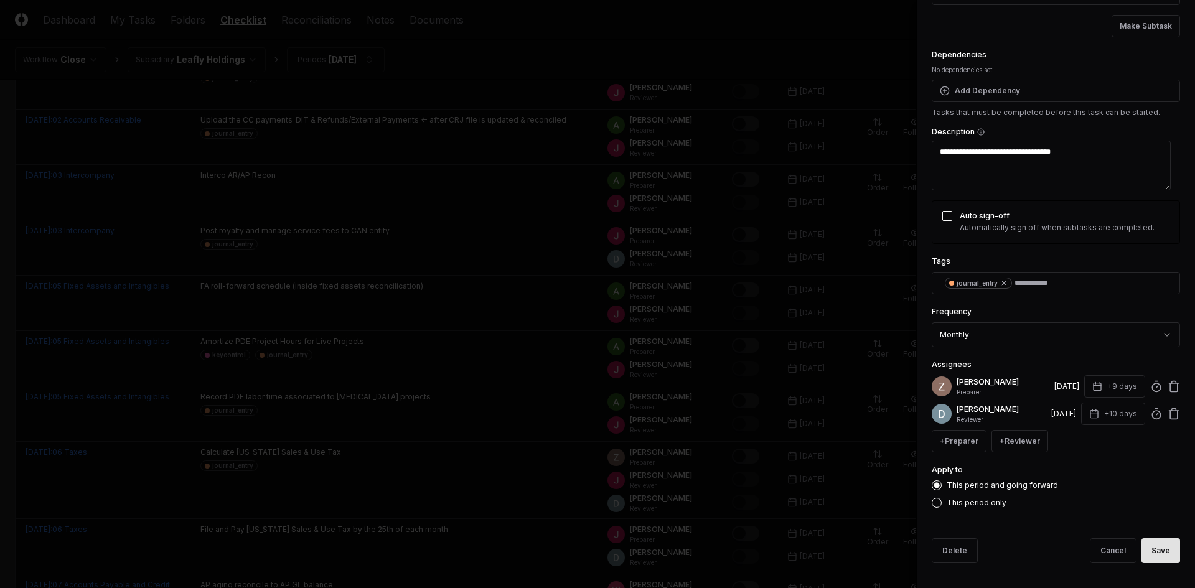
click at [1158, 552] on button "Save" at bounding box center [1160, 550] width 39 height 25
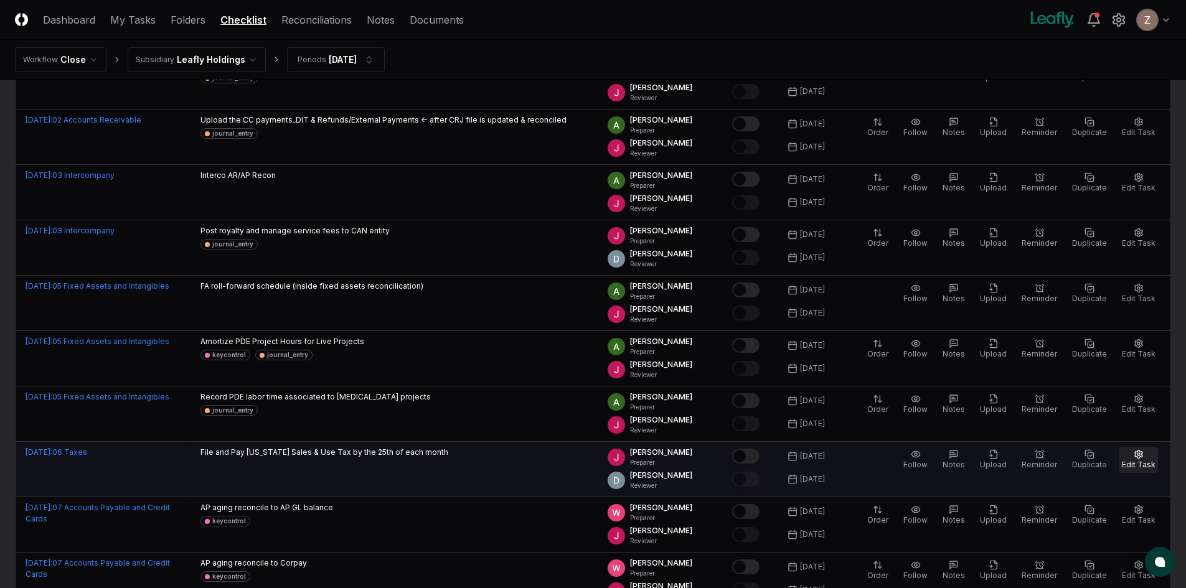
click at [1135, 464] on span "Edit Task" at bounding box center [1138, 464] width 34 height 9
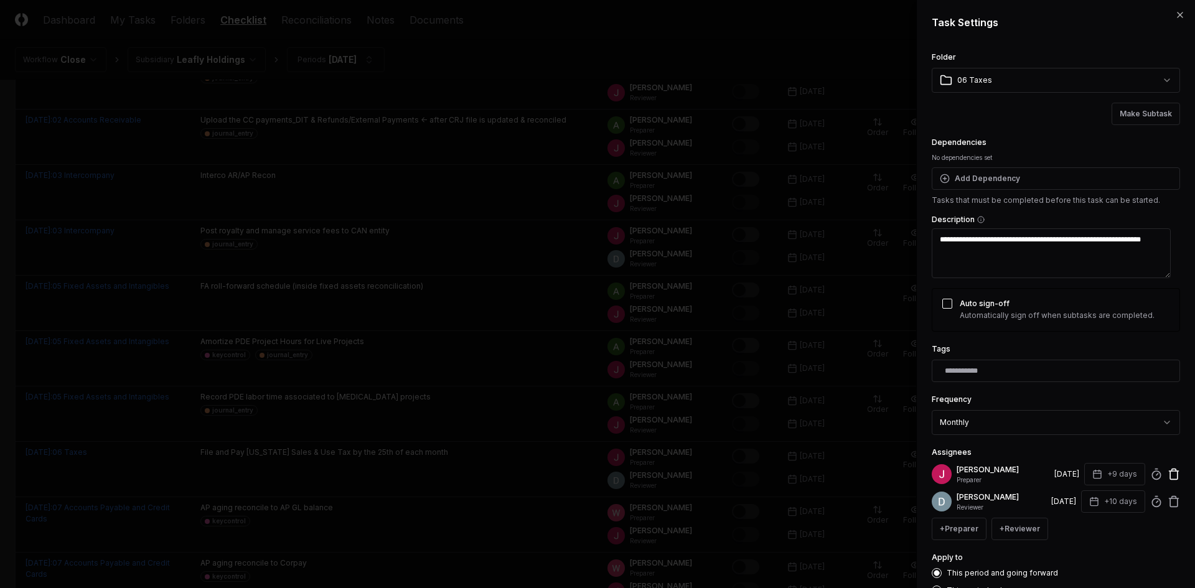
click at [1167, 473] on icon at bounding box center [1173, 474] width 12 height 12
type textarea "*"
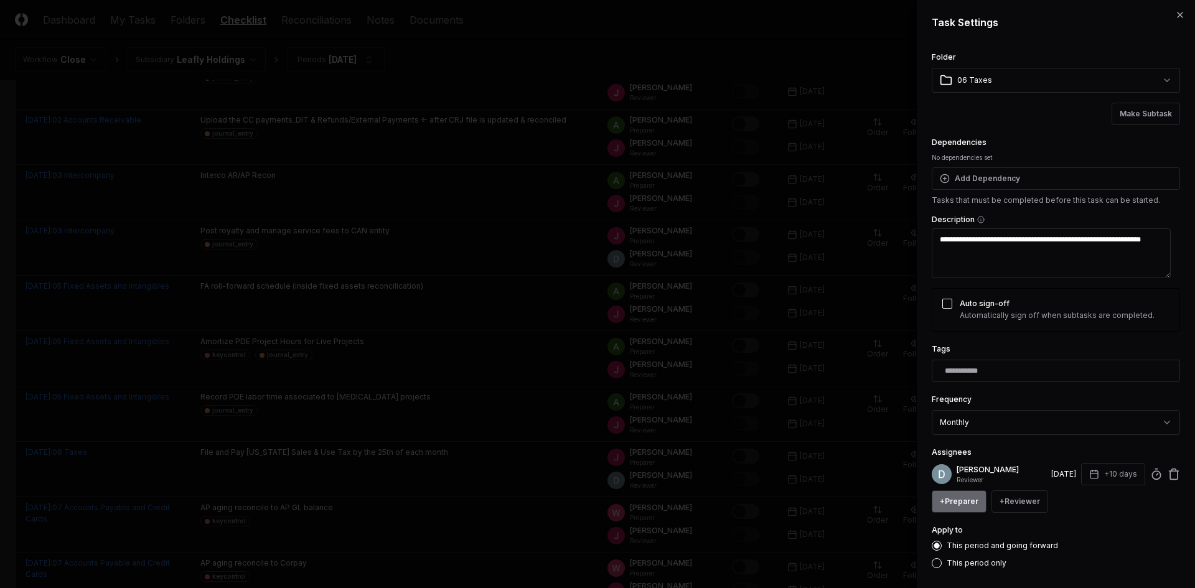
click at [955, 500] on button "+ Preparer" at bounding box center [959, 501] width 55 height 22
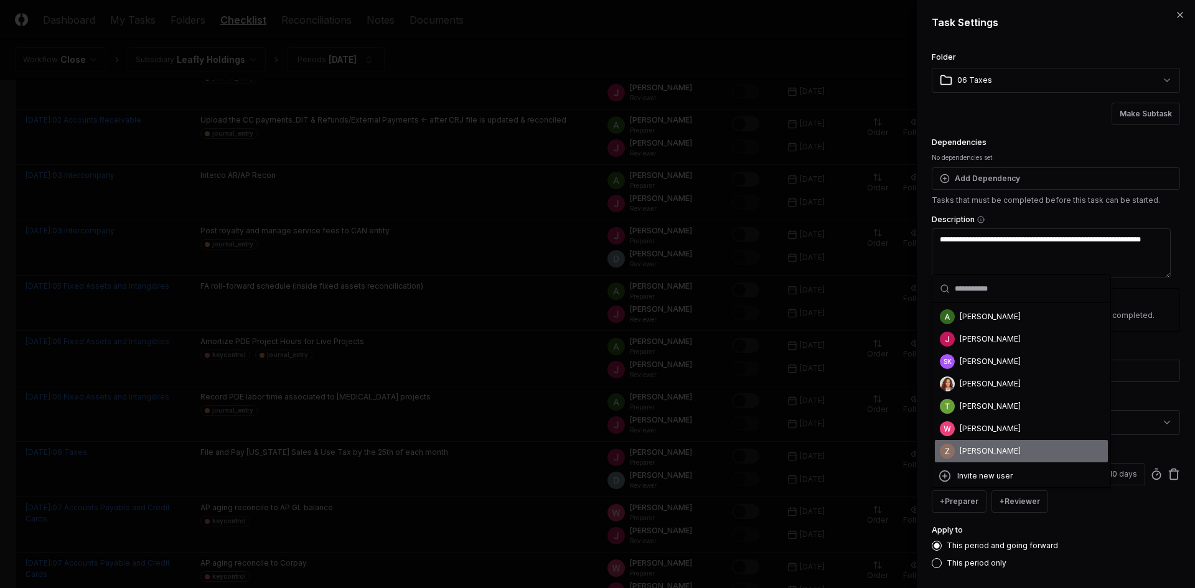
click at [965, 458] on div "[PERSON_NAME]" at bounding box center [1021, 451] width 173 height 22
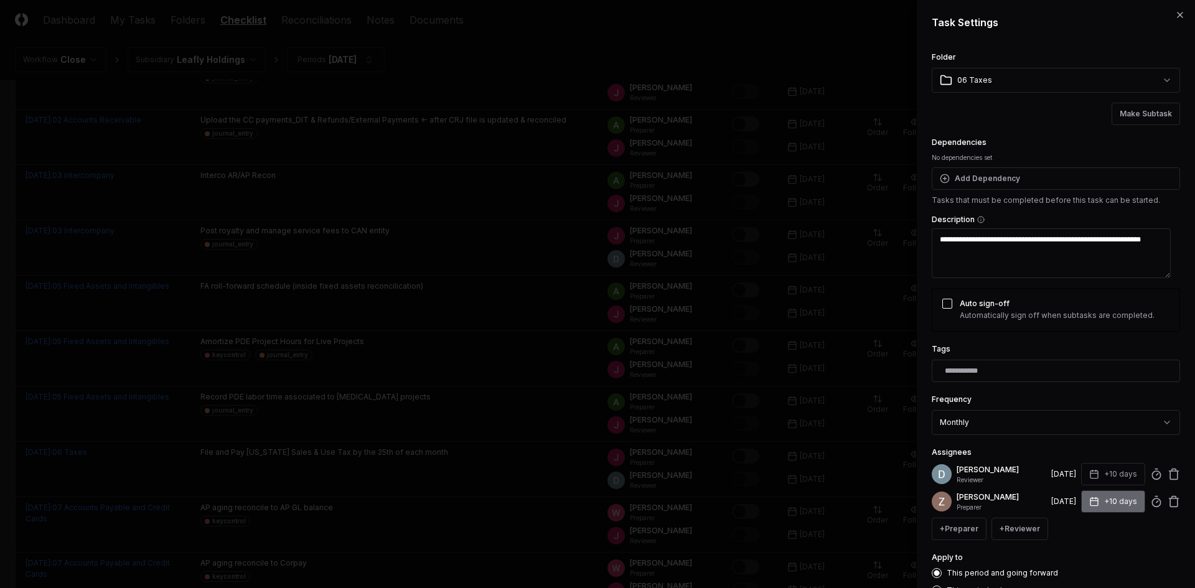
click at [1111, 502] on button "+10 days" at bounding box center [1113, 501] width 64 height 22
type input "*"
click at [1075, 553] on input "*" at bounding box center [1066, 551] width 44 height 22
click at [1161, 523] on div "Set Deadline * Offset ****** ****" at bounding box center [1103, 544] width 134 height 57
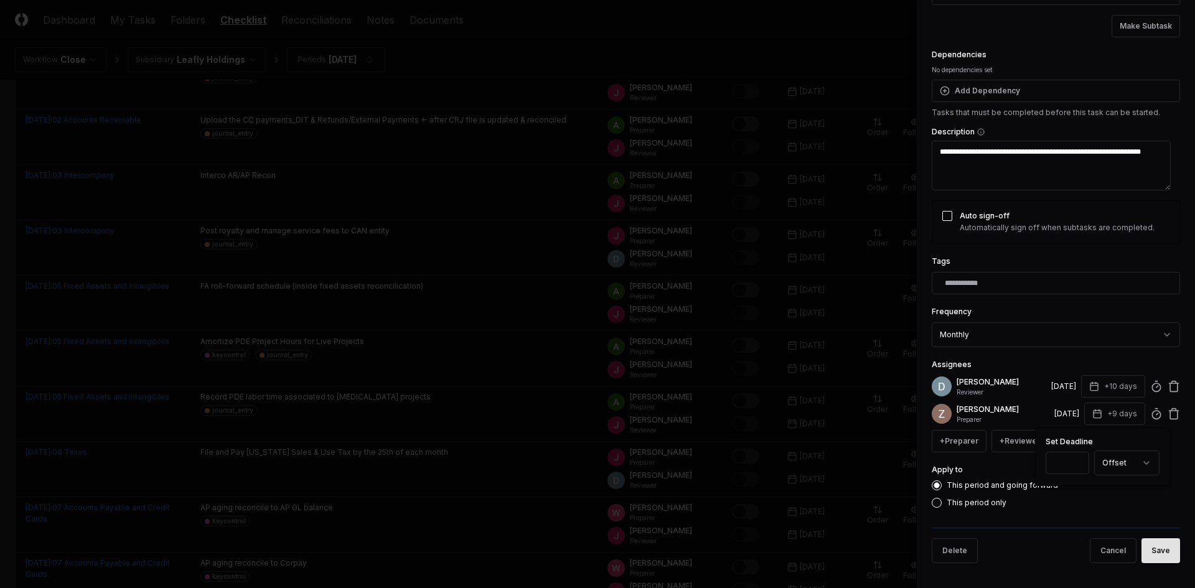
click at [1141, 547] on button "Save" at bounding box center [1160, 550] width 39 height 25
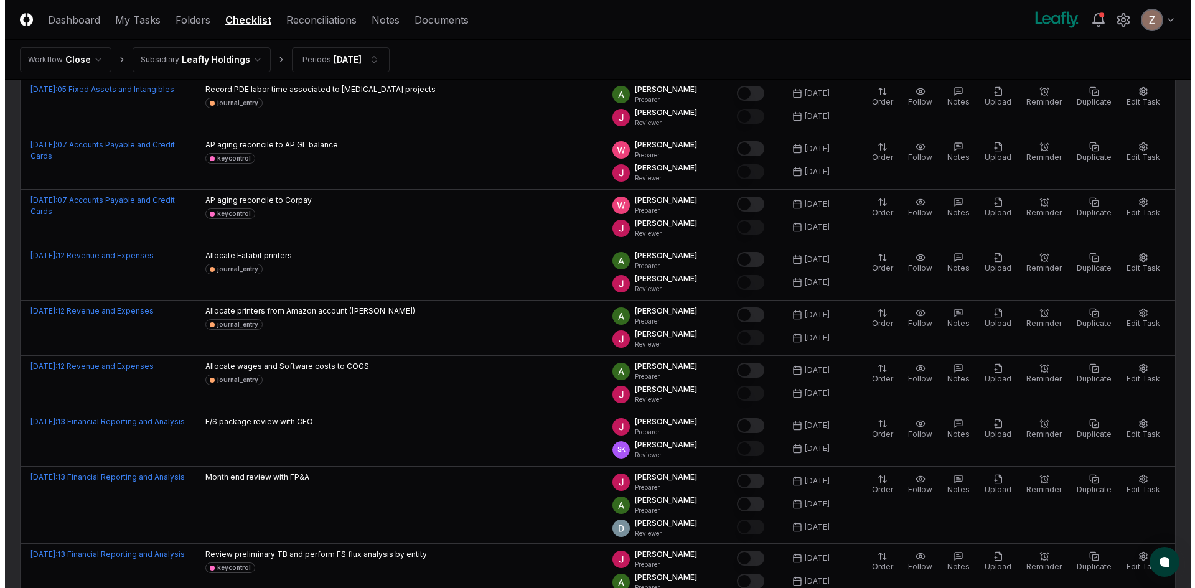
scroll to position [1991, 0]
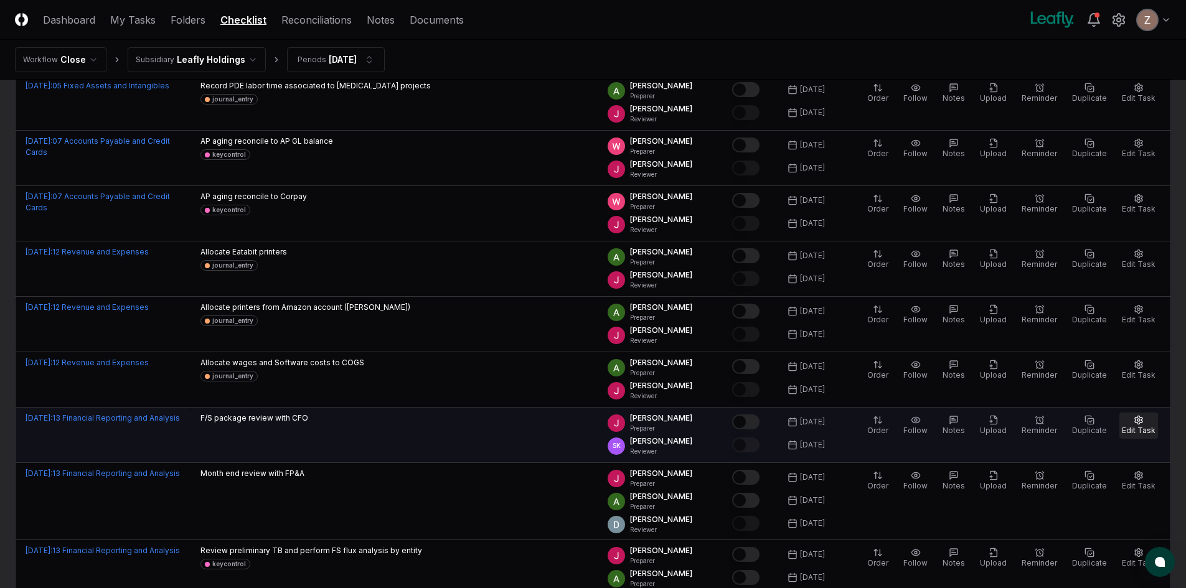
click at [1145, 429] on span "Edit Task" at bounding box center [1138, 430] width 34 height 9
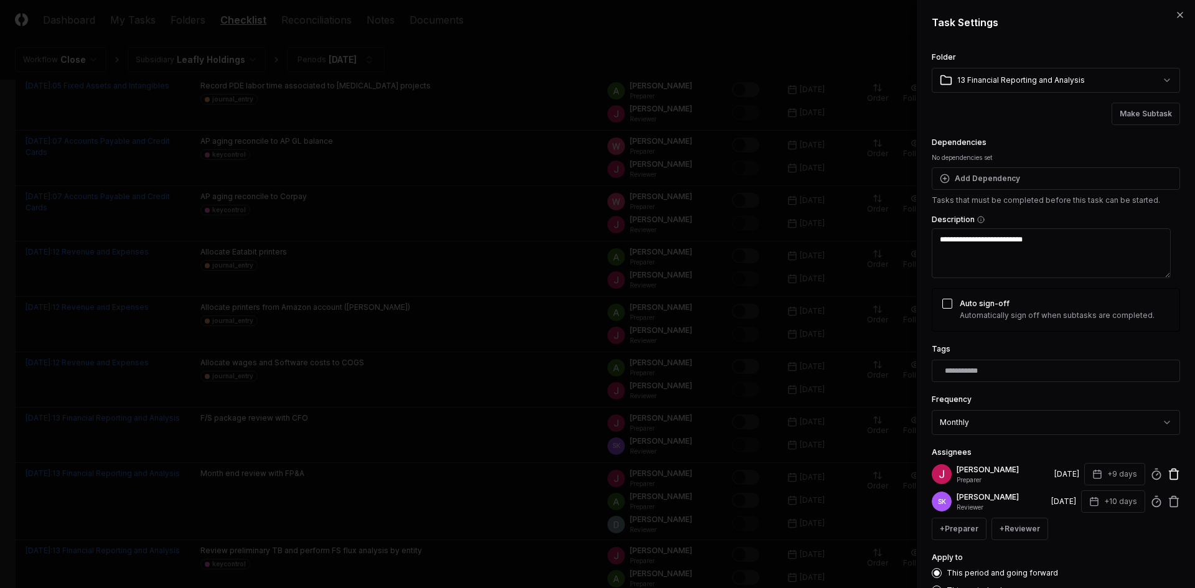
click at [1167, 474] on icon at bounding box center [1173, 474] width 12 height 12
type textarea "*"
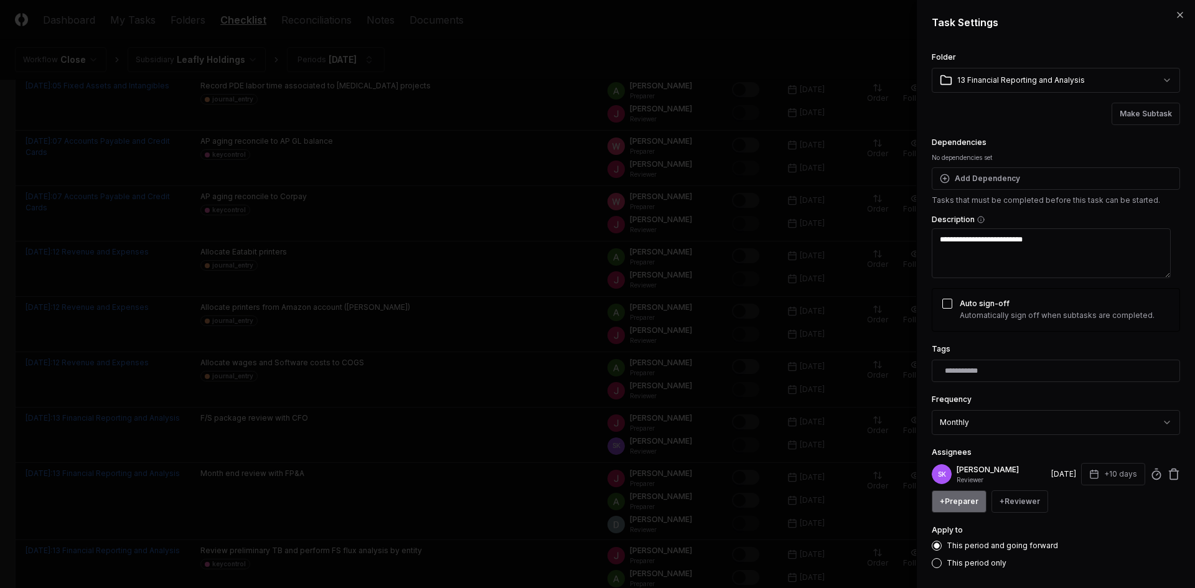
click at [953, 509] on button "+ Preparer" at bounding box center [959, 501] width 55 height 22
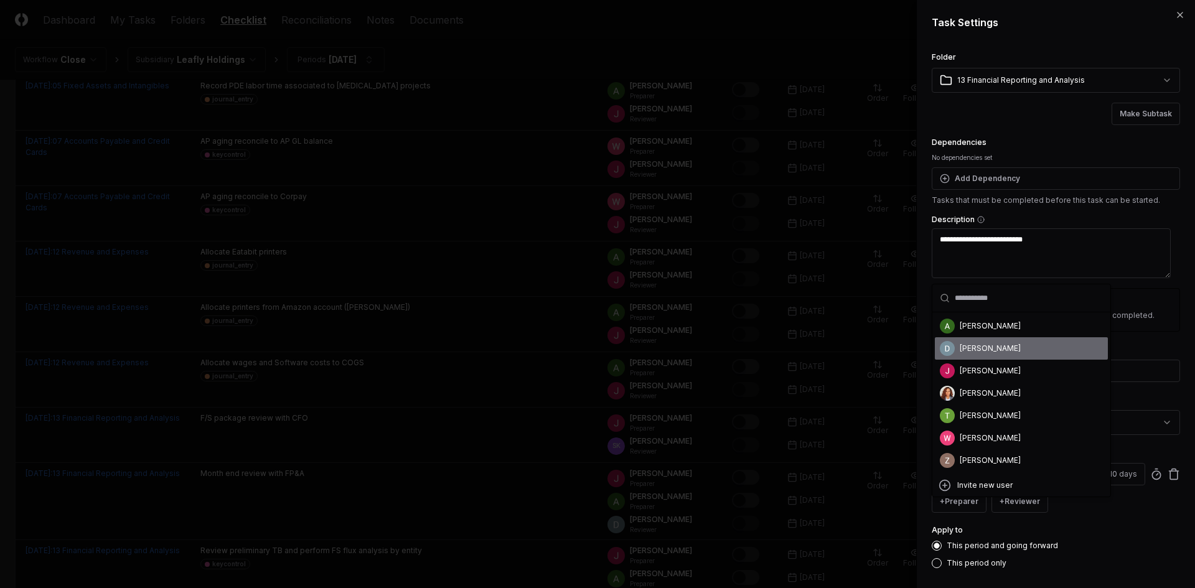
click at [981, 357] on div "[PERSON_NAME]" at bounding box center [1021, 348] width 173 height 22
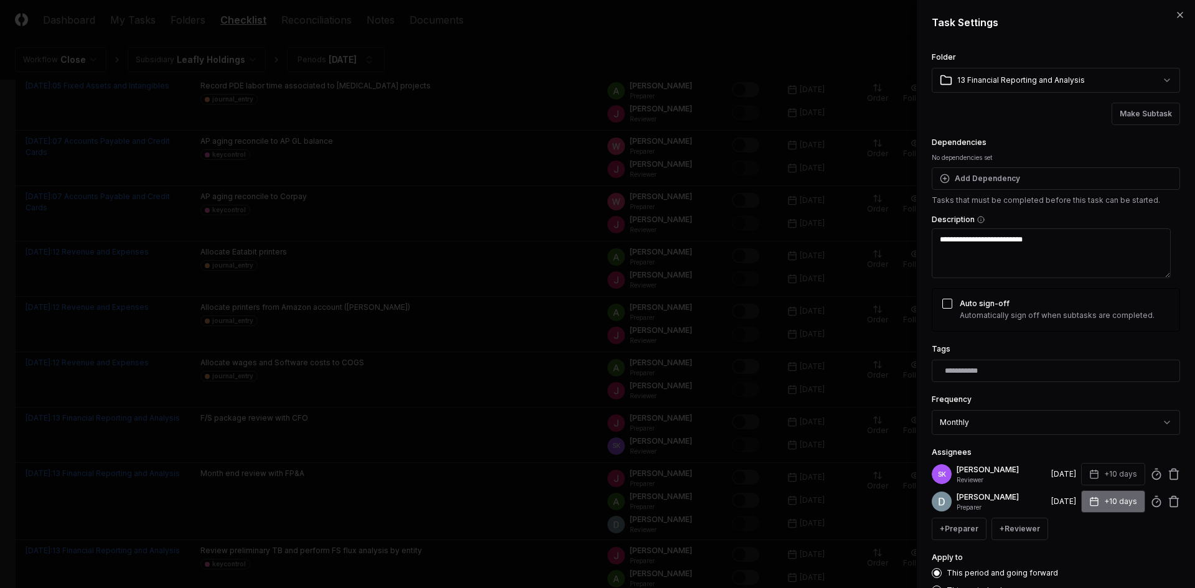
click at [1118, 513] on button "+10 days" at bounding box center [1113, 501] width 64 height 22
click at [1076, 559] on input "**" at bounding box center [1066, 560] width 44 height 22
click at [1076, 563] on input "**" at bounding box center [1066, 560] width 44 height 22
type input "*"
click at [1076, 563] on input "*" at bounding box center [1068, 560] width 44 height 22
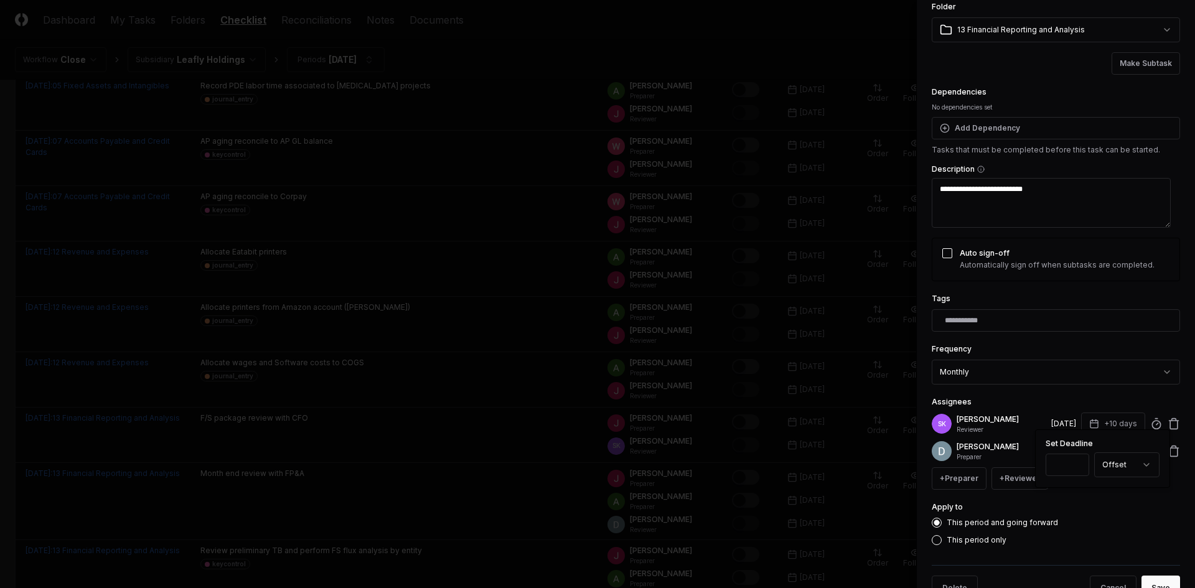
scroll to position [97, 0]
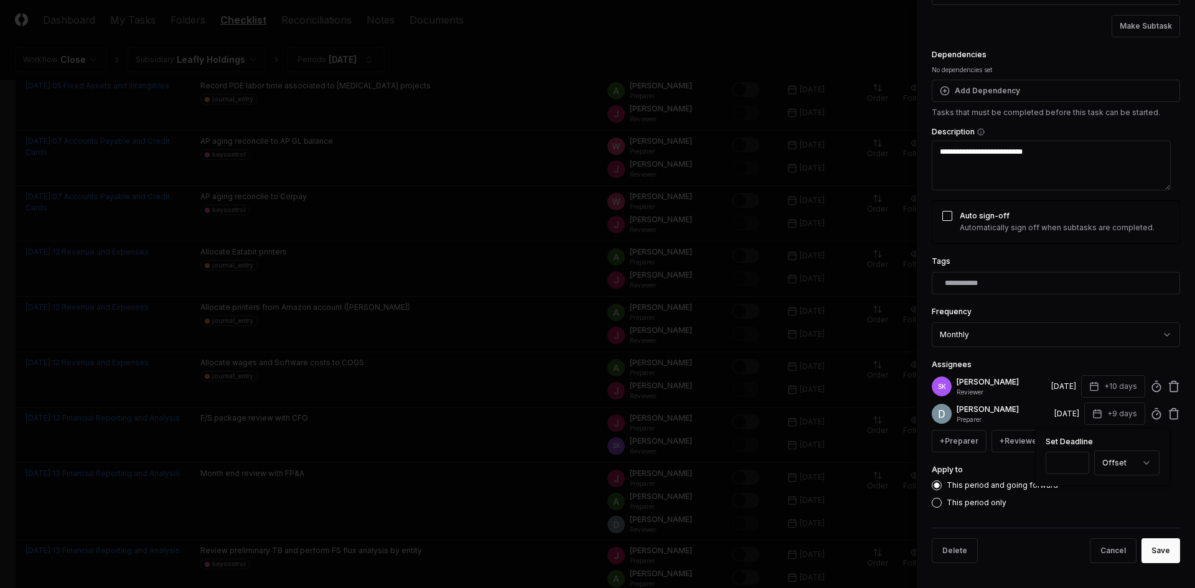
click at [1083, 503] on div "This period only" at bounding box center [1056, 503] width 248 height 10
click at [1146, 550] on button "Save" at bounding box center [1160, 550] width 39 height 25
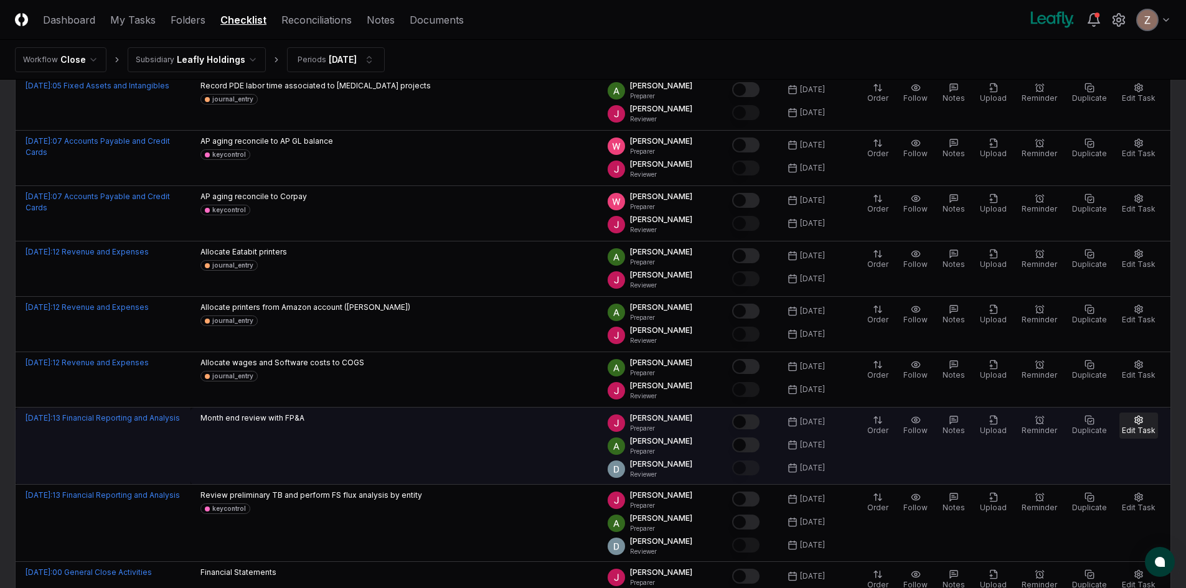
click at [1143, 427] on span "Edit Task" at bounding box center [1138, 430] width 34 height 9
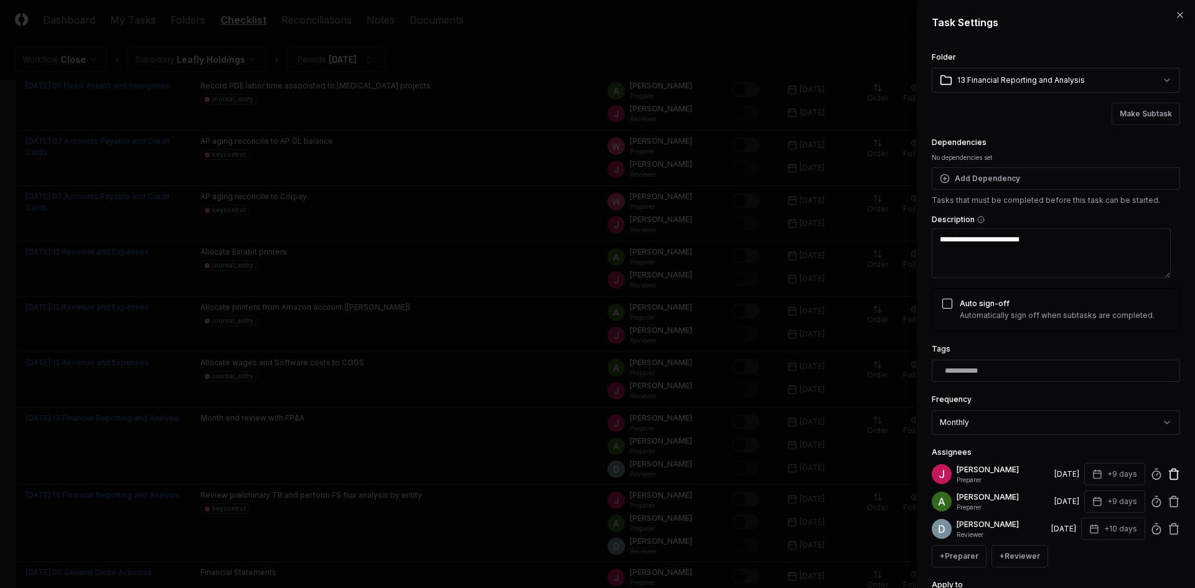
click at [1170, 472] on icon at bounding box center [1173, 475] width 7 height 8
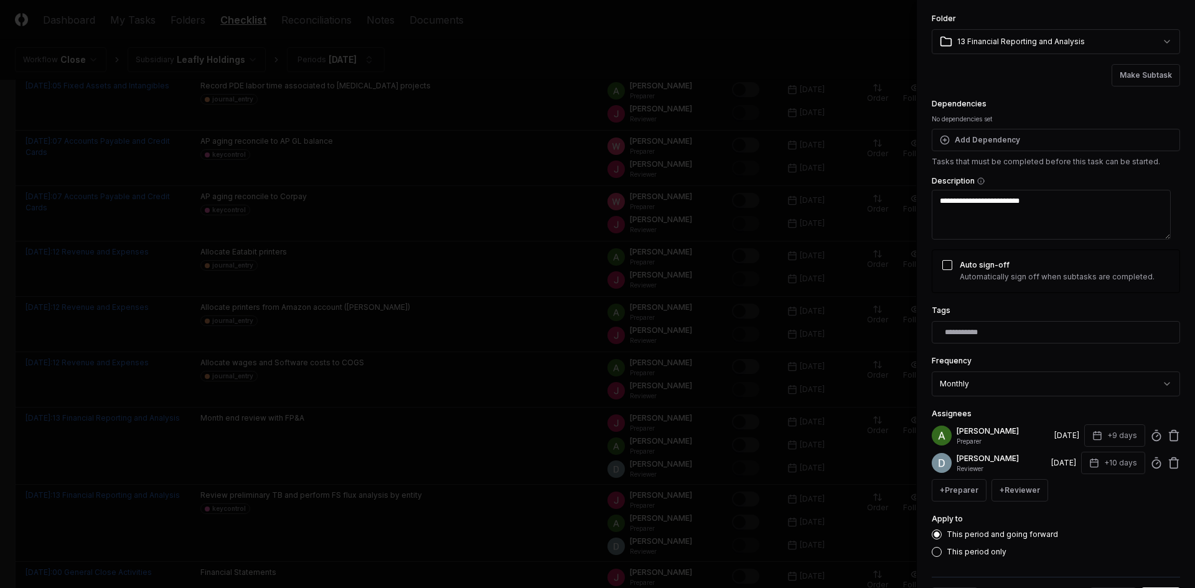
scroll to position [88, 0]
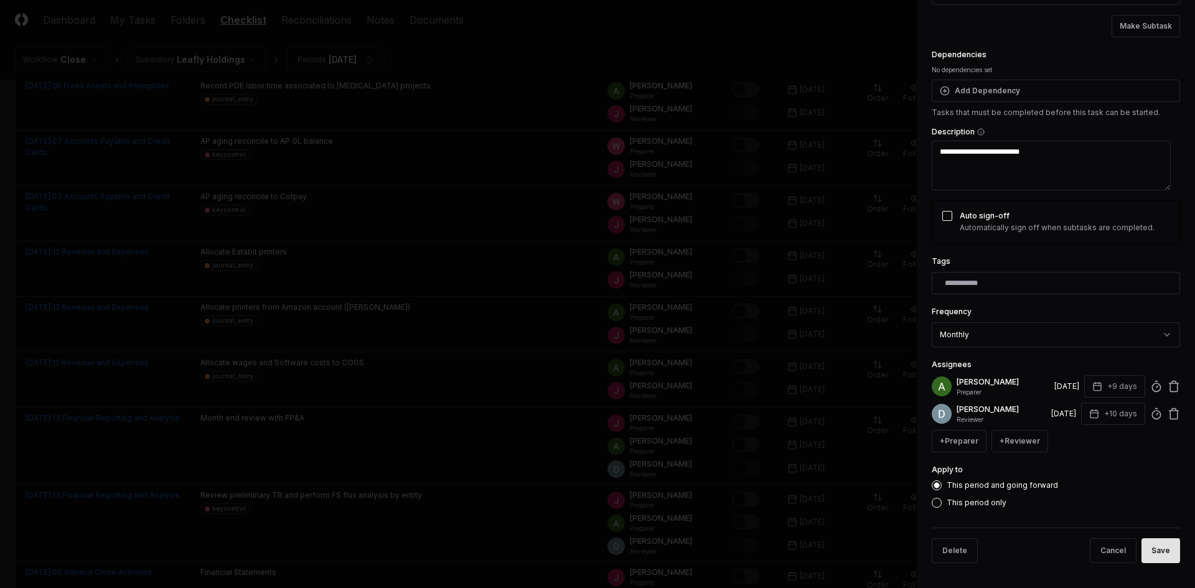
click at [1155, 559] on button "Save" at bounding box center [1160, 550] width 39 height 25
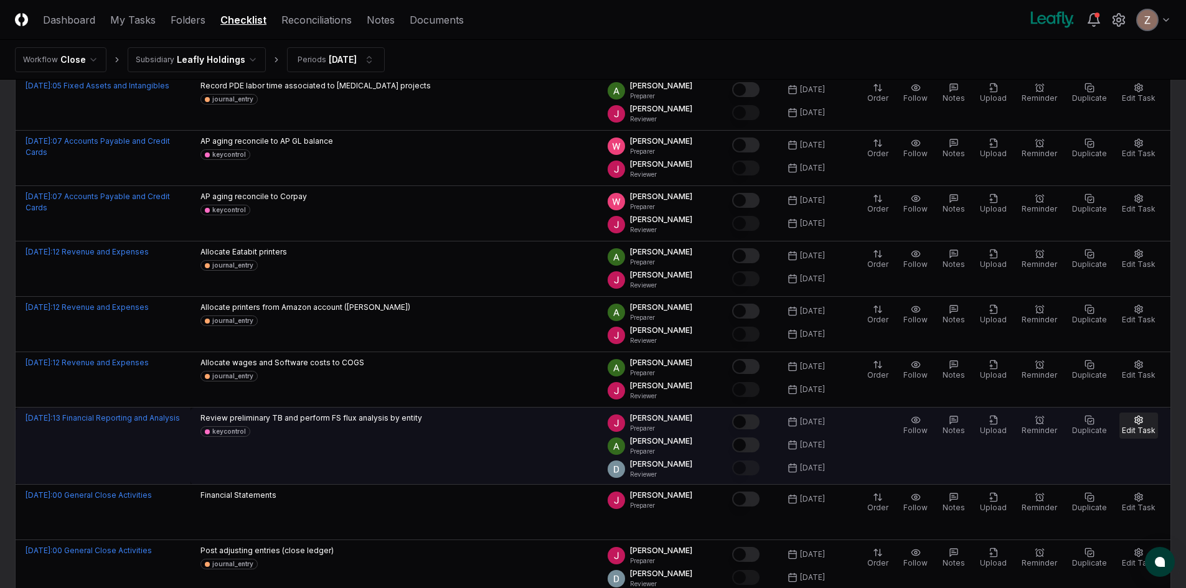
click at [1147, 420] on button "Edit Task" at bounding box center [1138, 426] width 39 height 26
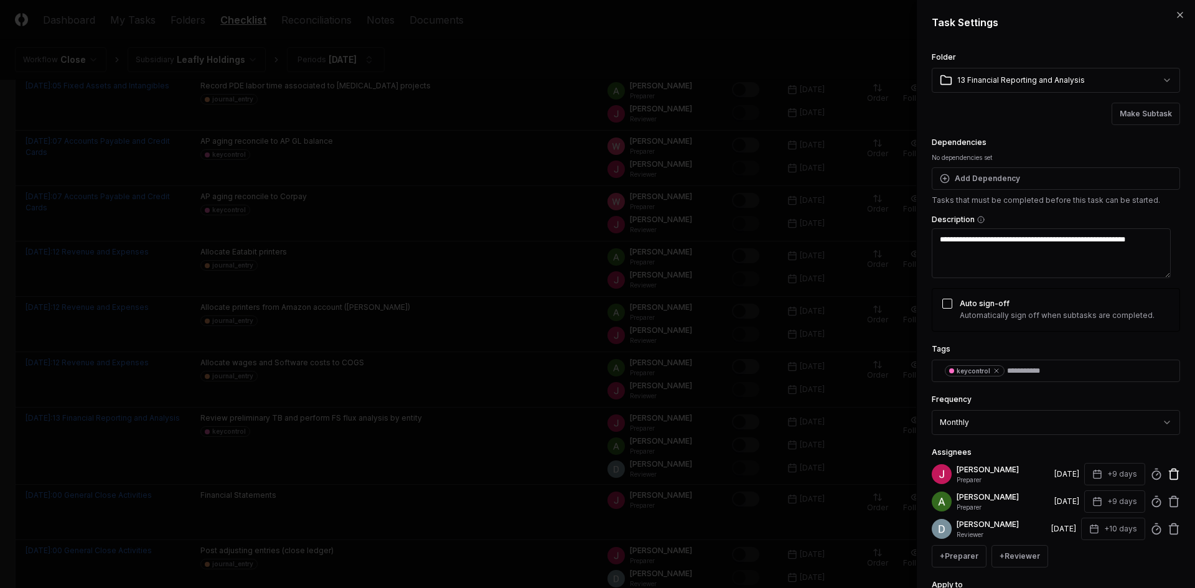
click at [1169, 472] on icon at bounding box center [1173, 474] width 12 height 12
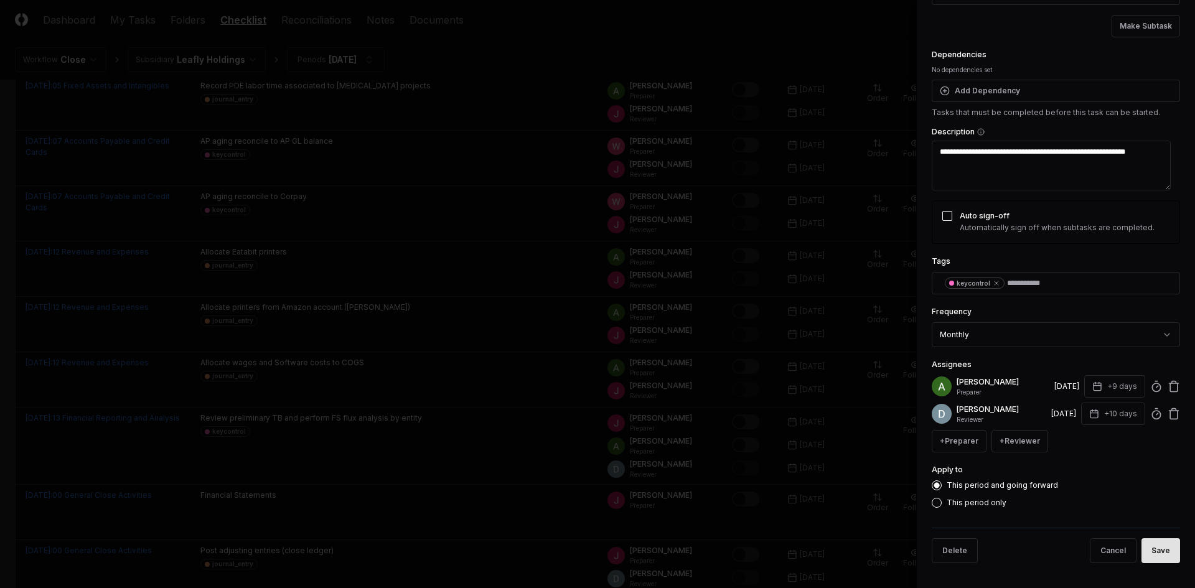
click at [1148, 554] on button "Save" at bounding box center [1160, 550] width 39 height 25
type textarea "*"
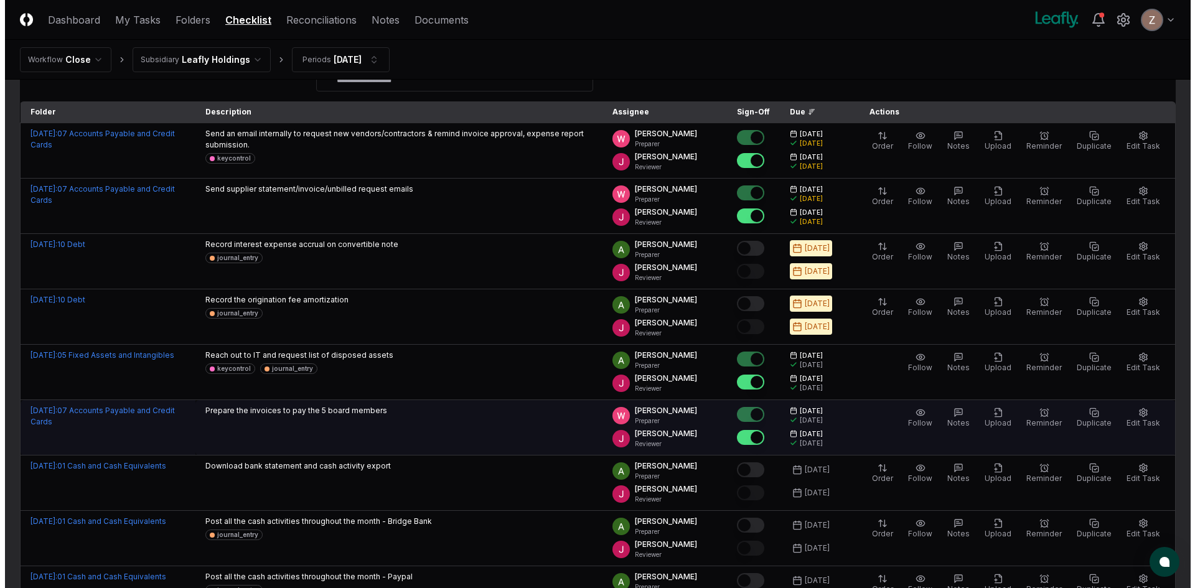
scroll to position [0, 0]
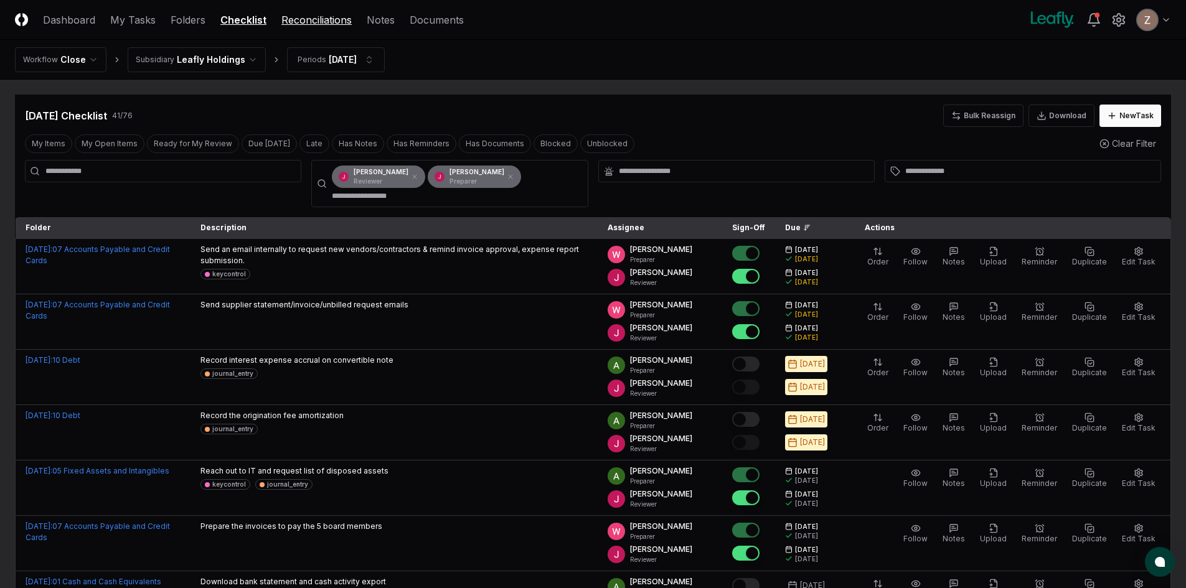
click at [314, 12] on link "Reconciliations" at bounding box center [316, 19] width 70 height 15
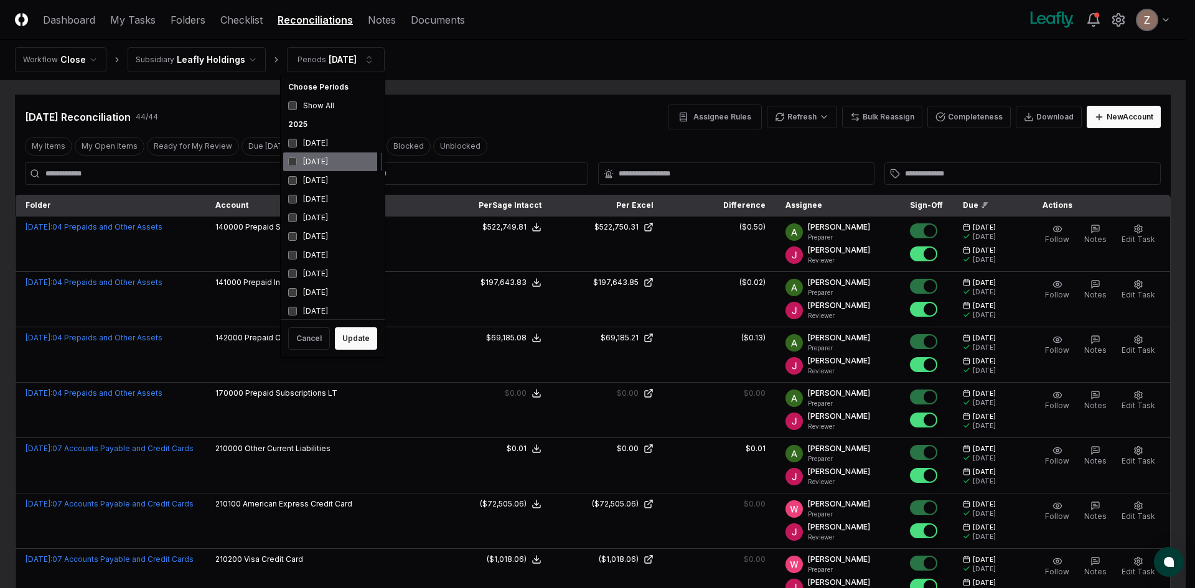
click at [299, 168] on div "[DATE]" at bounding box center [332, 161] width 99 height 19
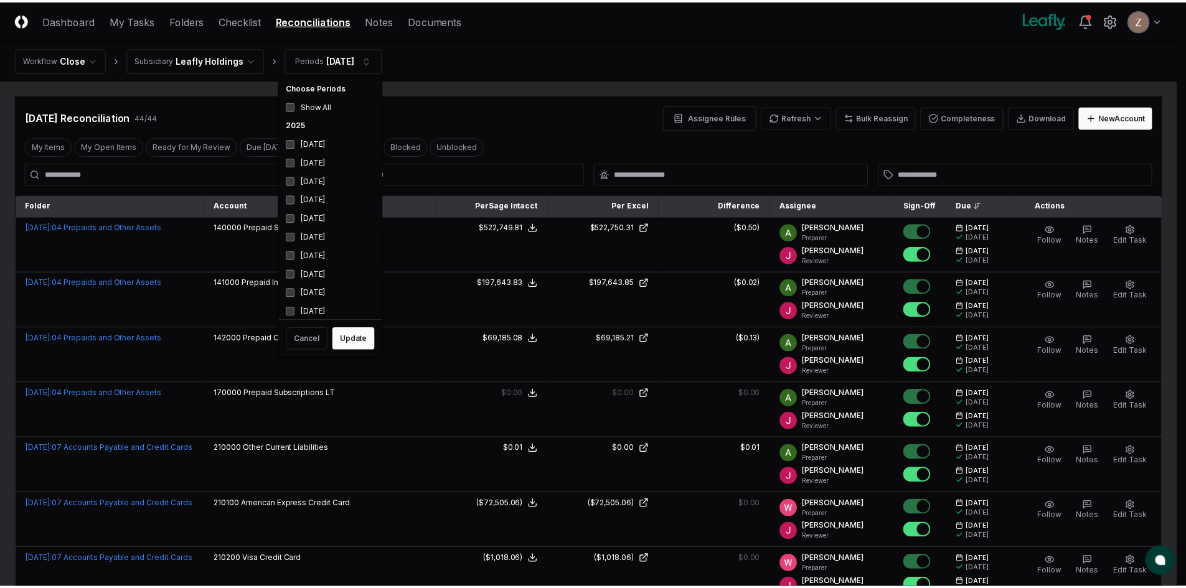
scroll to position [4, 0]
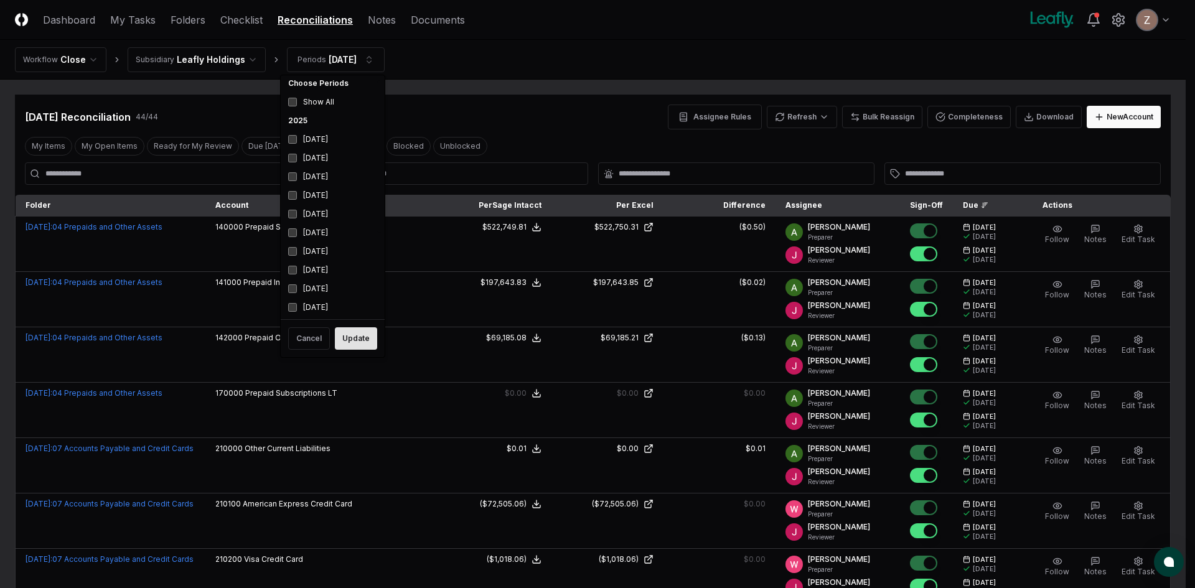
click at [344, 331] on button "Update" at bounding box center [356, 338] width 42 height 22
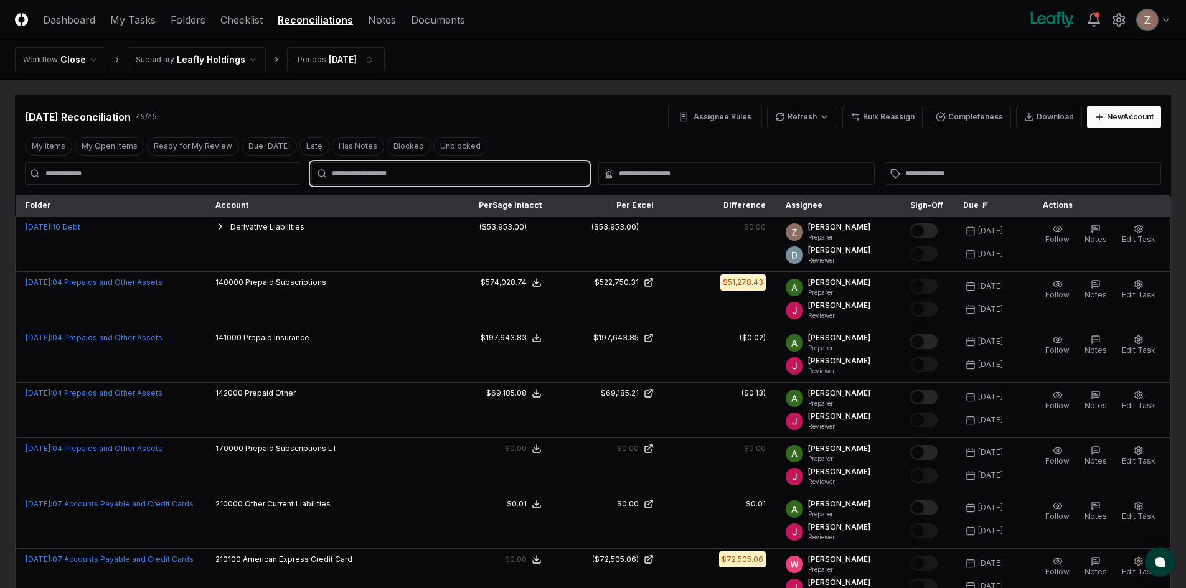
click at [377, 171] on input "text" at bounding box center [456, 173] width 248 height 11
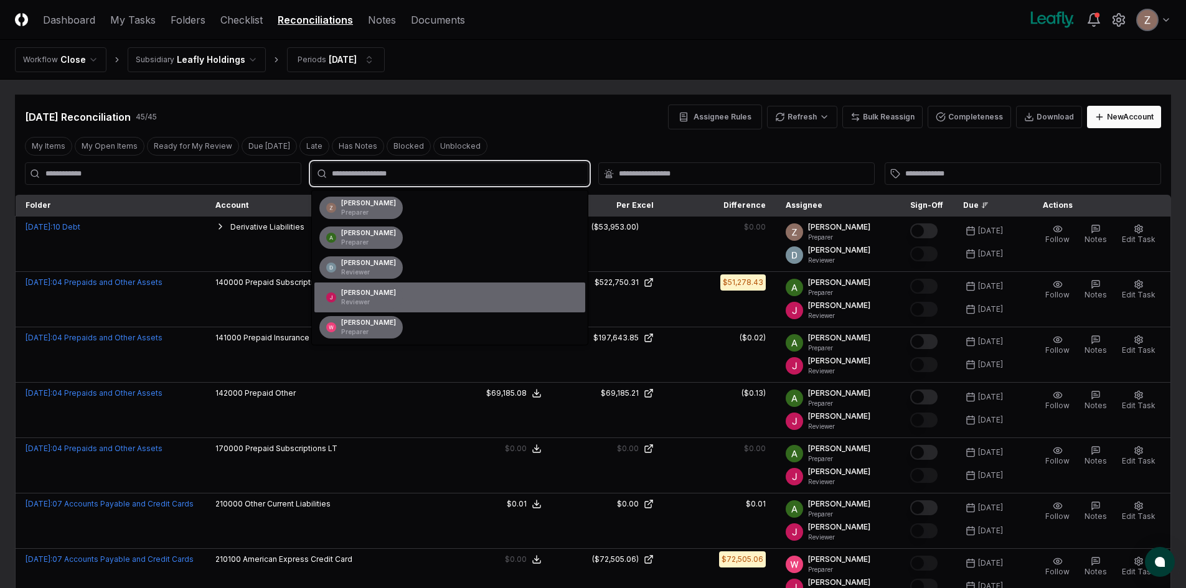
click at [362, 297] on div "[PERSON_NAME] Reviewer" at bounding box center [368, 297] width 55 height 19
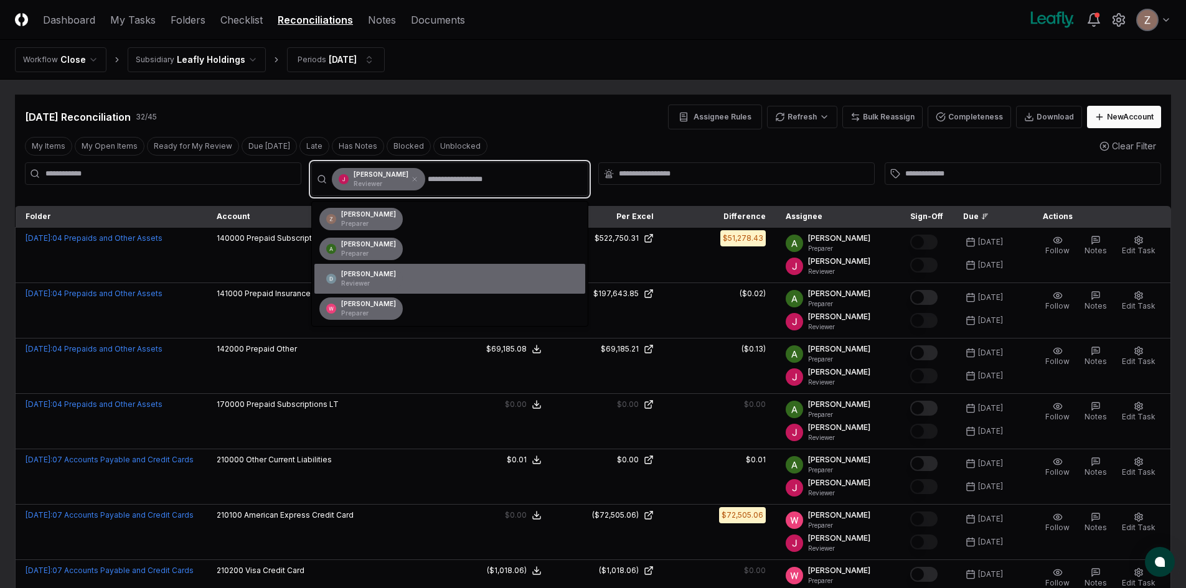
scroll to position [62, 0]
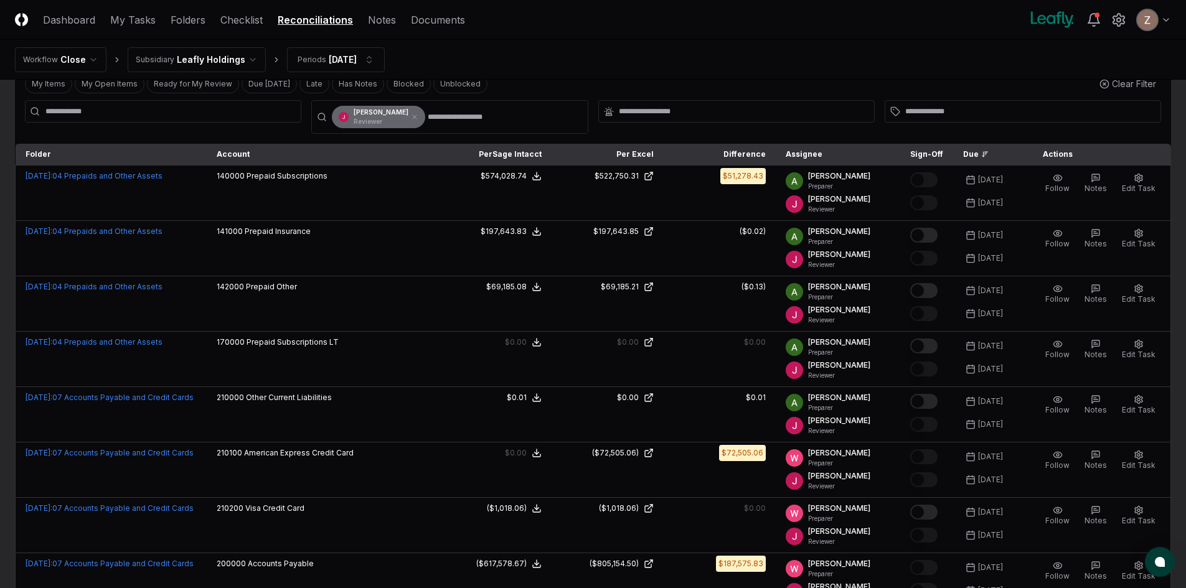
click at [668, 72] on nav "Workflow Close Subsidiary Leafly Holdings Periods [DATE]" at bounding box center [593, 60] width 1186 height 40
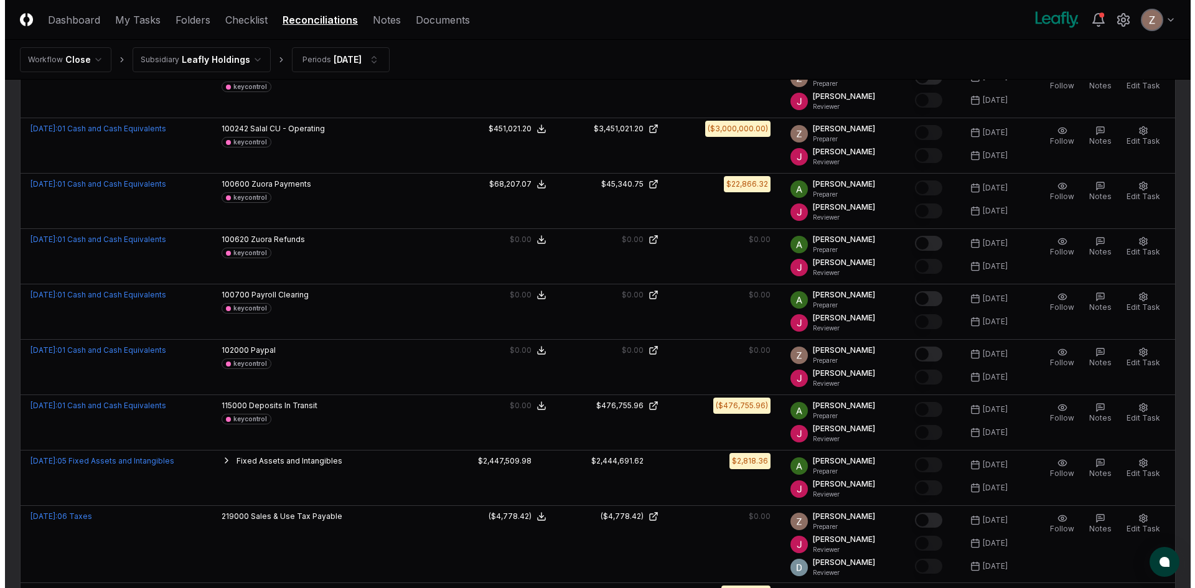
scroll to position [996, 0]
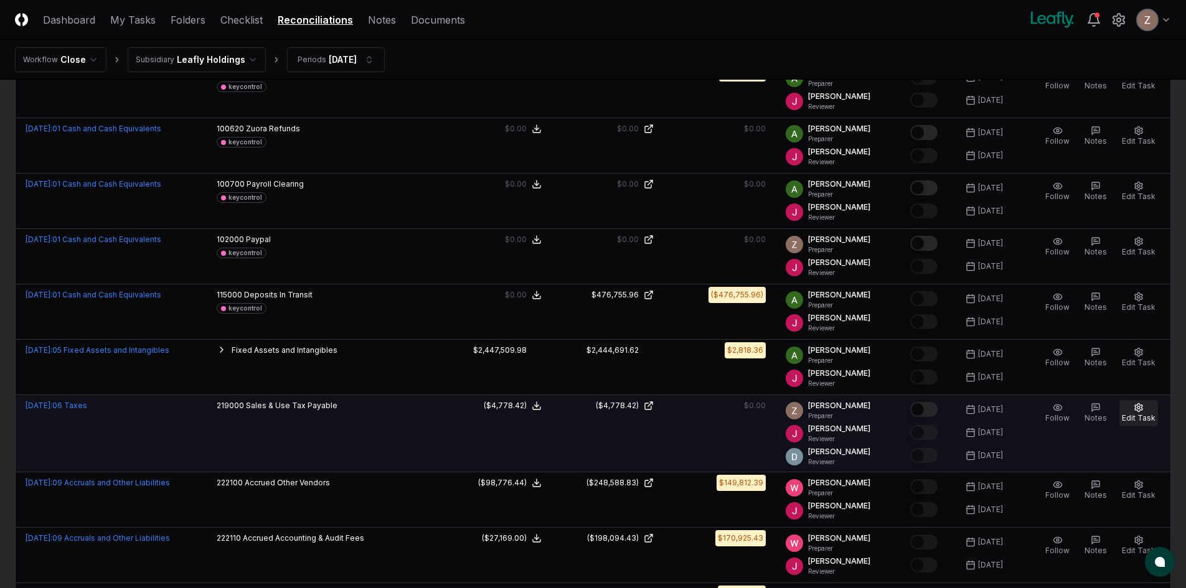
click at [1143, 410] on icon "button" at bounding box center [1138, 408] width 10 height 10
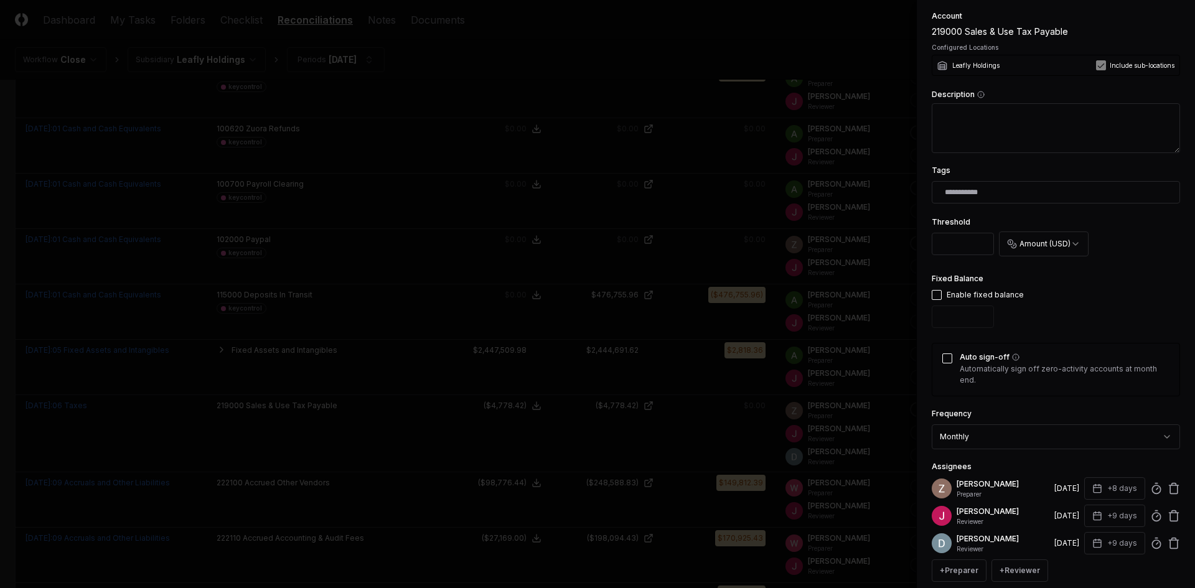
scroll to position [249, 0]
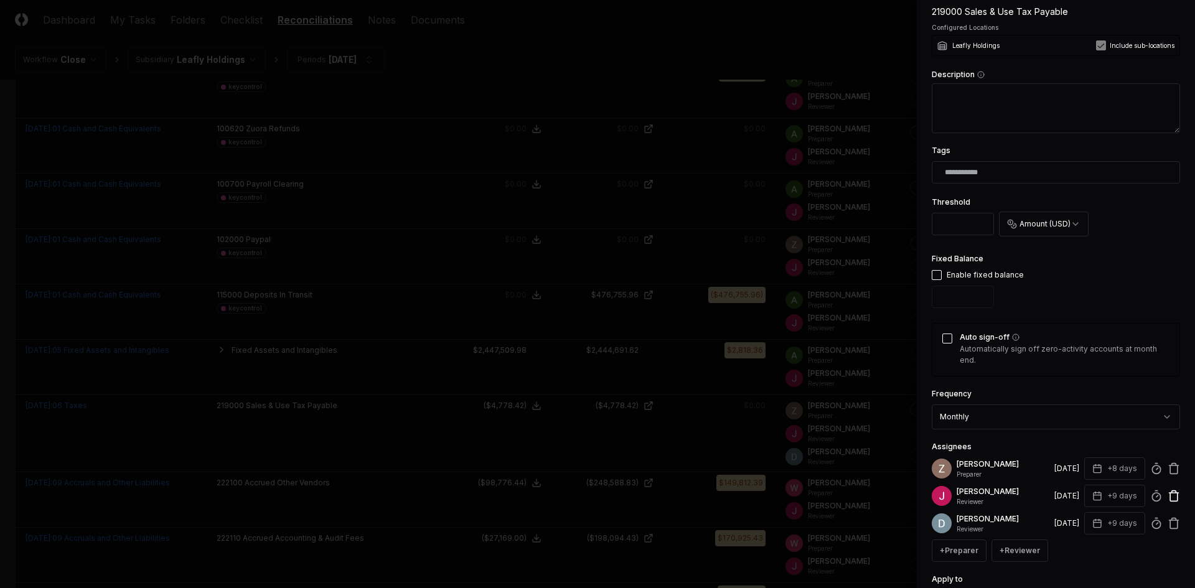
click at [1167, 500] on icon at bounding box center [1173, 496] width 12 height 12
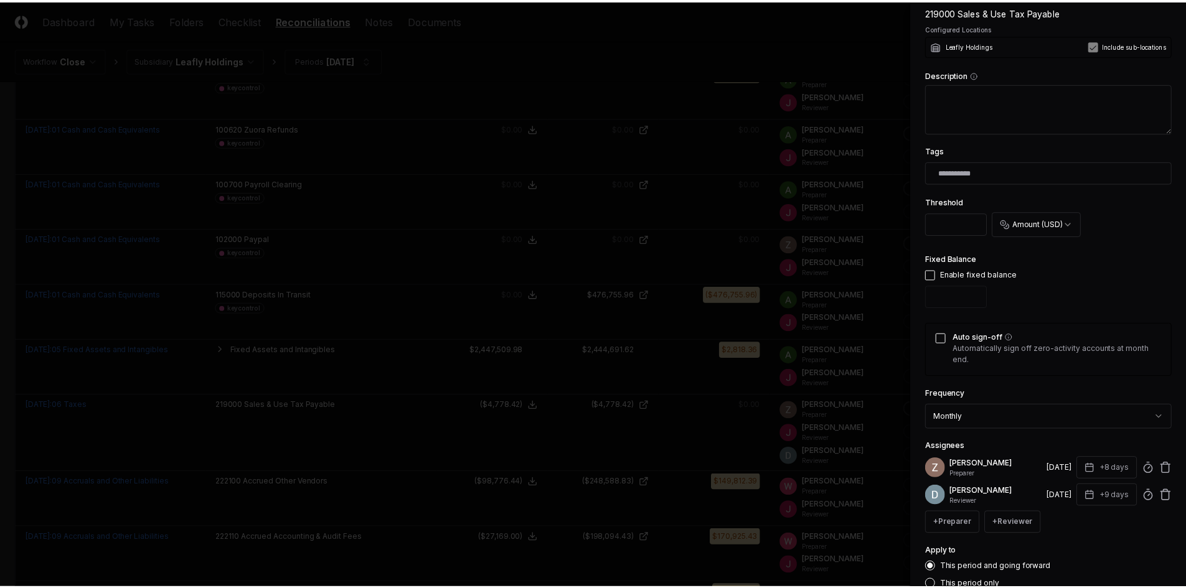
scroll to position [331, 0]
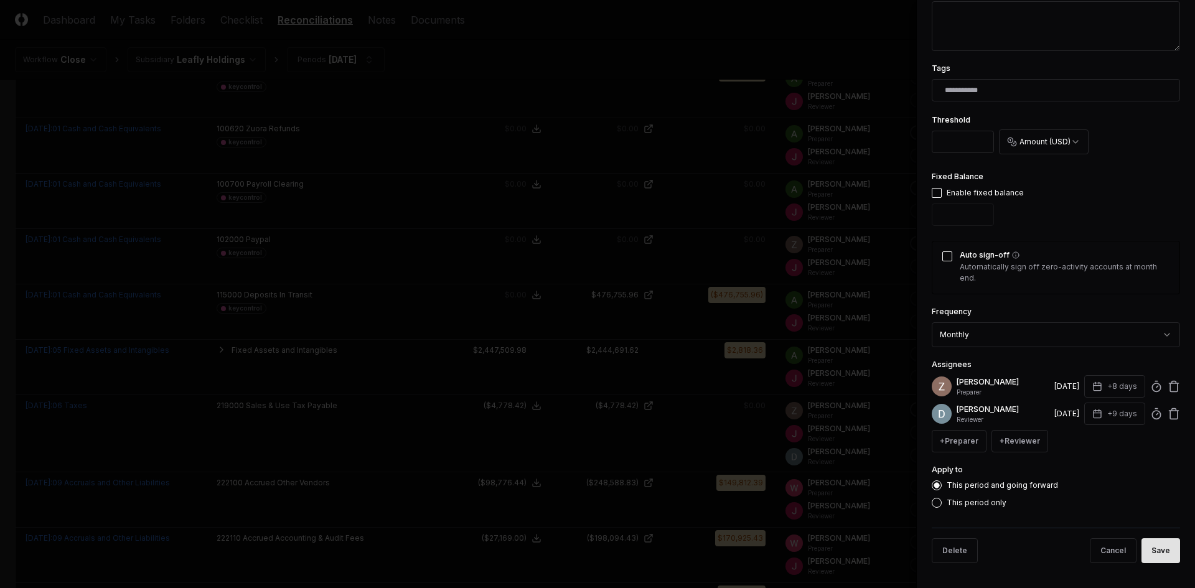
click at [1150, 545] on button "Save" at bounding box center [1160, 550] width 39 height 25
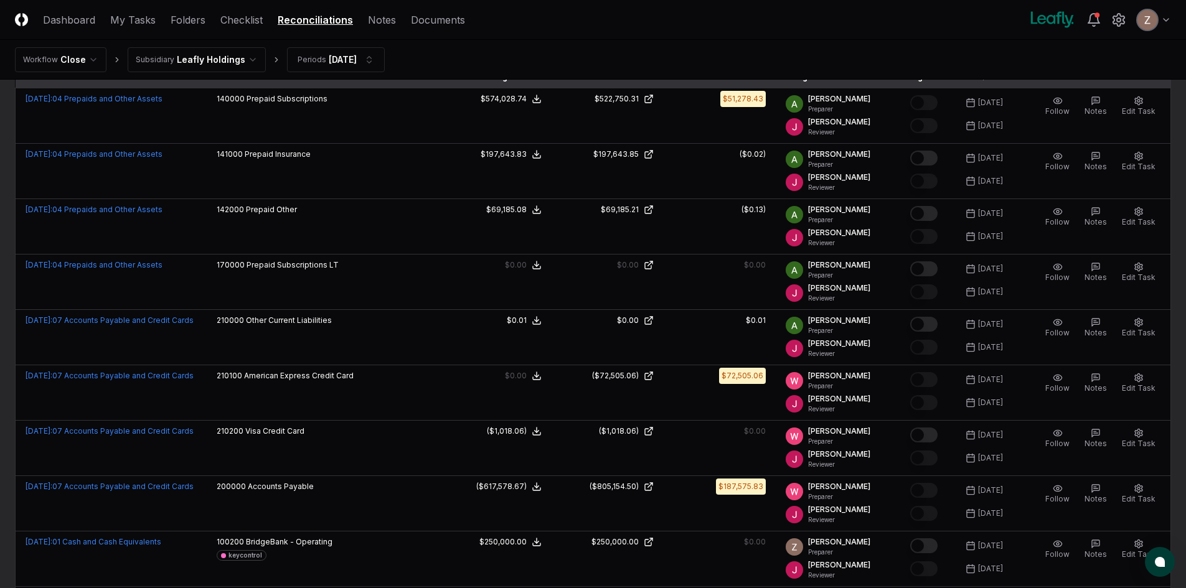
scroll to position [0, 0]
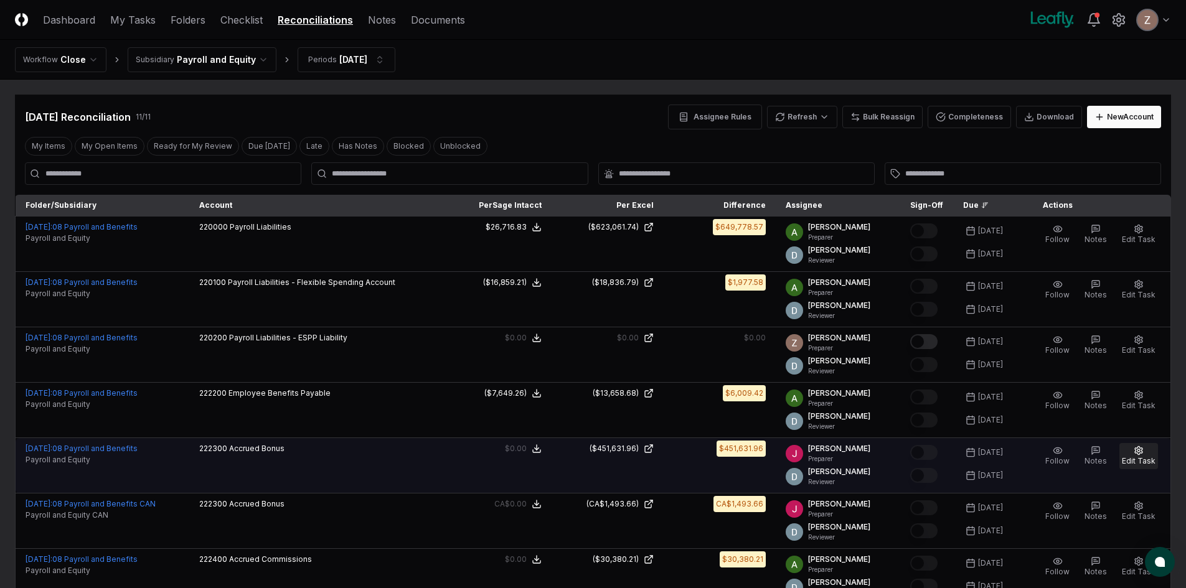
click at [1145, 459] on span "Edit Task" at bounding box center [1138, 460] width 34 height 9
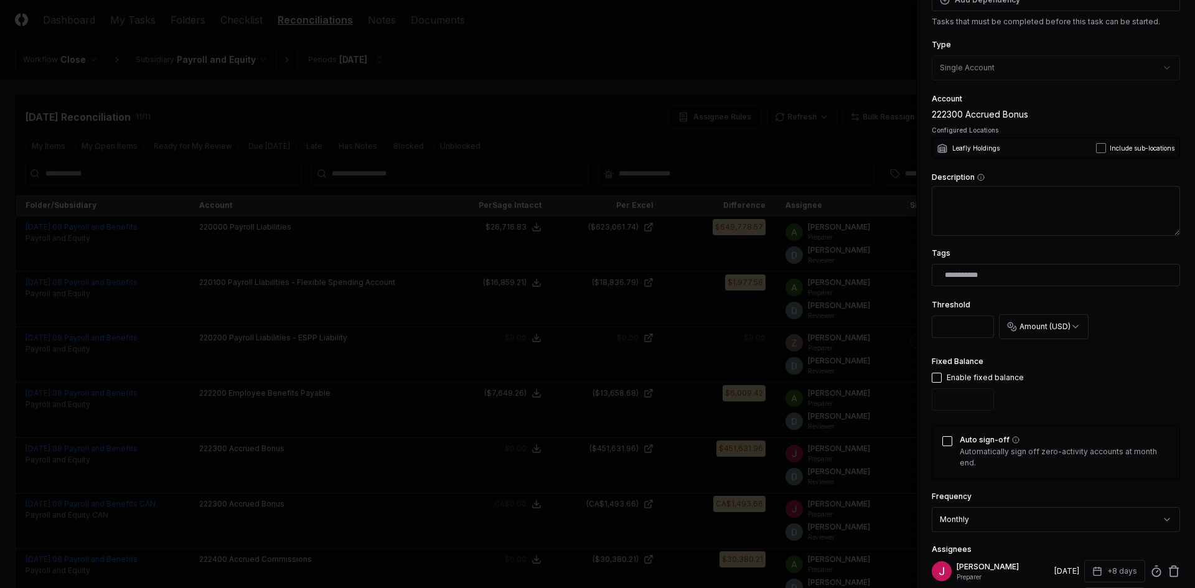
scroll to position [311, 0]
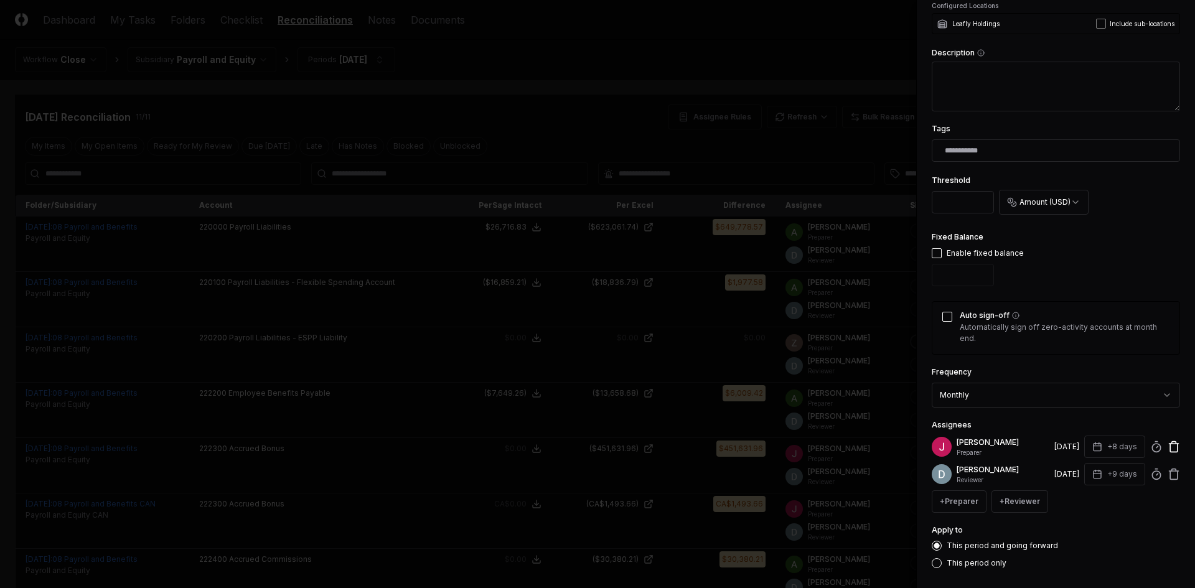
click at [1167, 447] on icon at bounding box center [1173, 447] width 12 height 12
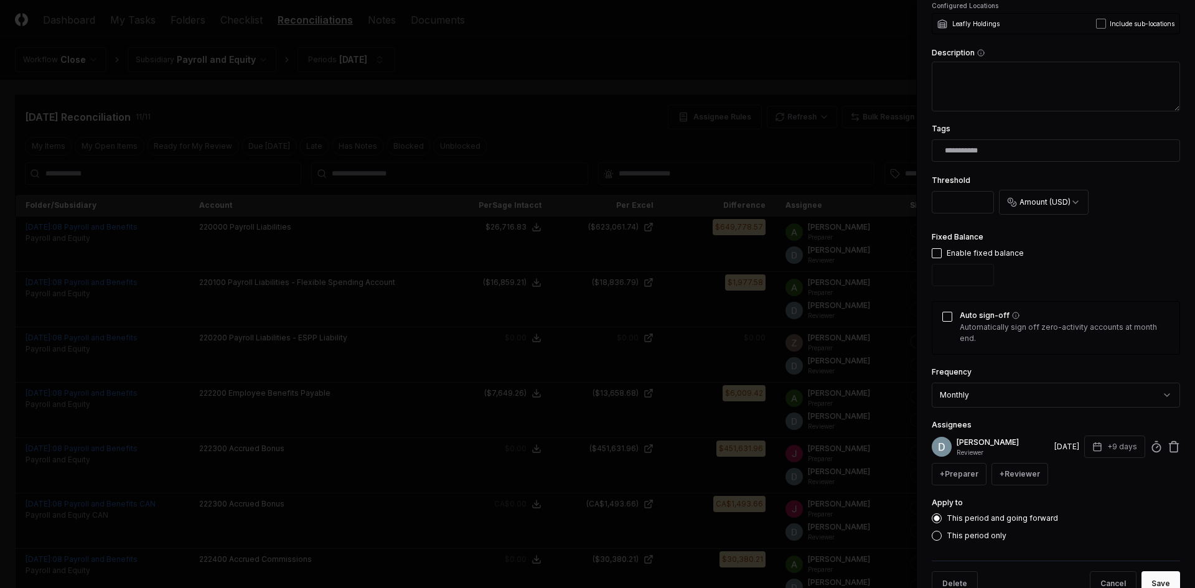
click at [1033, 396] on body "CloseCore Dashboard My Tasks Folders Checklist Reconciliations Notes Documents …" at bounding box center [593, 468] width 1186 height 937
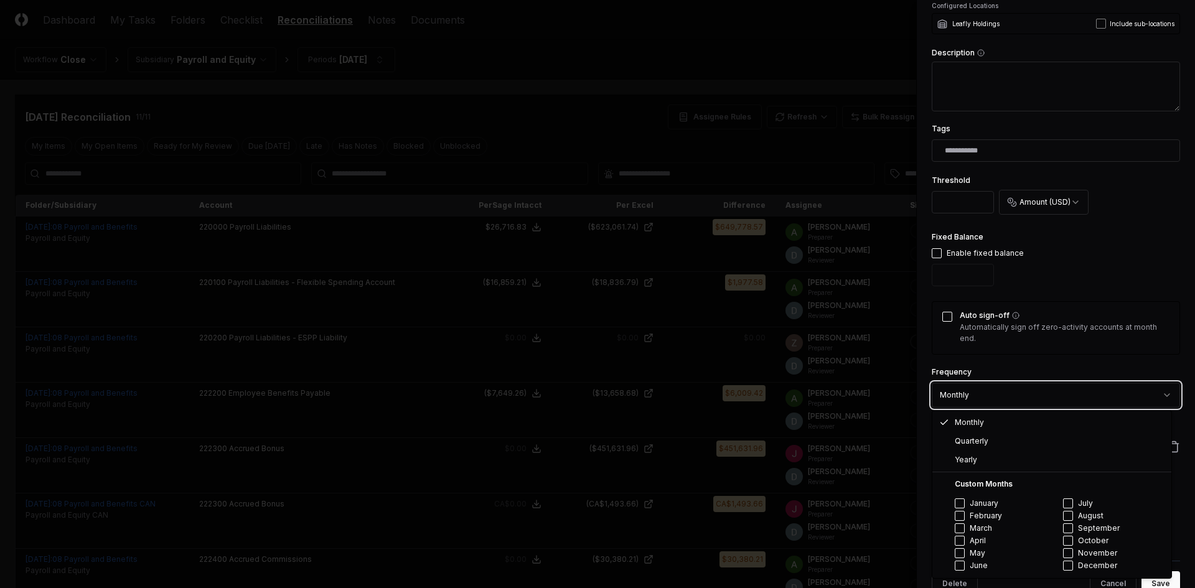
click at [1059, 365] on body "CloseCore Dashboard My Tasks Folders Checklist Reconciliations Notes Documents …" at bounding box center [593, 468] width 1186 height 937
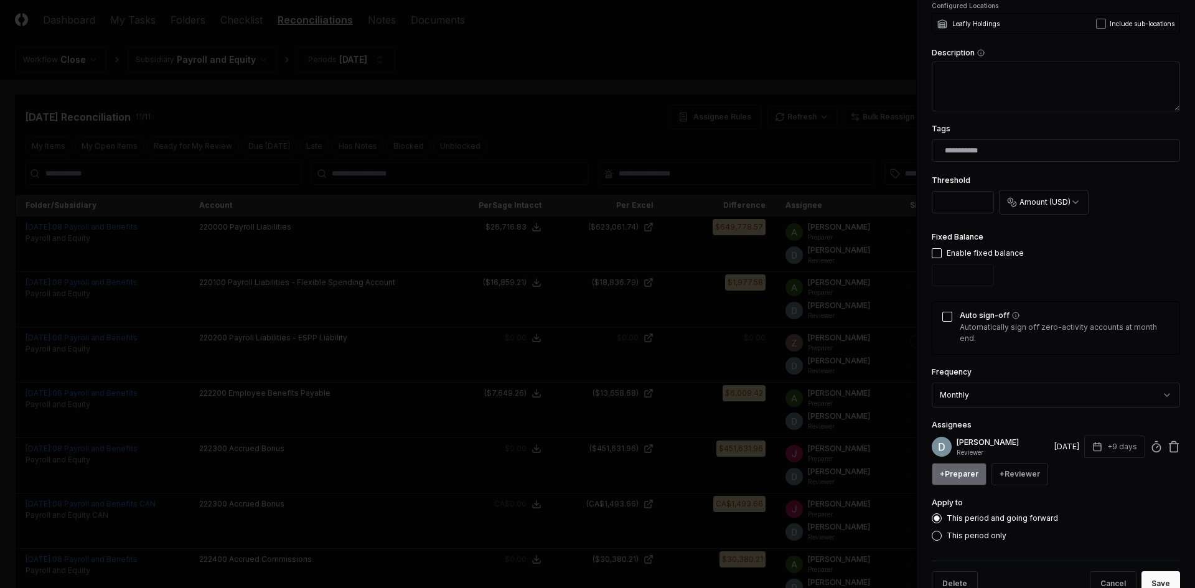
click at [970, 476] on button "+ Preparer" at bounding box center [959, 474] width 55 height 22
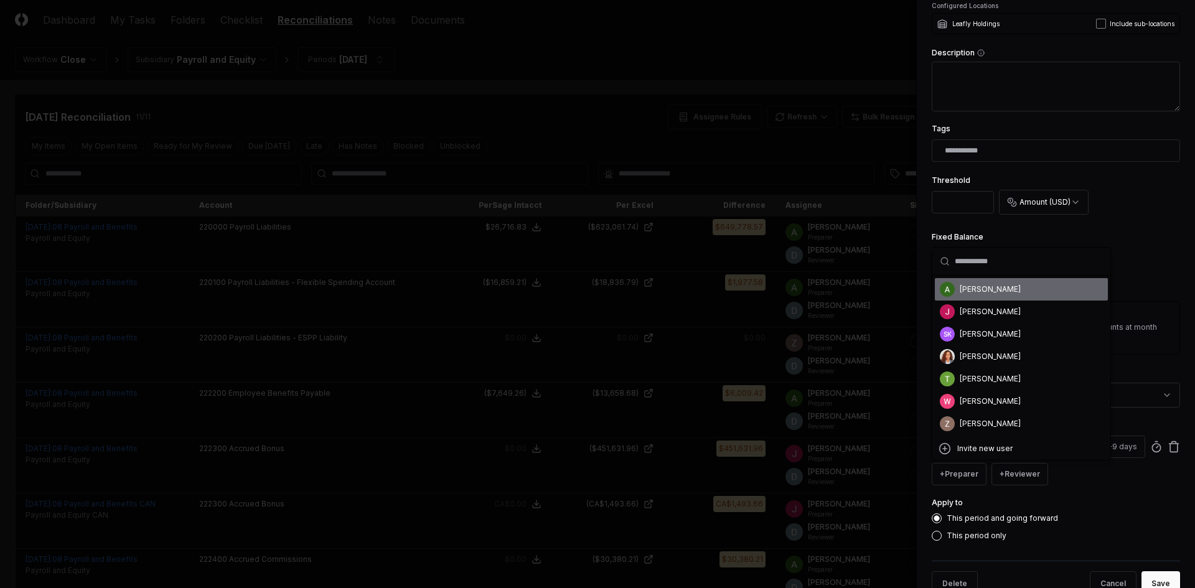
click at [988, 289] on div "[PERSON_NAME]" at bounding box center [990, 289] width 61 height 11
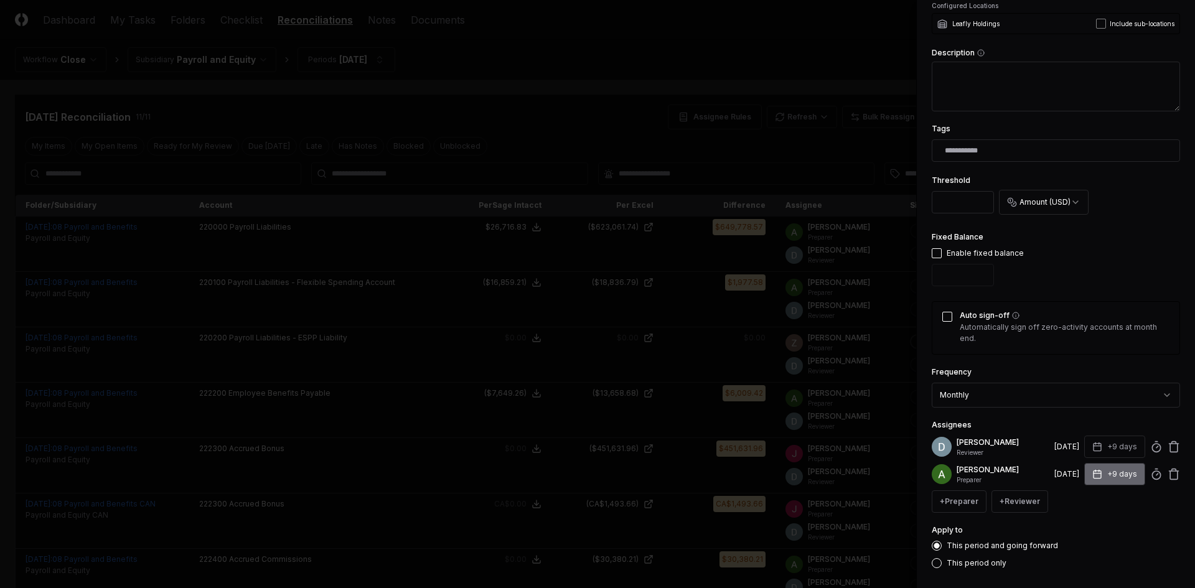
click at [1105, 474] on button "+9 days" at bounding box center [1114, 474] width 61 height 22
type input "*"
click at [1077, 526] on input "*" at bounding box center [1068, 523] width 44 height 22
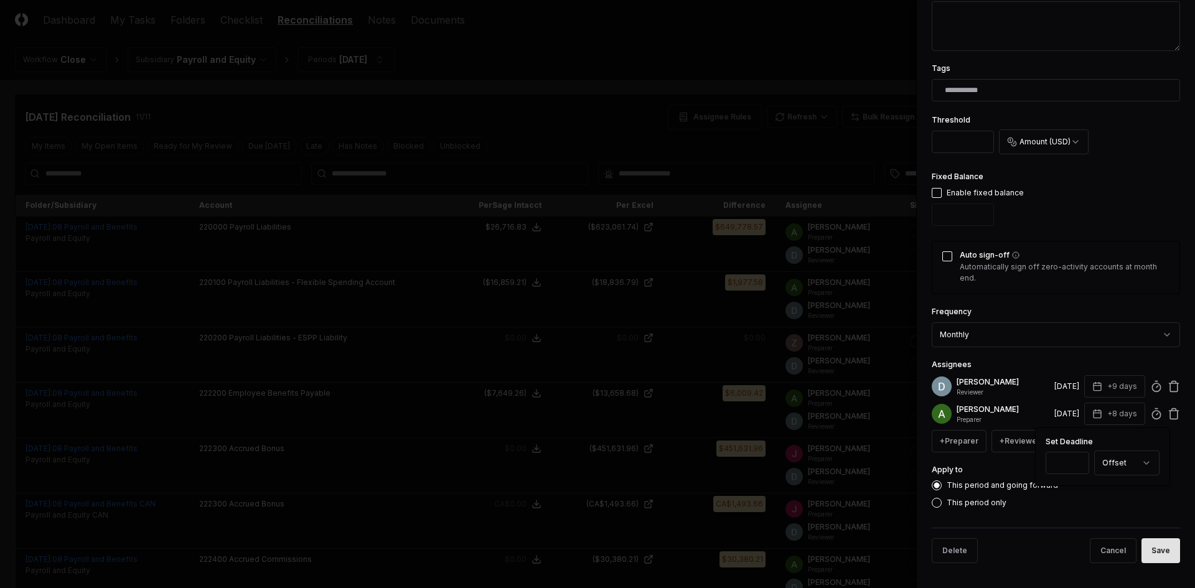
click at [1158, 553] on button "Save" at bounding box center [1160, 550] width 39 height 25
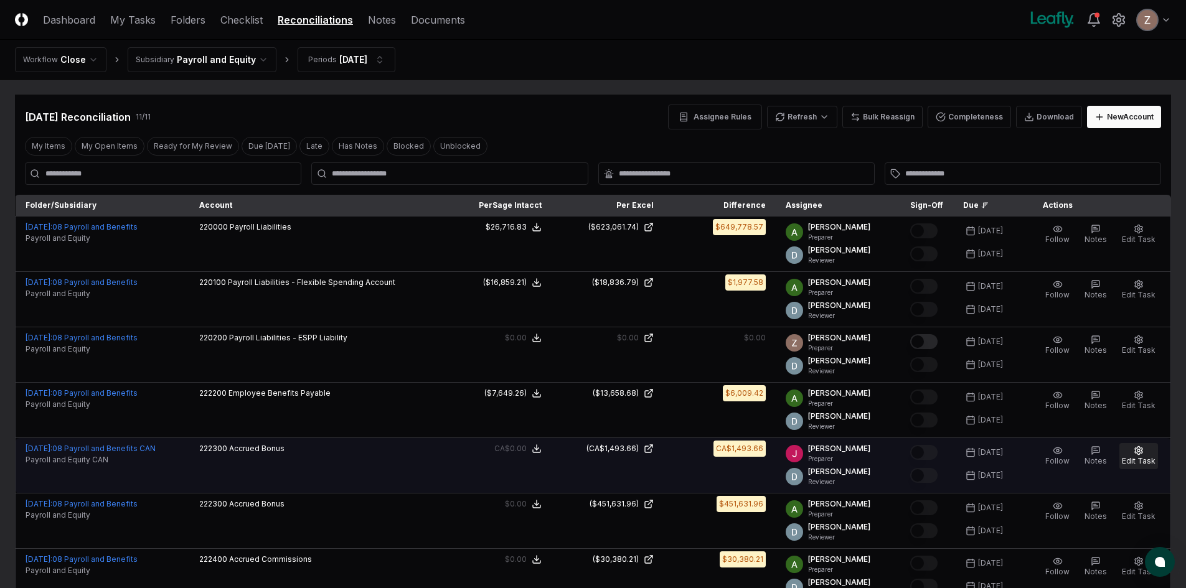
click at [1140, 462] on span "Edit Task" at bounding box center [1138, 460] width 34 height 9
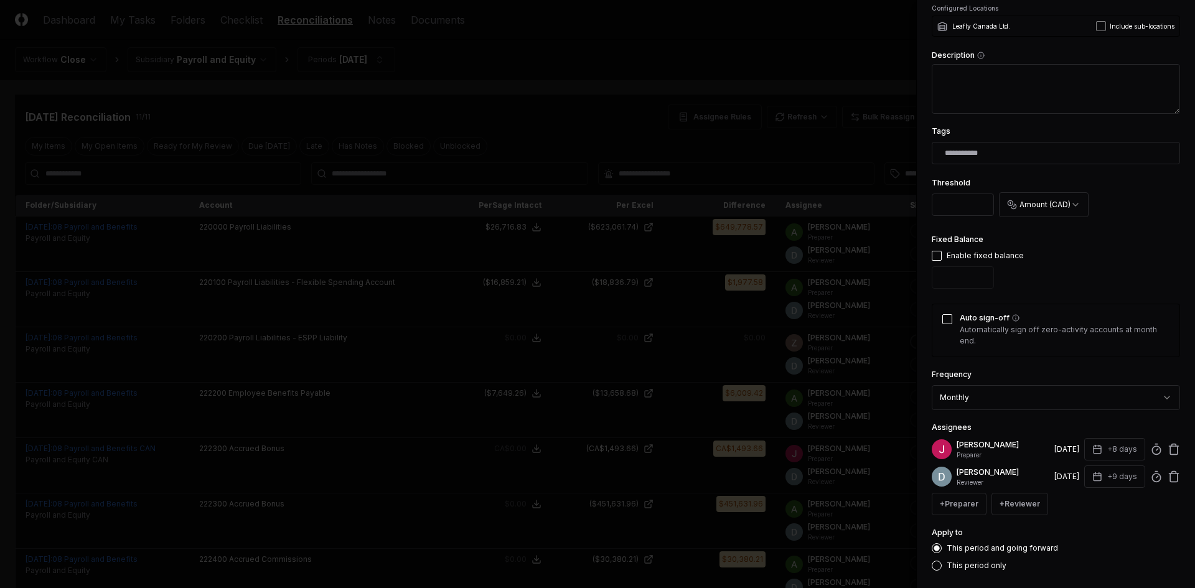
scroll to position [311, 0]
click at [1170, 447] on icon at bounding box center [1173, 448] width 7 height 8
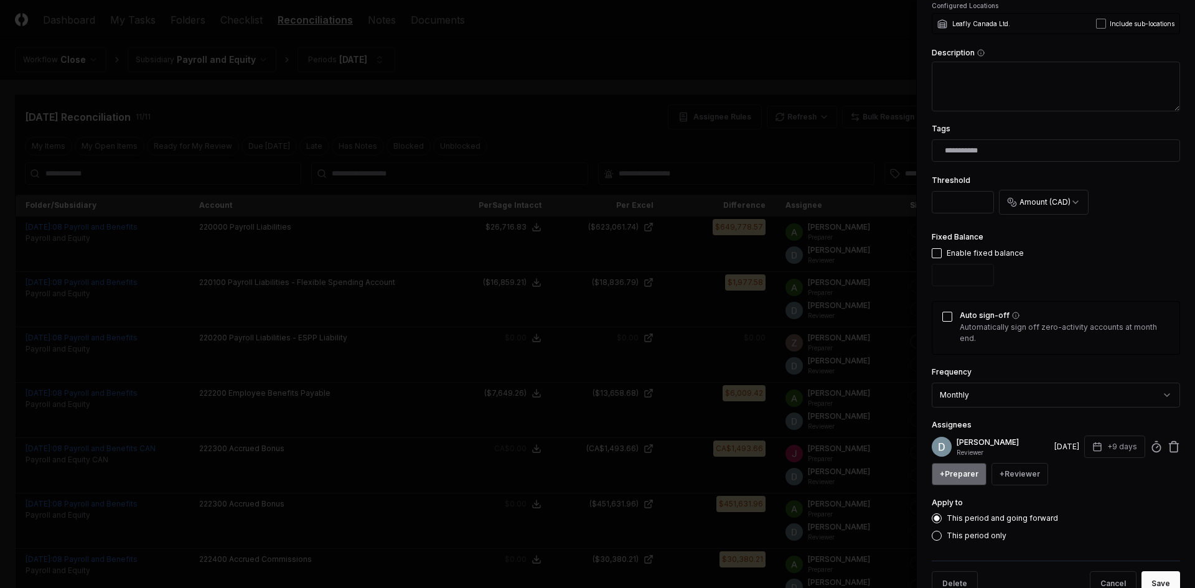
click at [958, 476] on button "+ Preparer" at bounding box center [959, 474] width 55 height 22
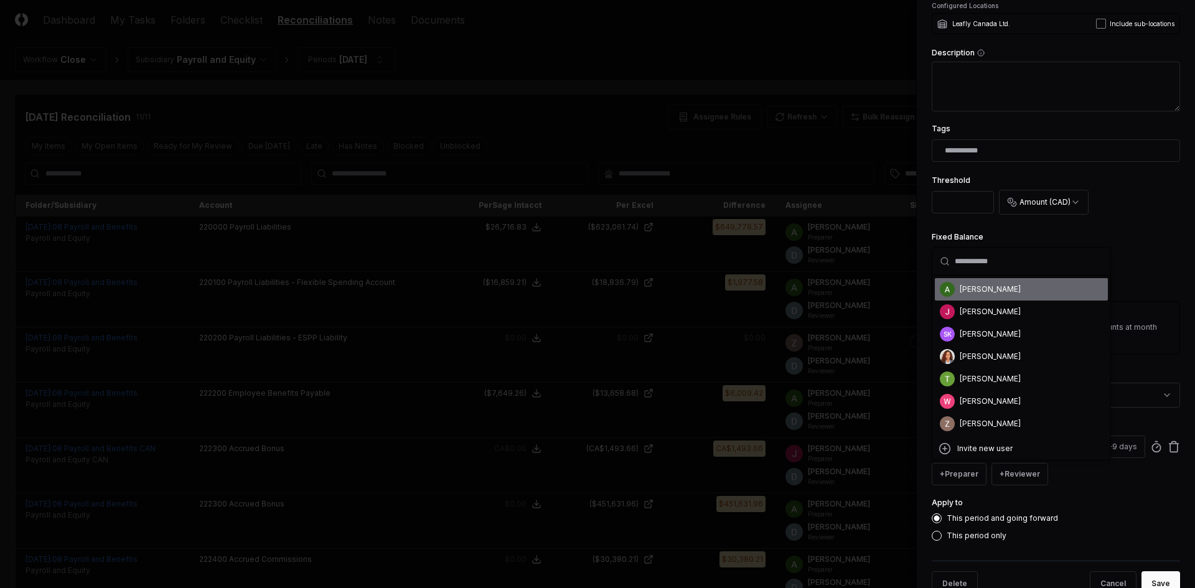
click at [983, 291] on div "[PERSON_NAME]" at bounding box center [990, 289] width 61 height 11
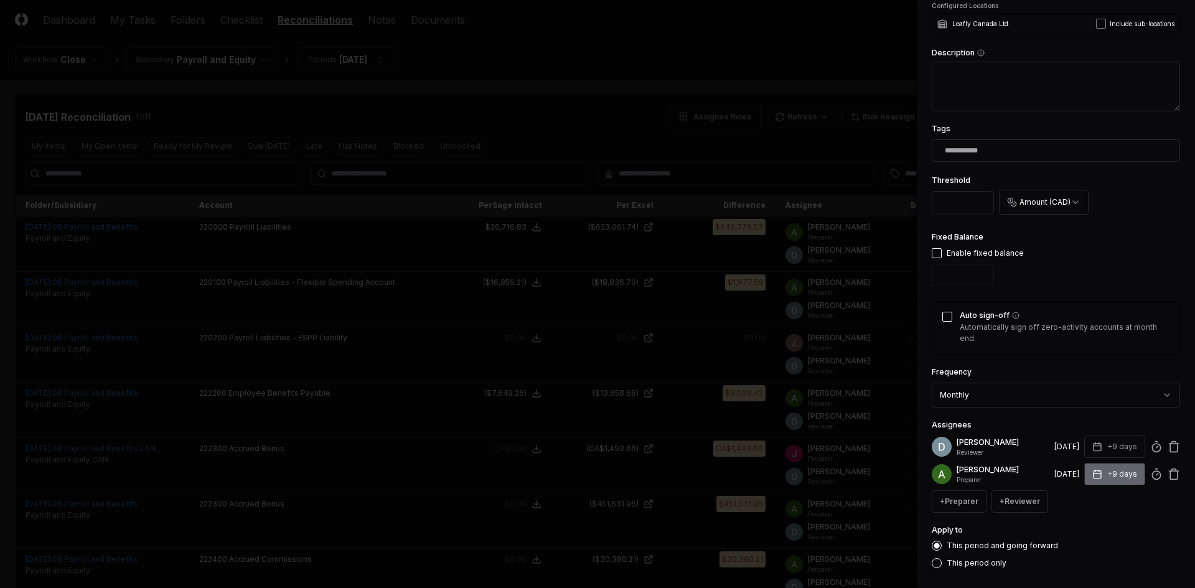
click at [1113, 474] on button "+9 days" at bounding box center [1114, 474] width 61 height 22
type input "*"
click at [1075, 525] on input "*" at bounding box center [1068, 523] width 44 height 22
click at [1095, 549] on div "This period and going forward" at bounding box center [1056, 546] width 248 height 10
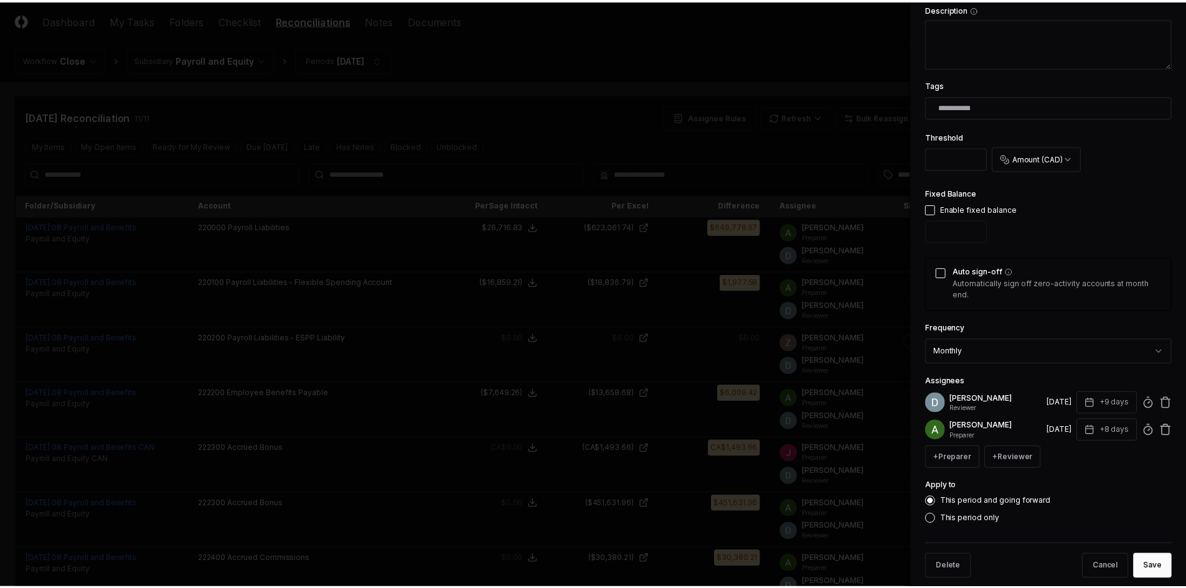
scroll to position [372, 0]
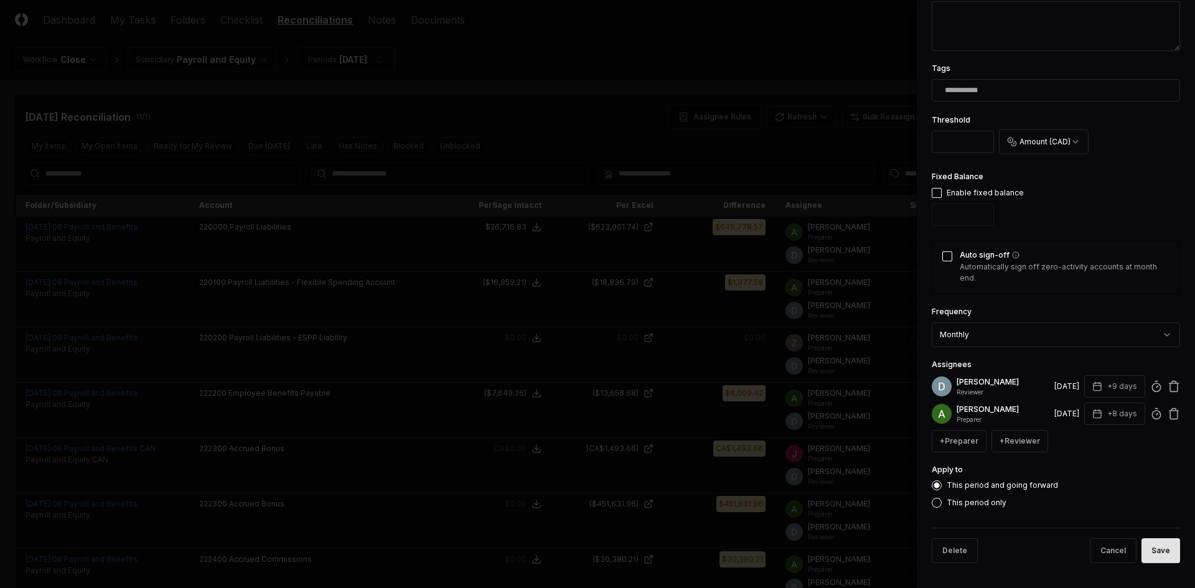
click at [1149, 552] on button "Save" at bounding box center [1160, 550] width 39 height 25
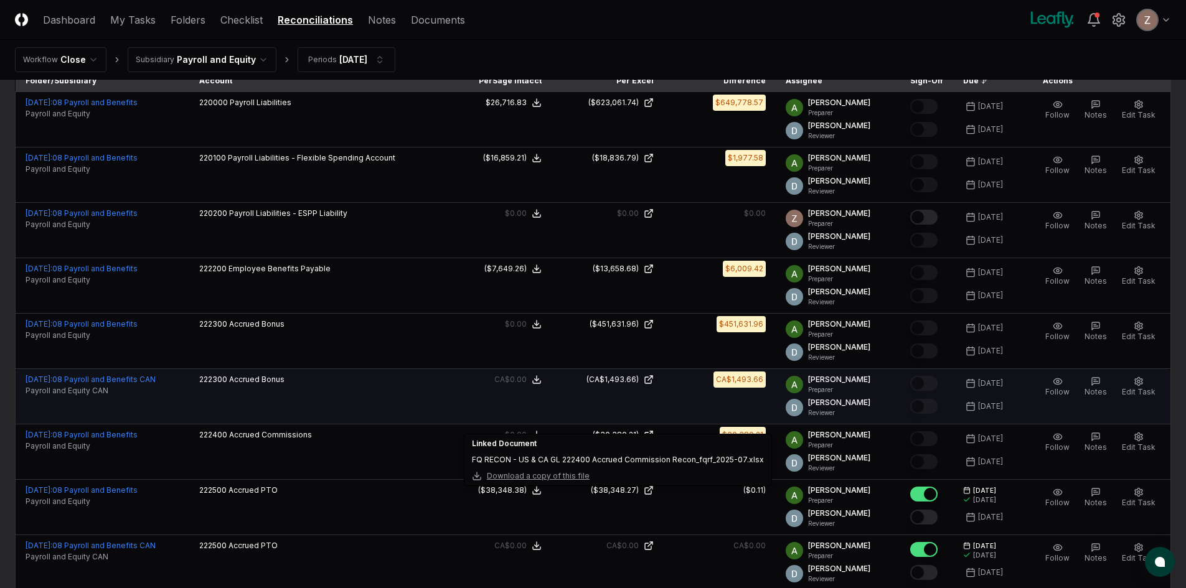
scroll to position [0, 0]
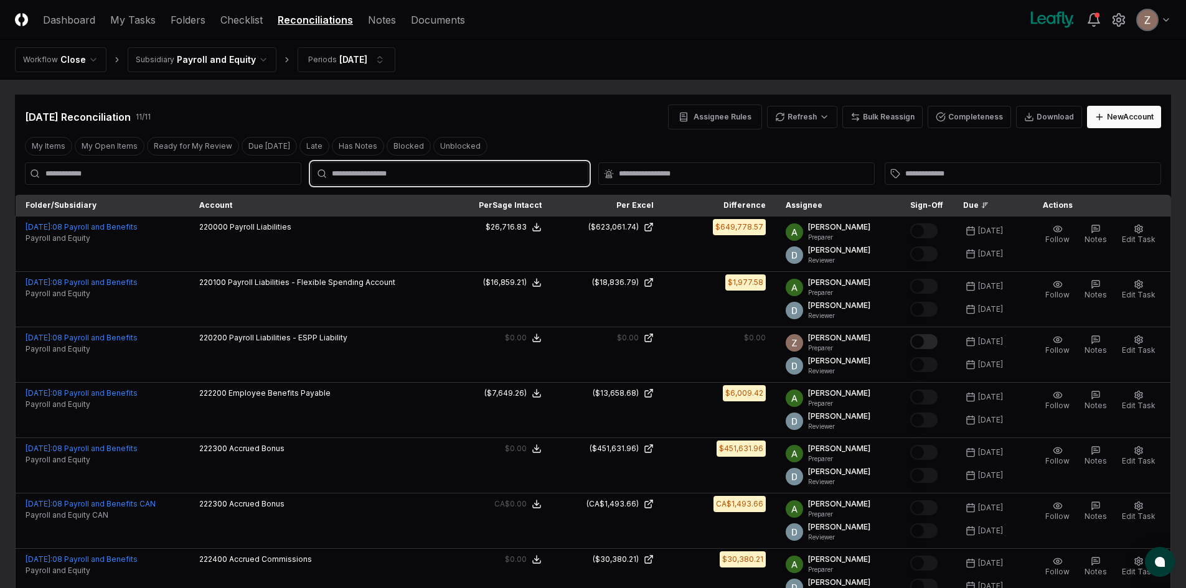
click at [354, 177] on input "text" at bounding box center [456, 173] width 248 height 11
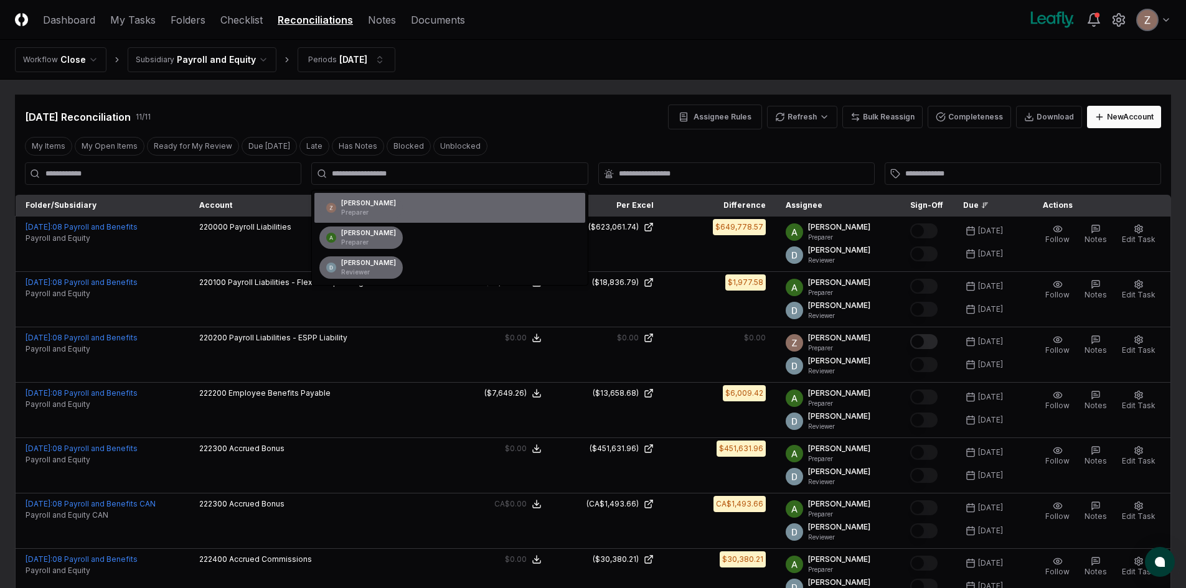
click at [236, 58] on html "CloseCore Dashboard My Tasks Folders Checklist Reconciliations Notes Documents …" at bounding box center [593, 468] width 1186 height 937
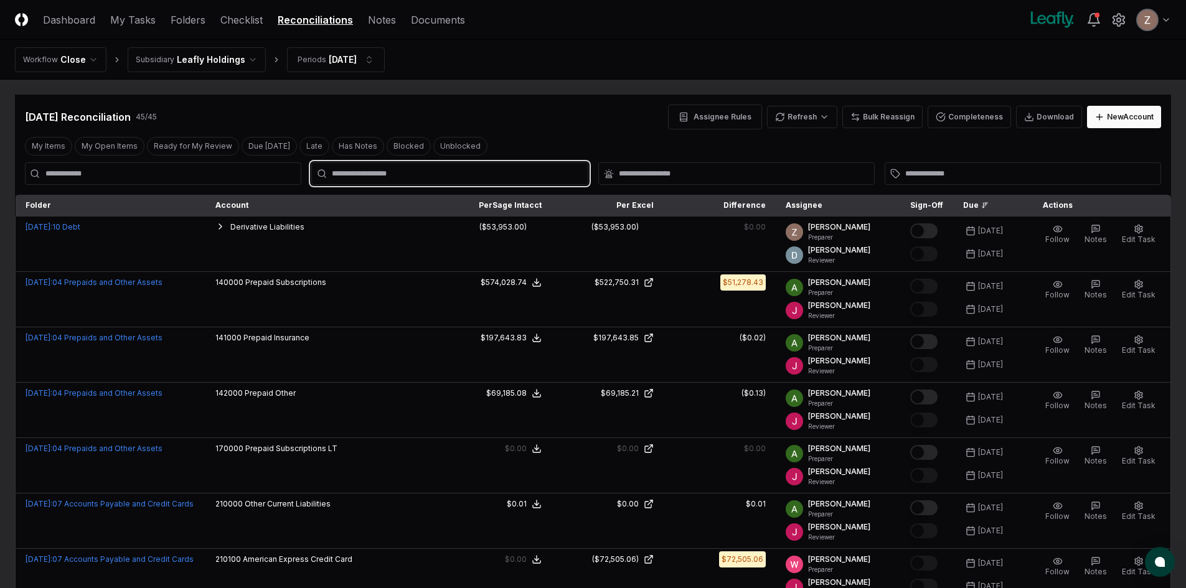
click at [378, 175] on input "text" at bounding box center [456, 173] width 248 height 11
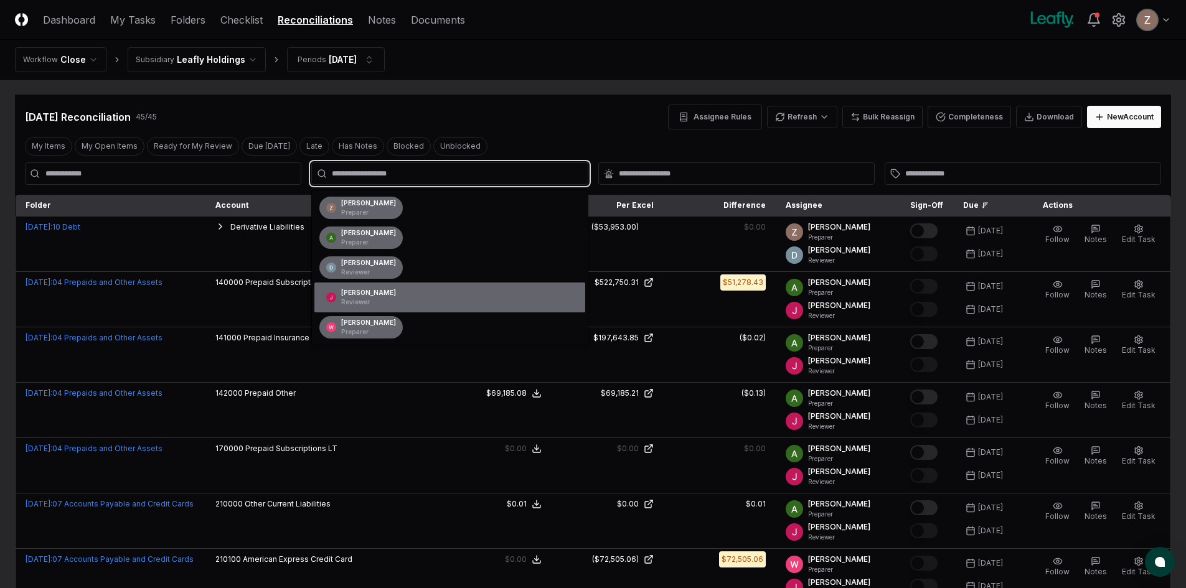
click at [347, 299] on p "Reviewer" at bounding box center [368, 301] width 55 height 9
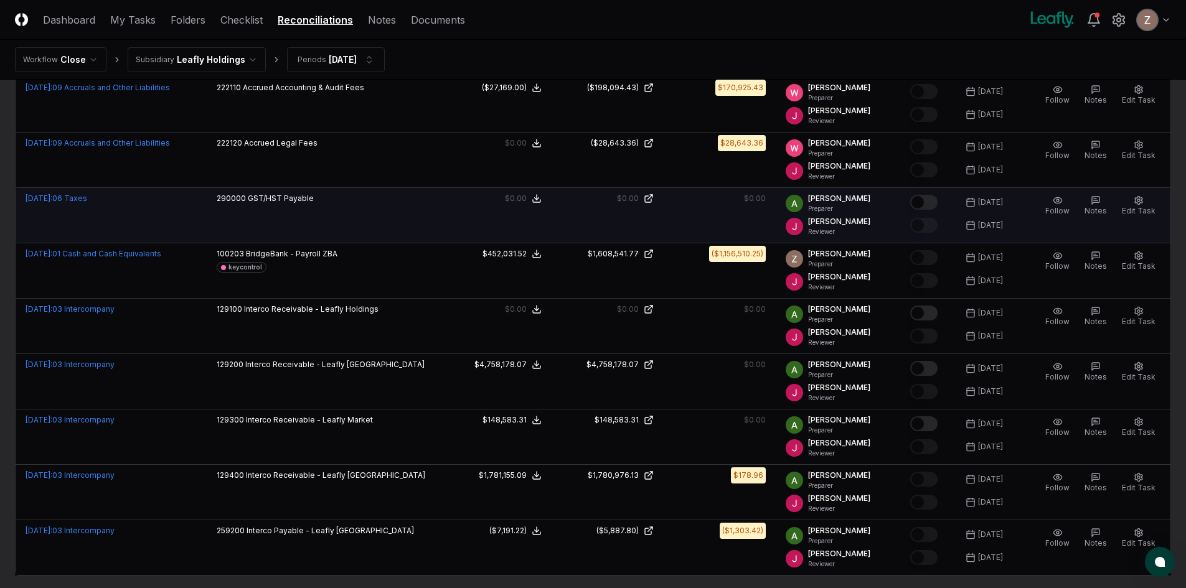
scroll to position [1446, 0]
